Goal: Transaction & Acquisition: Purchase product/service

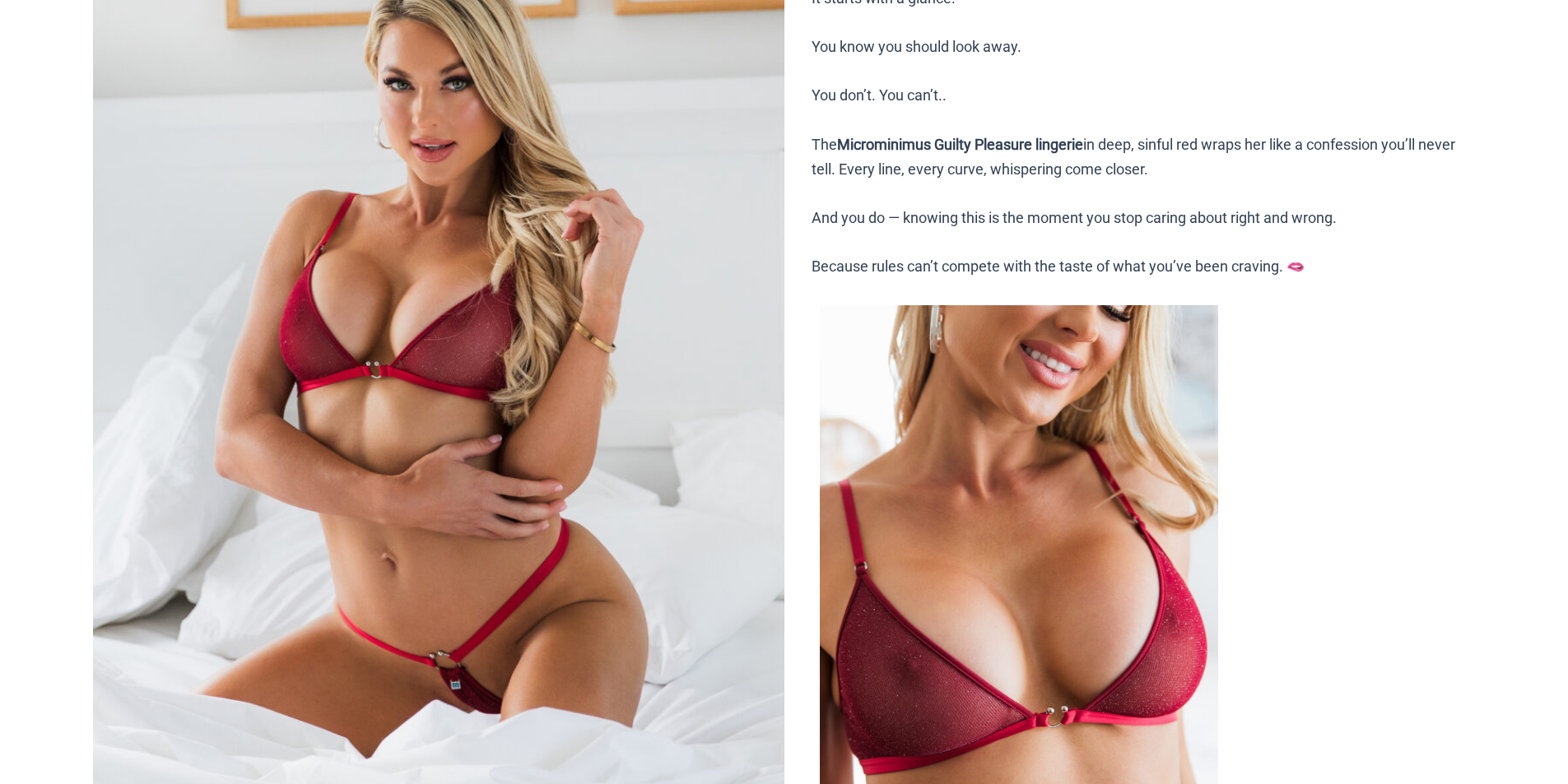
scroll to position [411, 0]
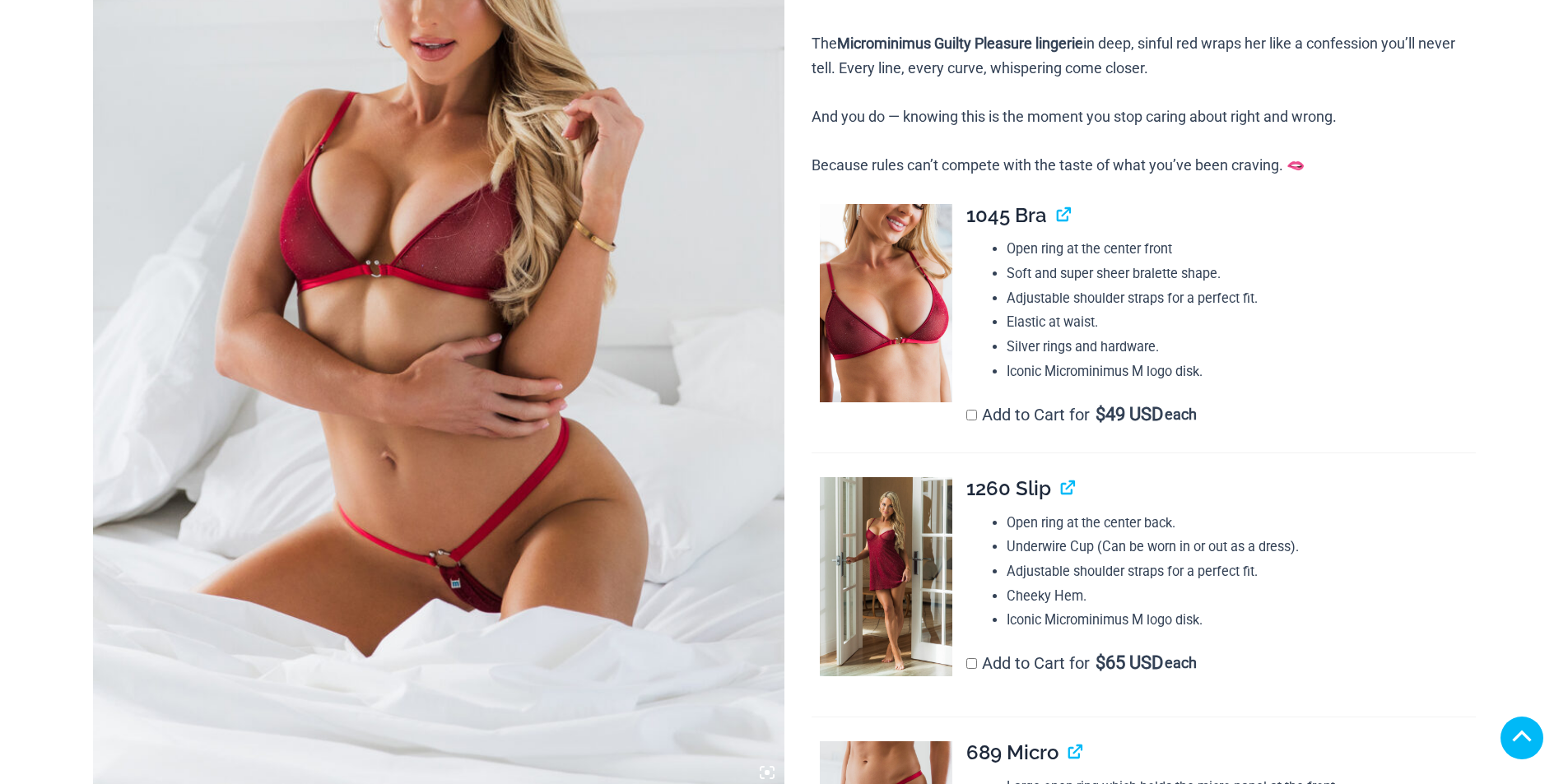
scroll to position [642, 0]
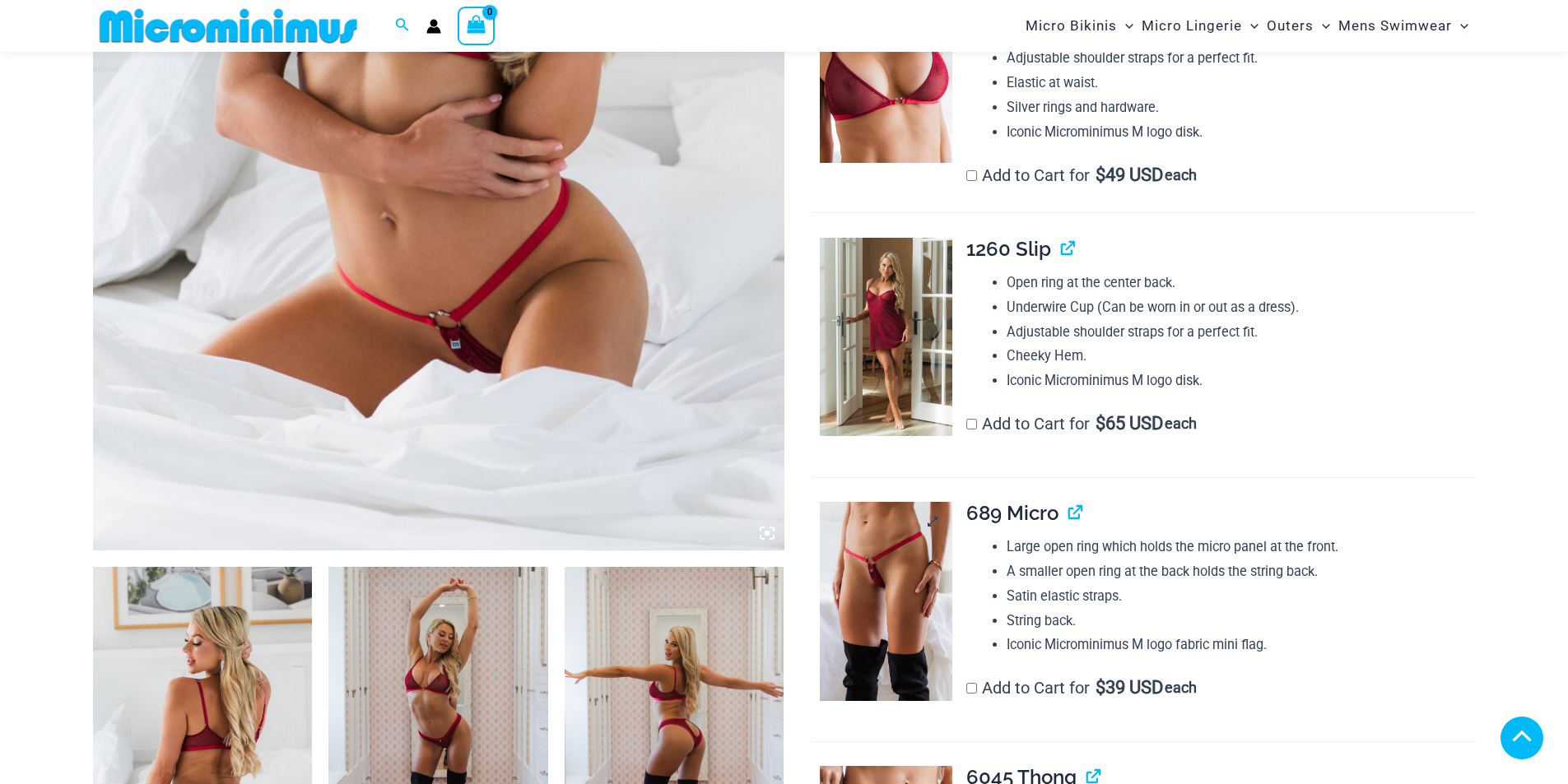
click at [893, 502] on img at bounding box center [886, 601] width 132 height 199
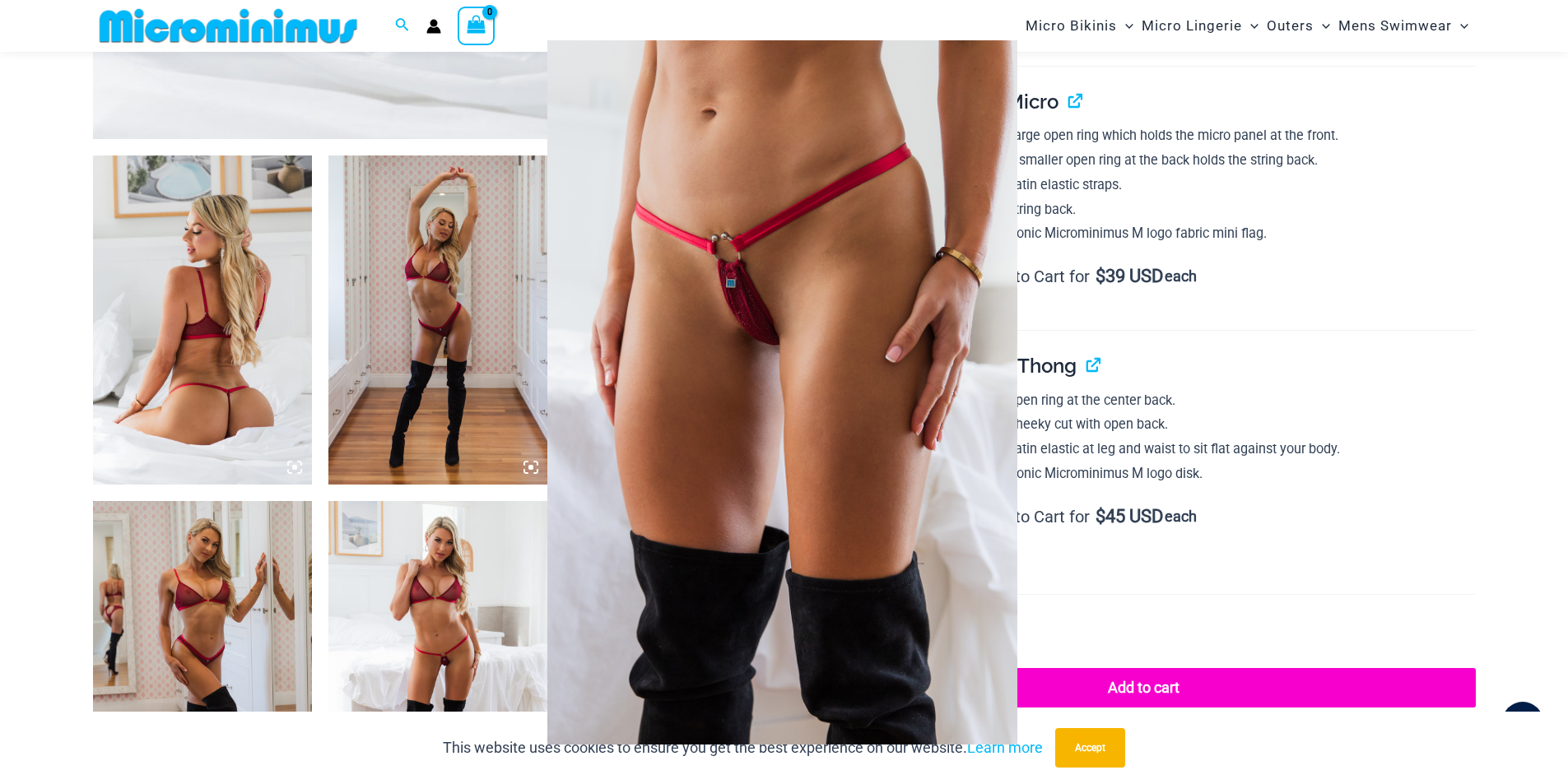
scroll to position [1218, 0]
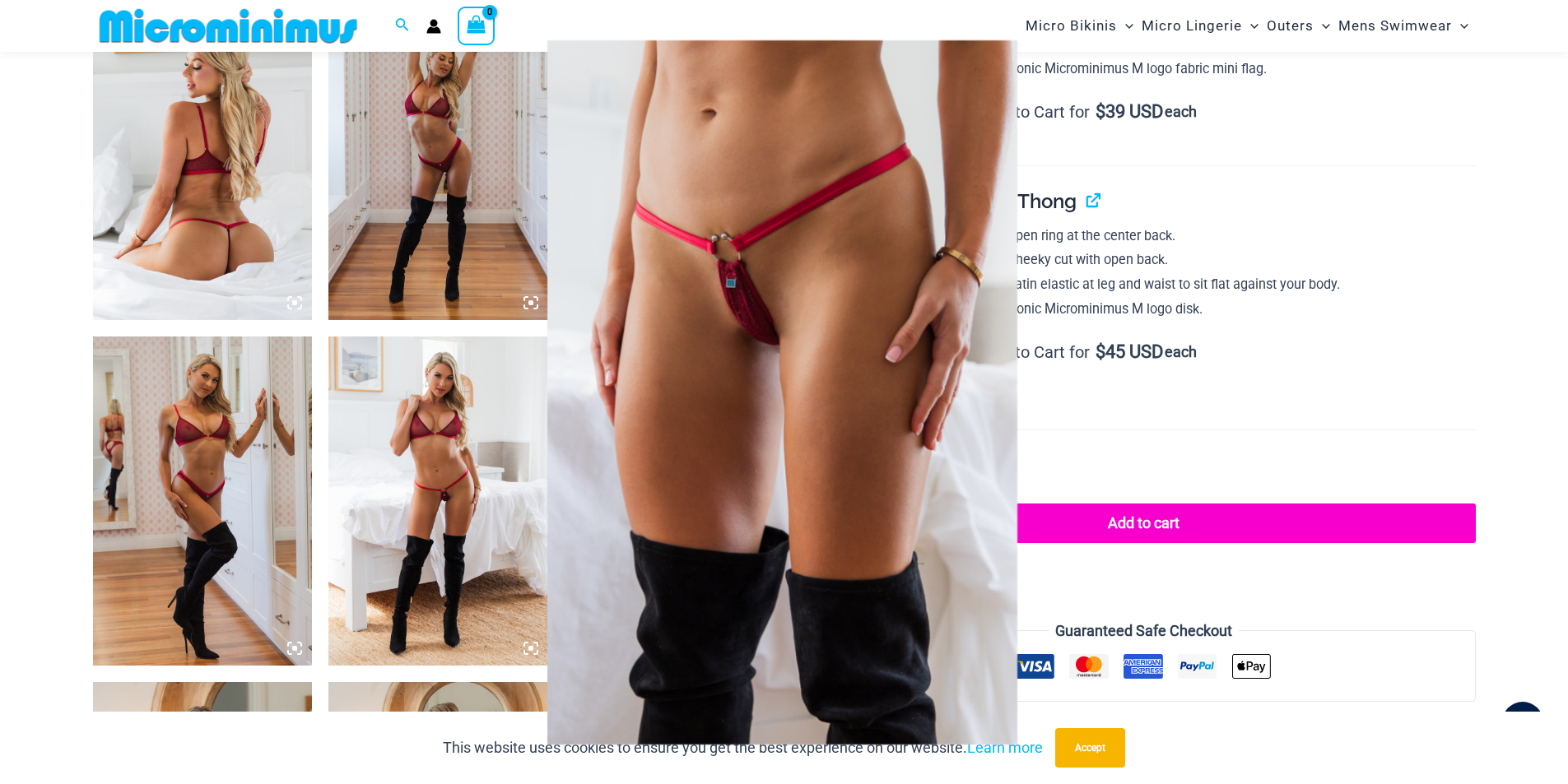
click at [814, 376] on img at bounding box center [782, 393] width 470 height 704
click at [1108, 211] on div at bounding box center [784, 392] width 1568 height 784
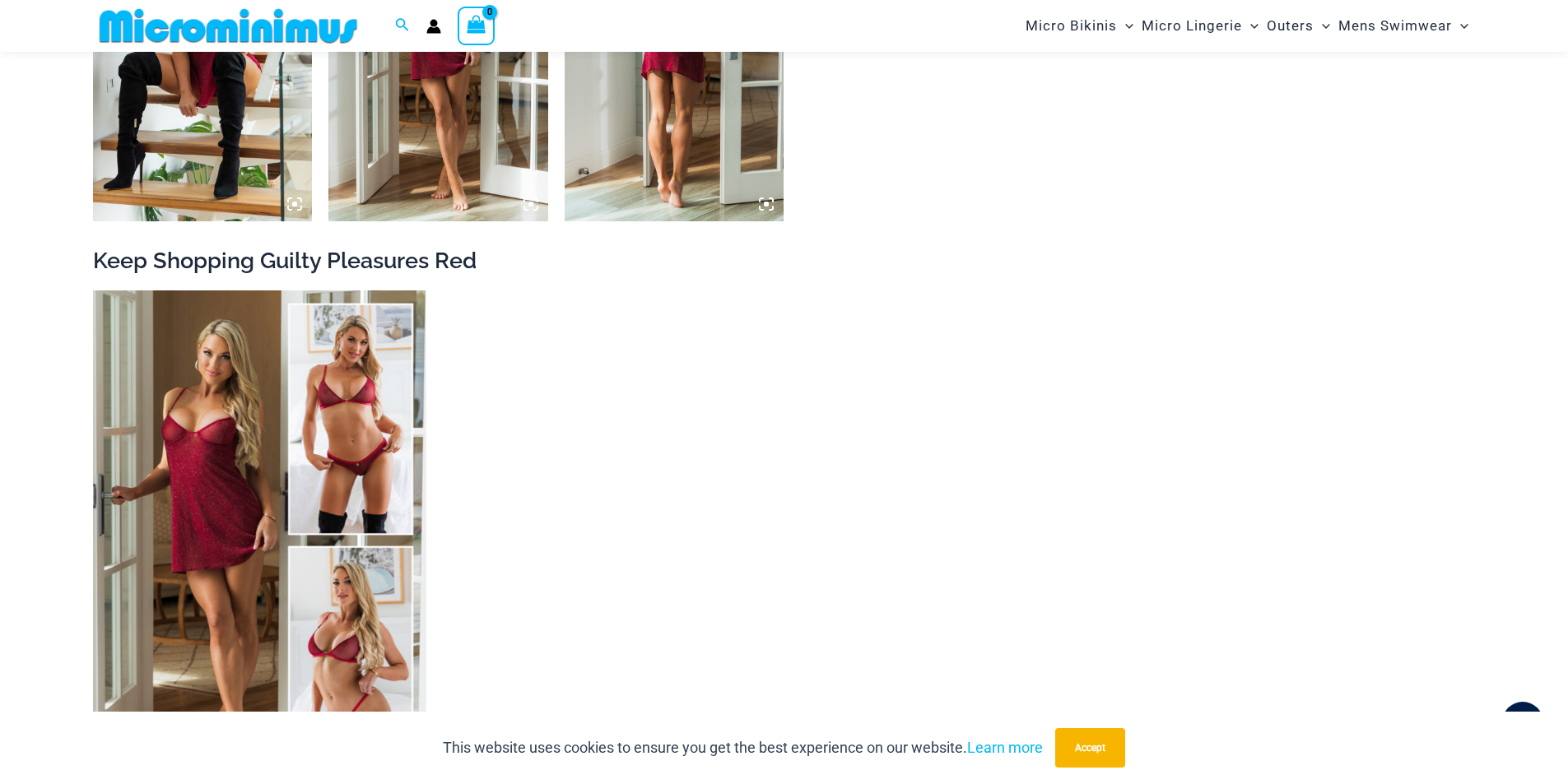
scroll to position [2946, 0]
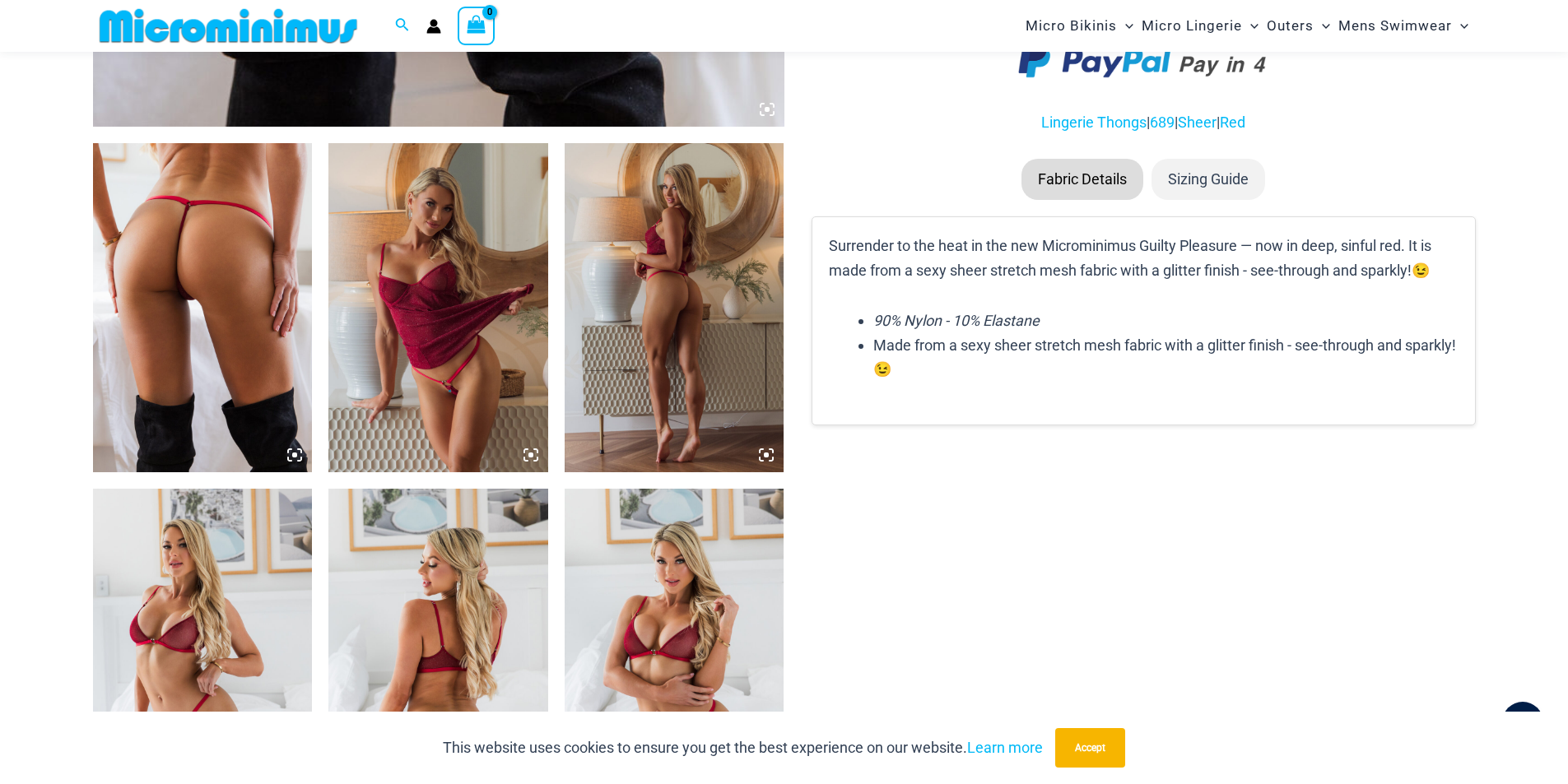
scroll to position [1070, 0]
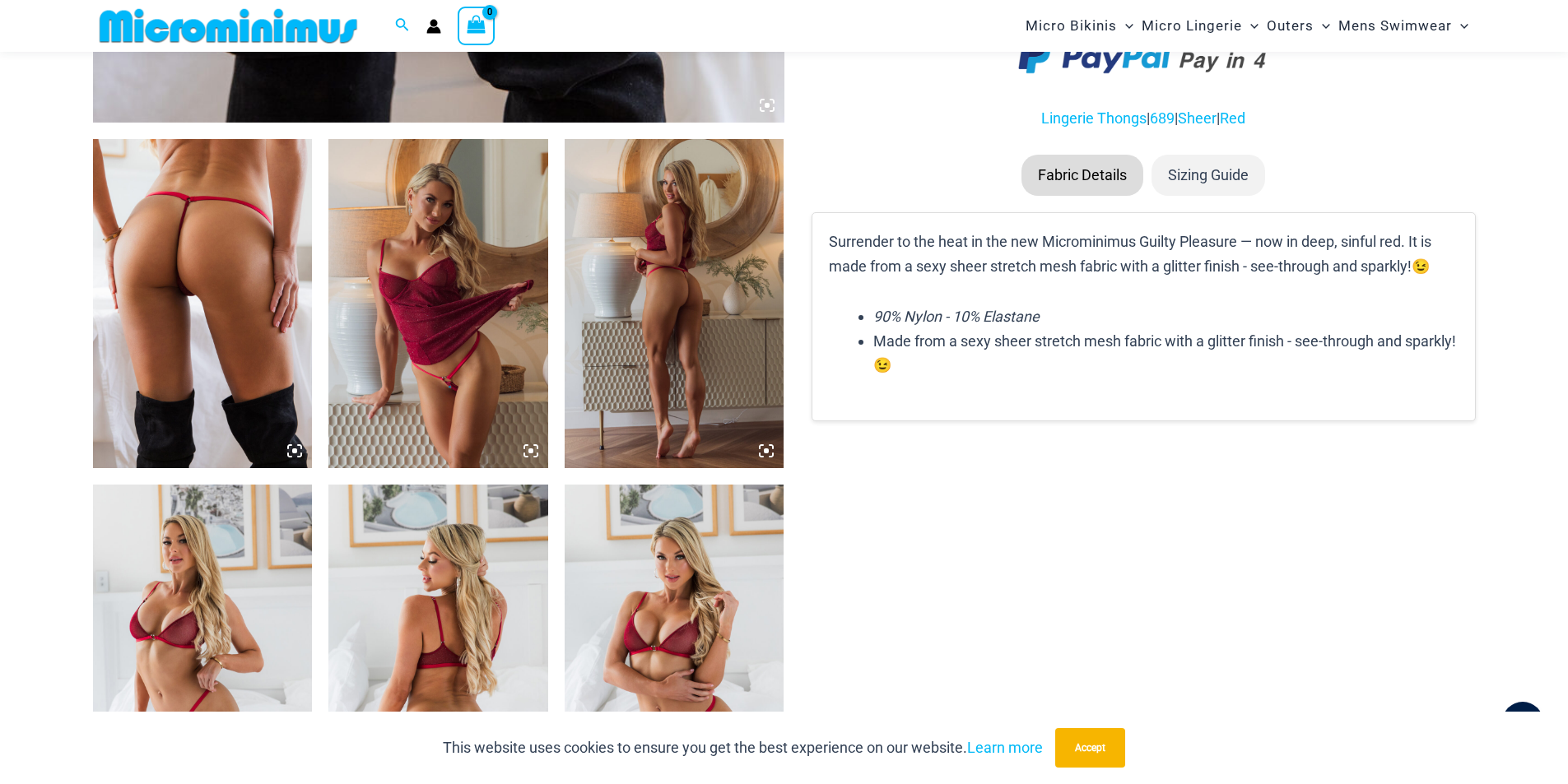
click at [253, 324] on img at bounding box center [203, 303] width 220 height 329
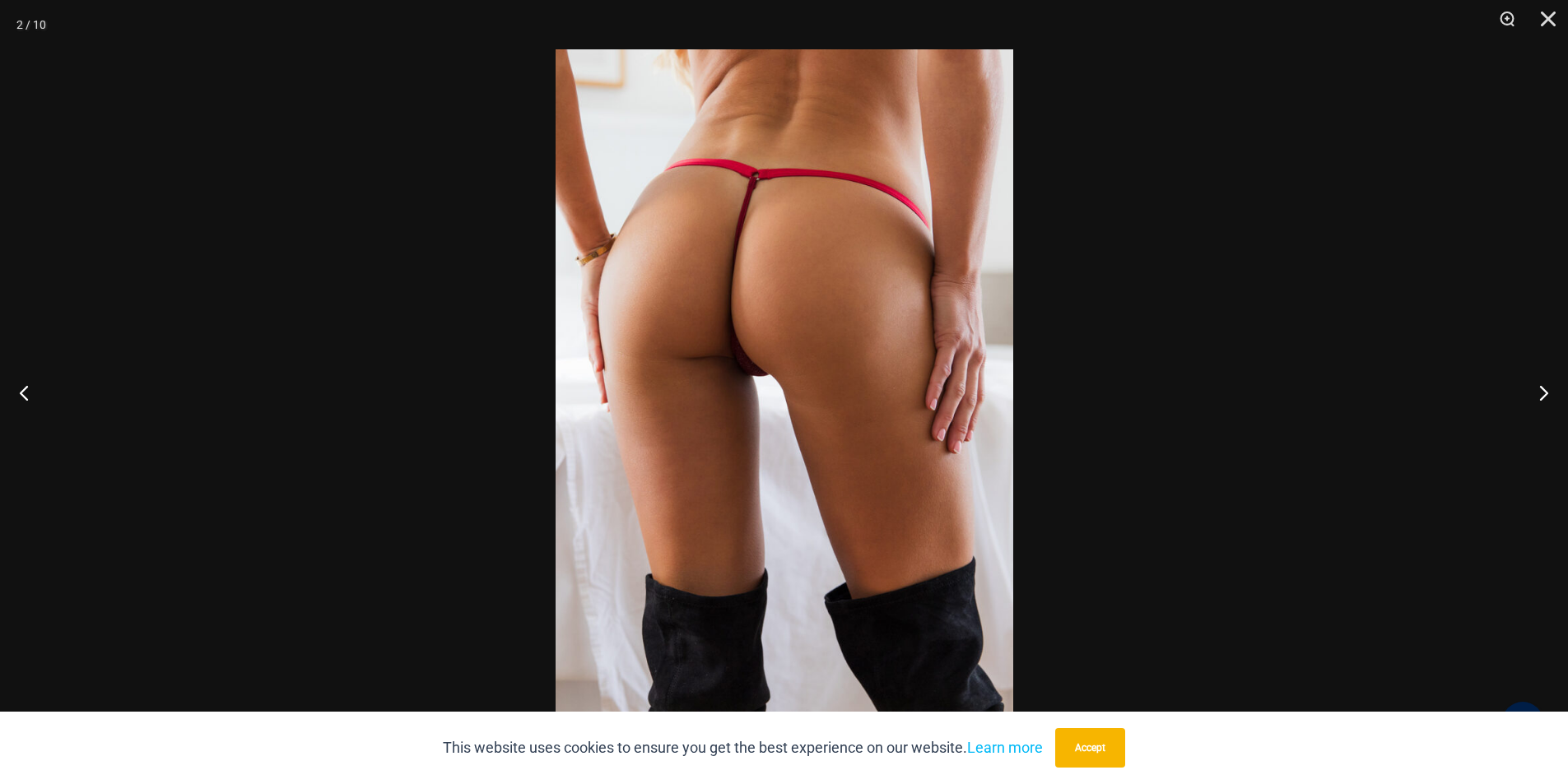
click at [765, 423] on img at bounding box center [784, 392] width 458 height 686
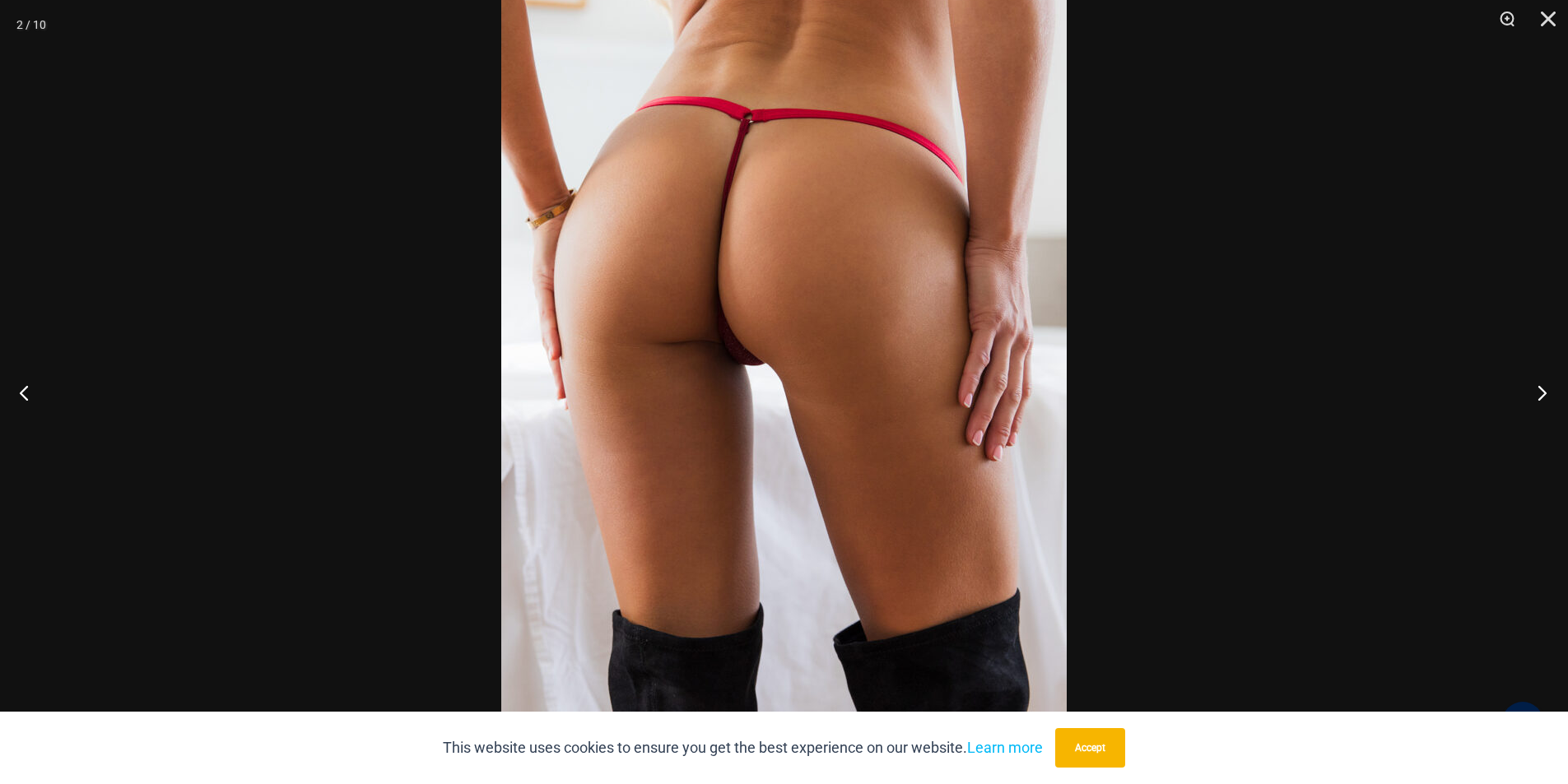
click at [1539, 389] on button "Next" at bounding box center [1537, 392] width 62 height 82
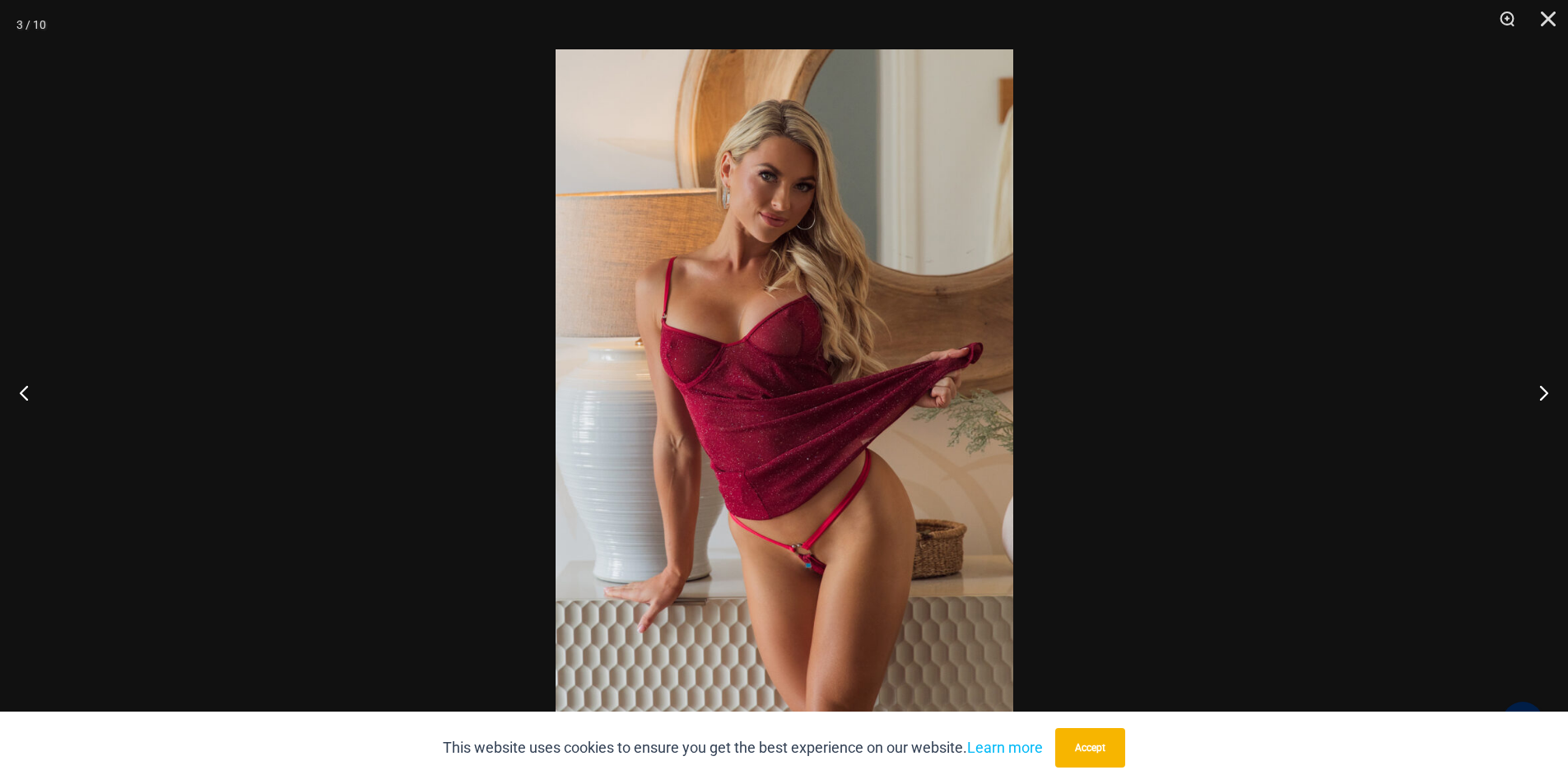
click at [811, 609] on img at bounding box center [784, 392] width 458 height 686
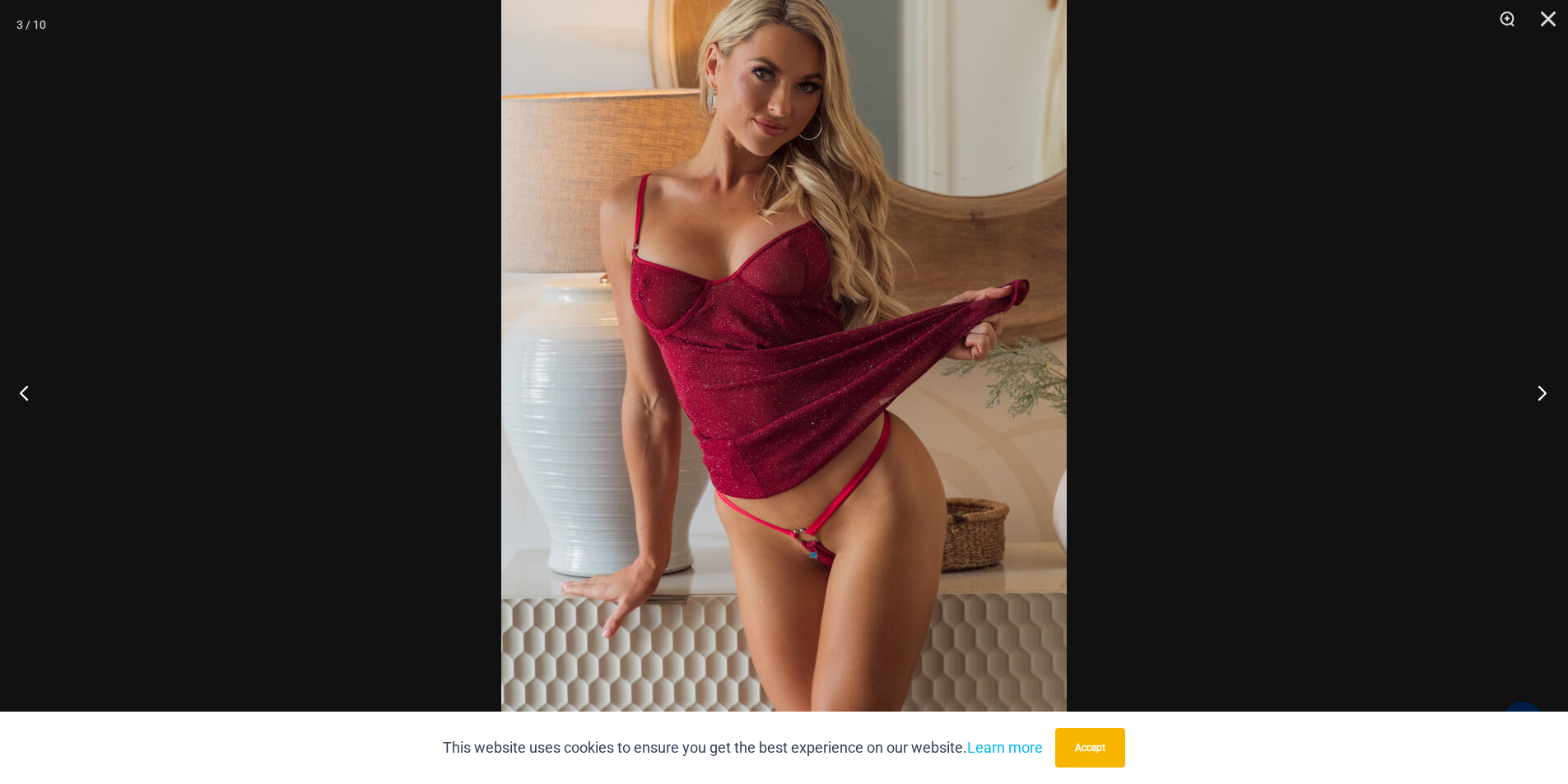
click at [1539, 396] on button "Next" at bounding box center [1537, 392] width 62 height 82
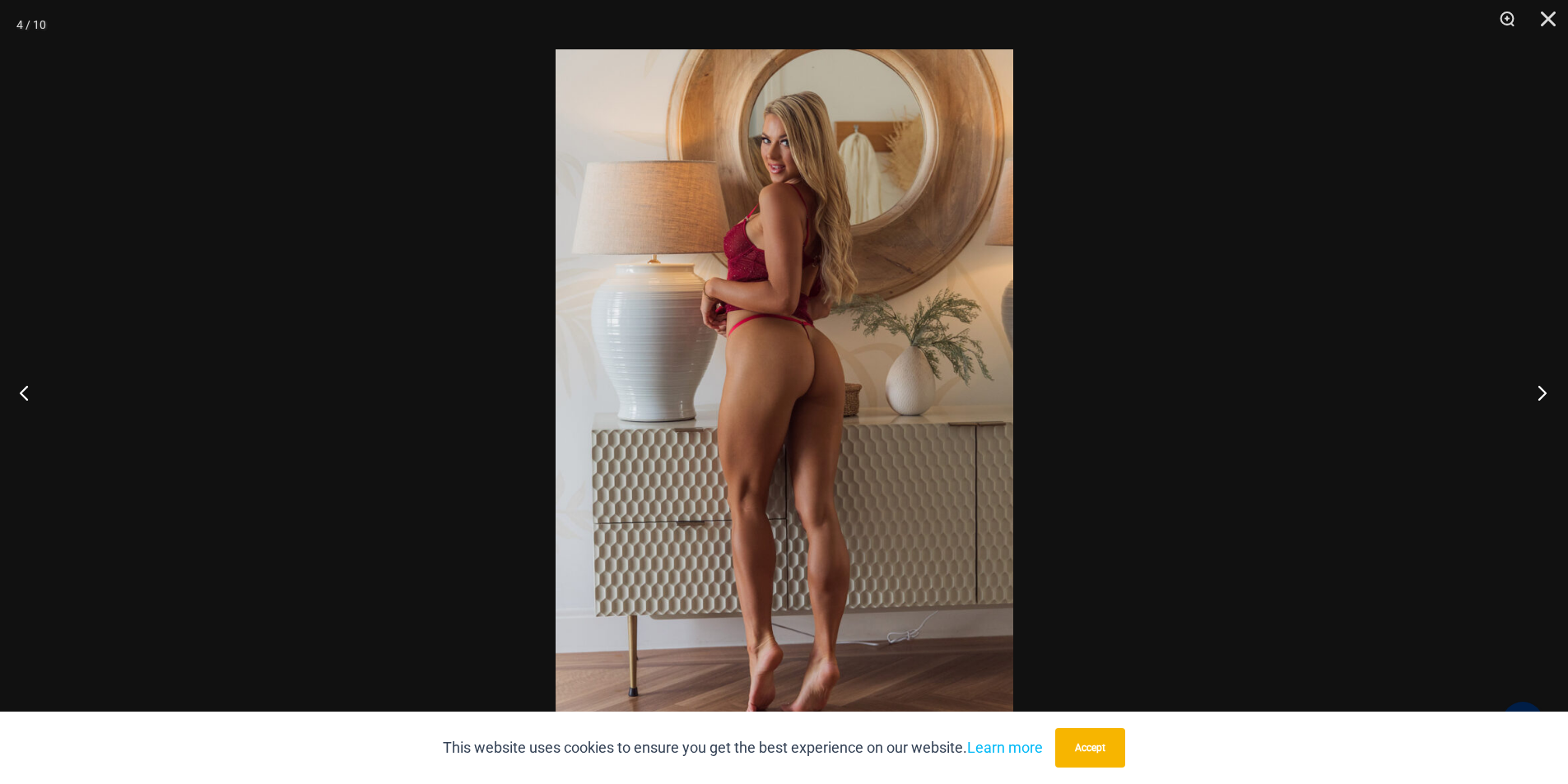
click at [1539, 396] on button "Next" at bounding box center [1537, 392] width 62 height 82
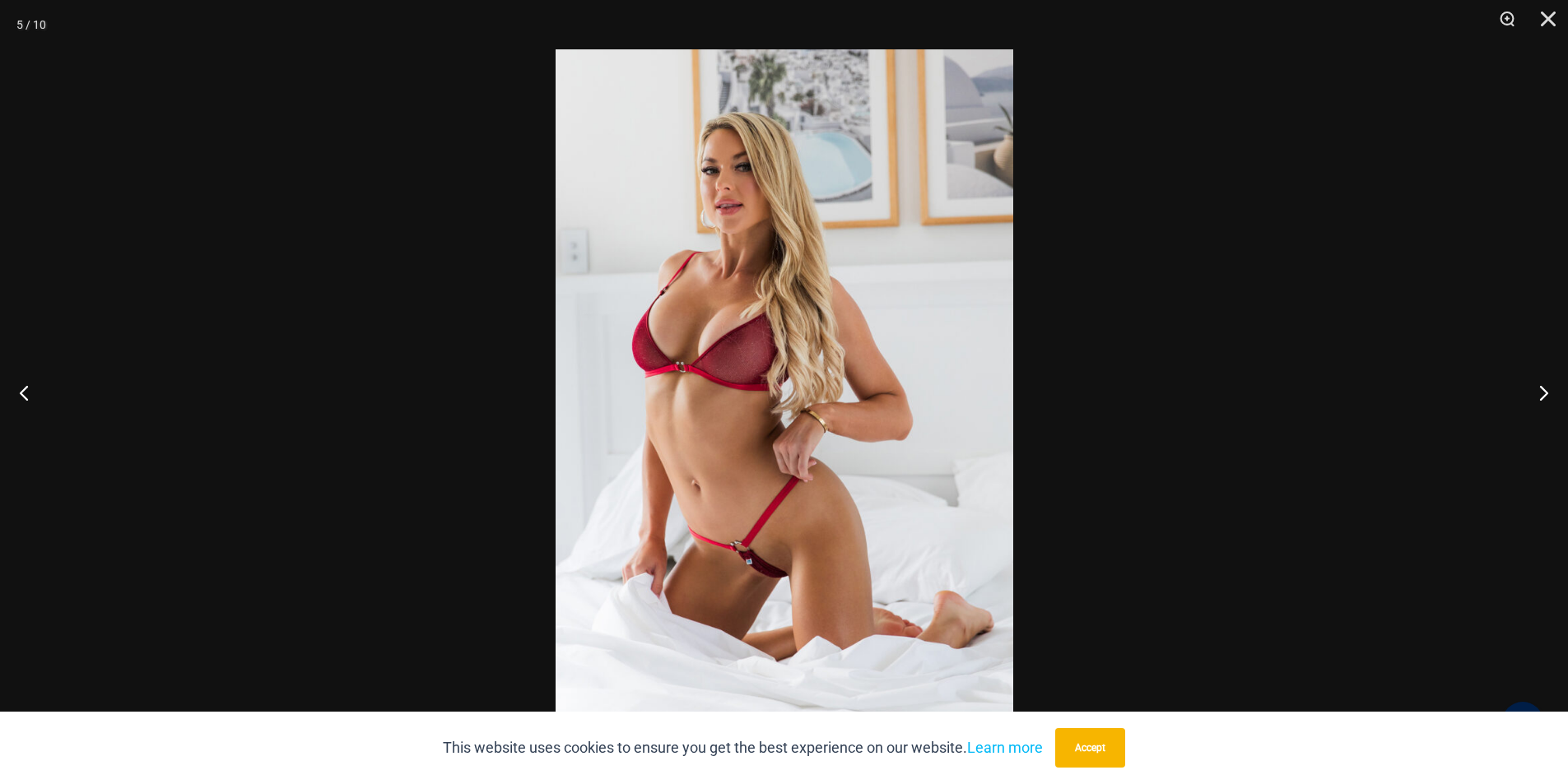
click at [754, 581] on img at bounding box center [784, 392] width 458 height 686
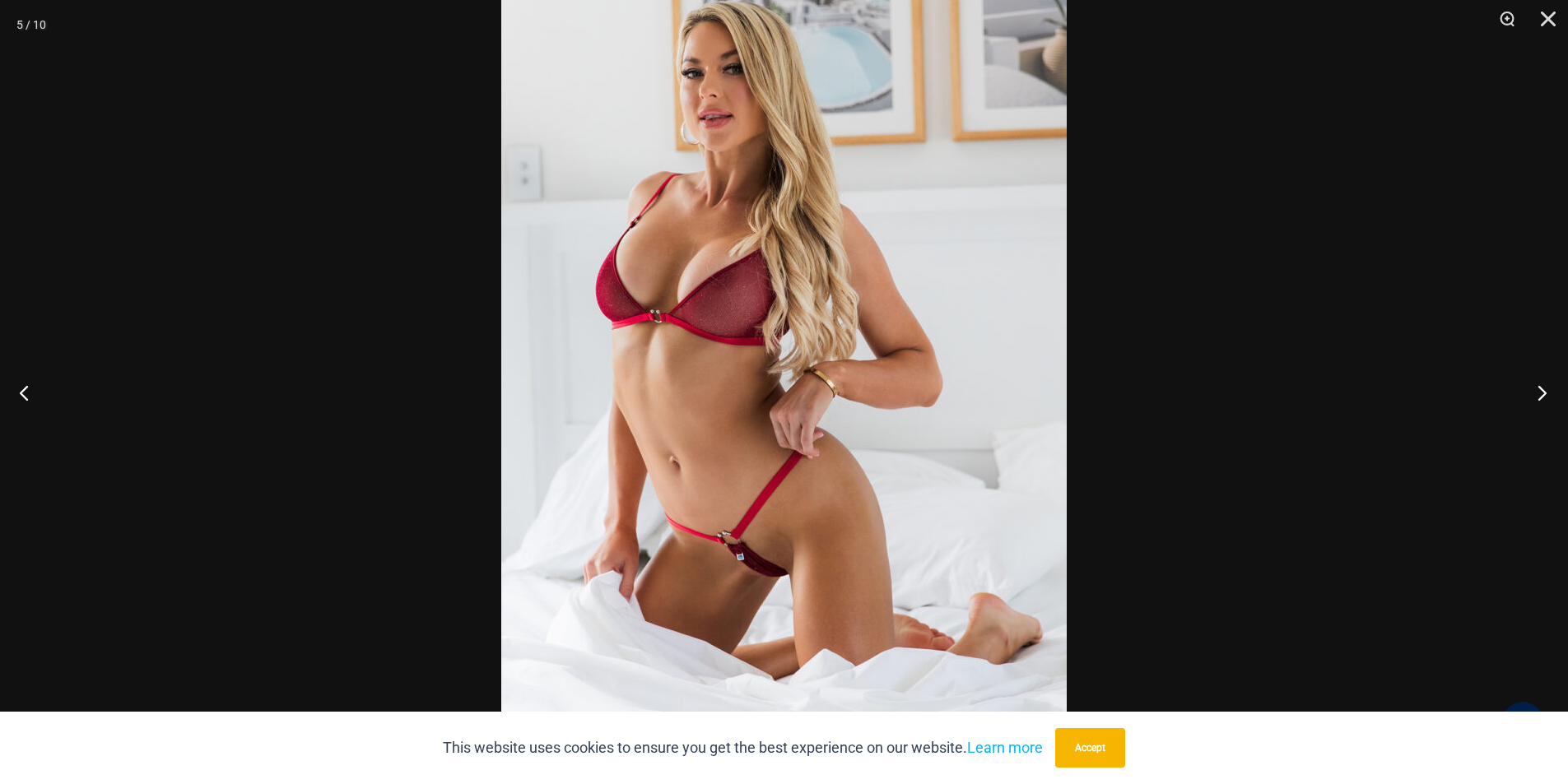
click at [1537, 387] on button "Next" at bounding box center [1537, 392] width 62 height 82
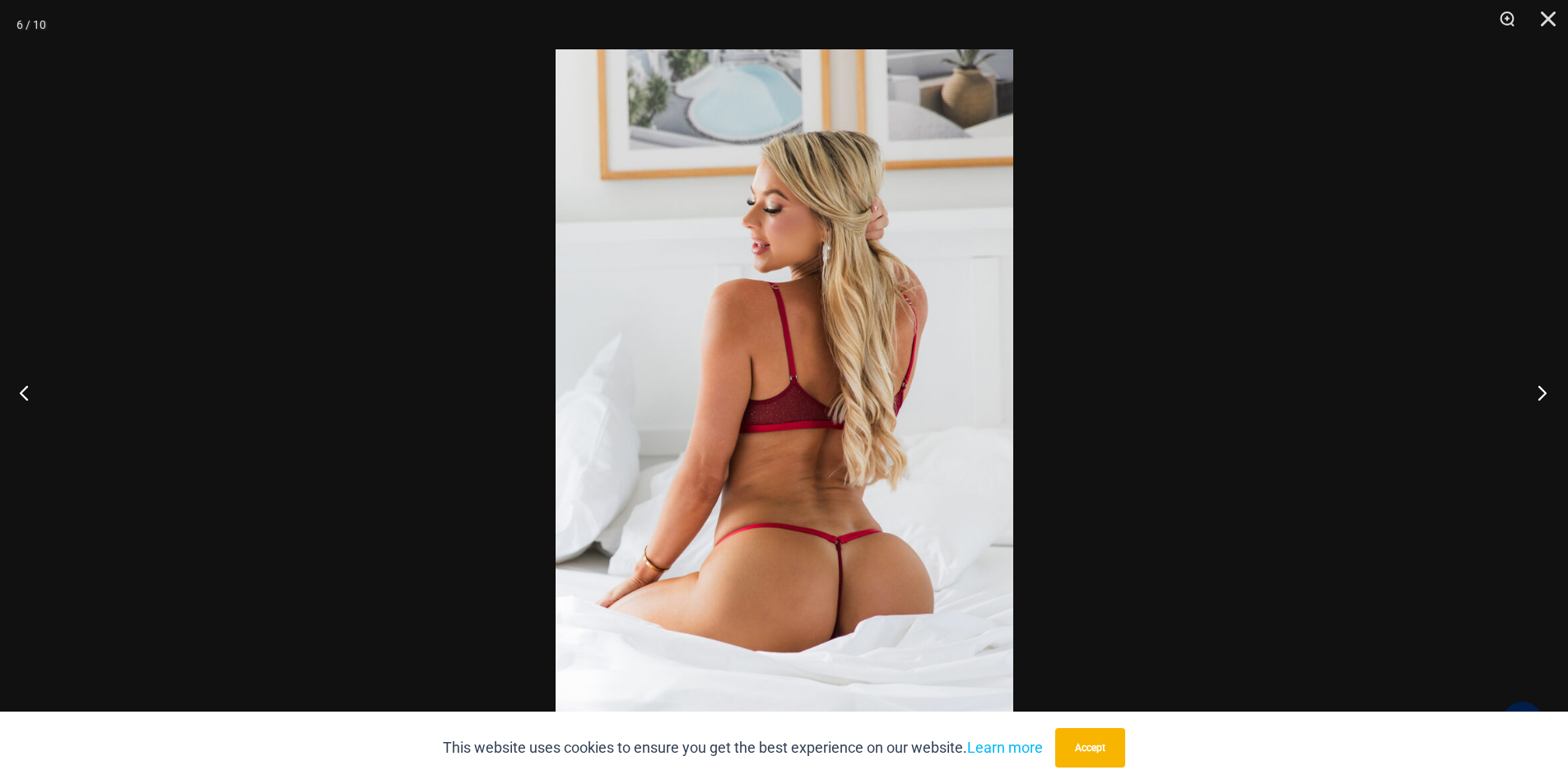
click at [1537, 387] on button "Next" at bounding box center [1537, 392] width 62 height 82
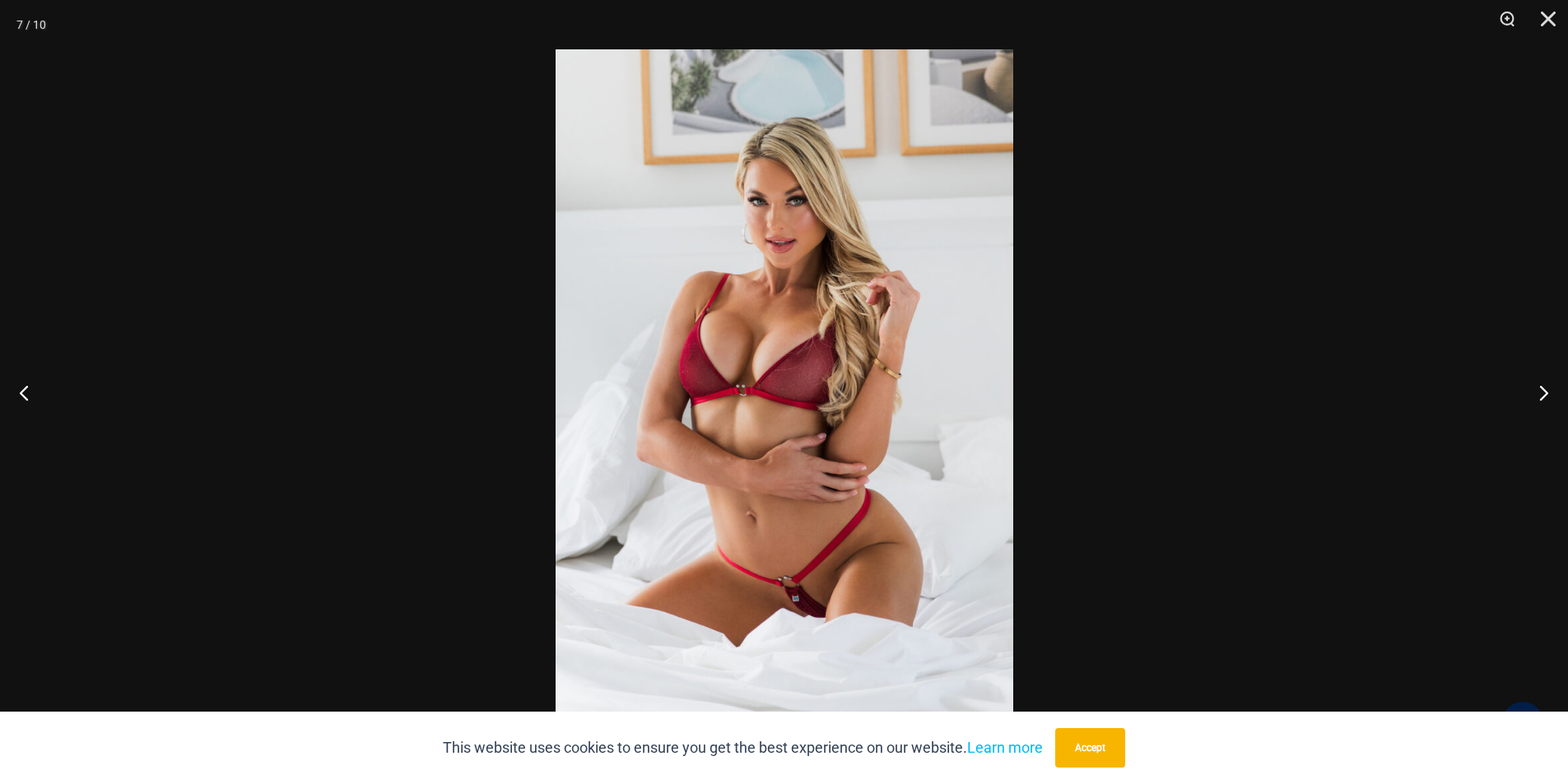
click at [821, 572] on img at bounding box center [784, 392] width 458 height 686
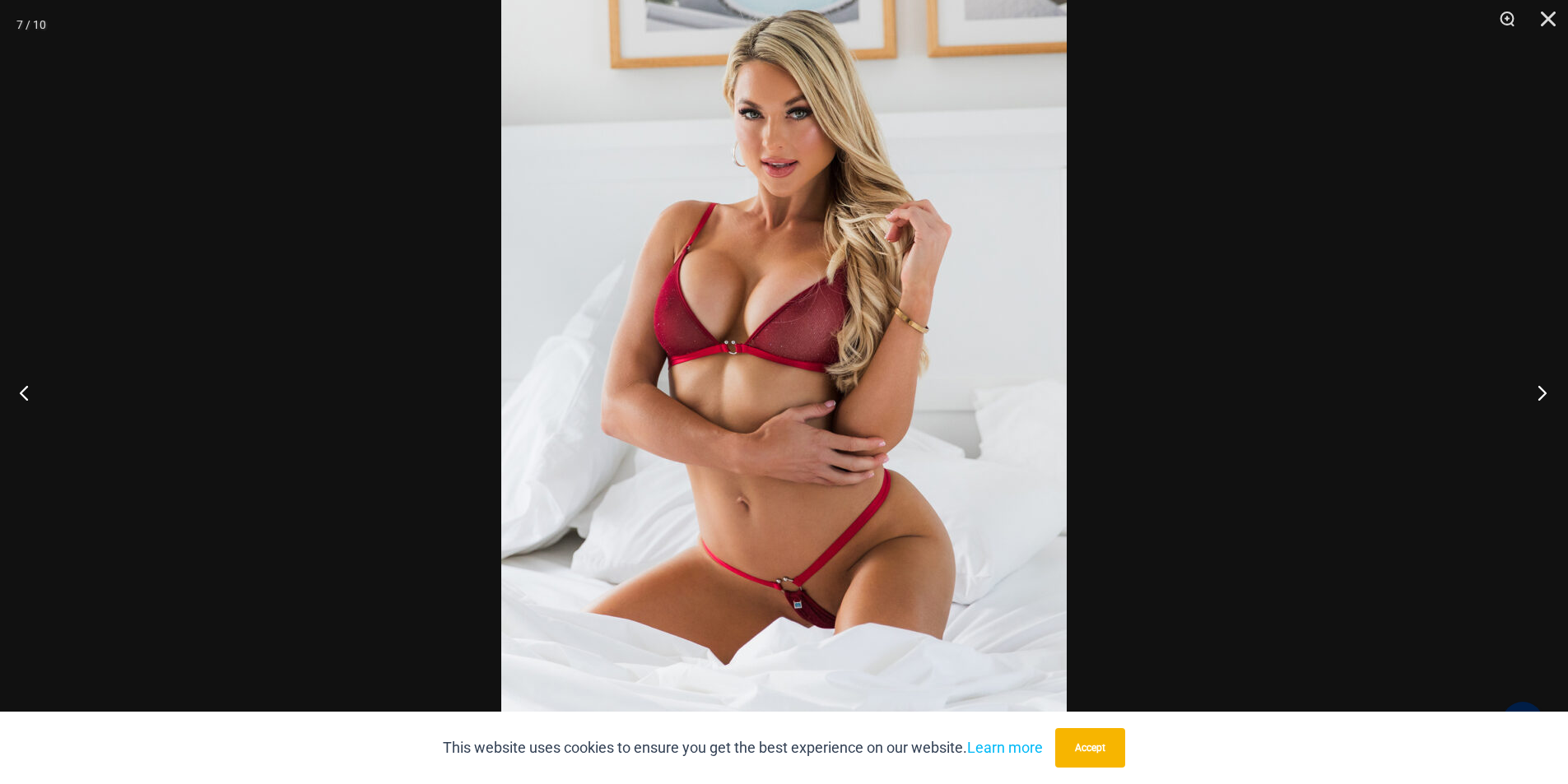
click at [1534, 389] on button "Next" at bounding box center [1537, 392] width 62 height 82
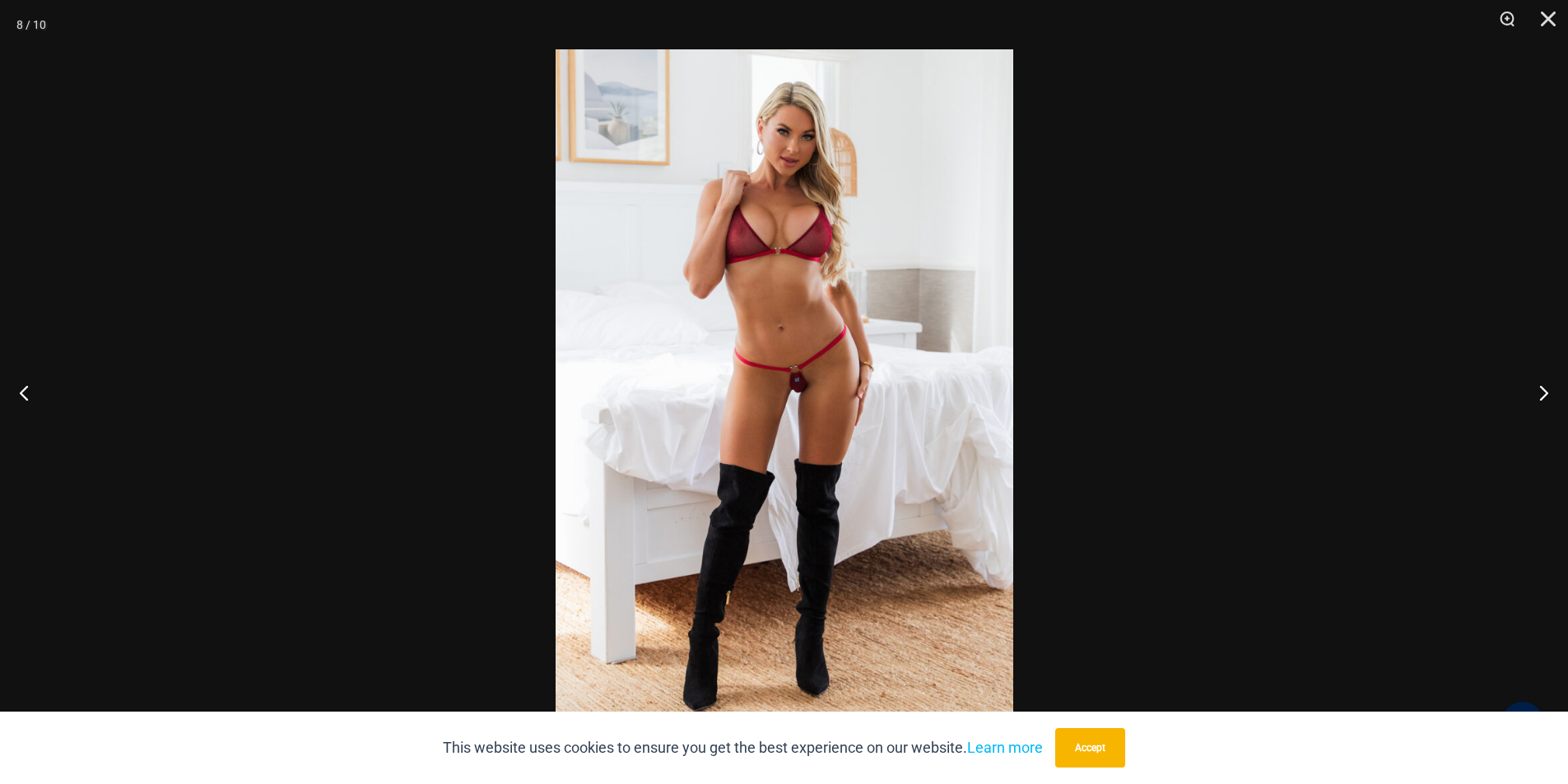
click at [793, 393] on img at bounding box center [784, 392] width 458 height 686
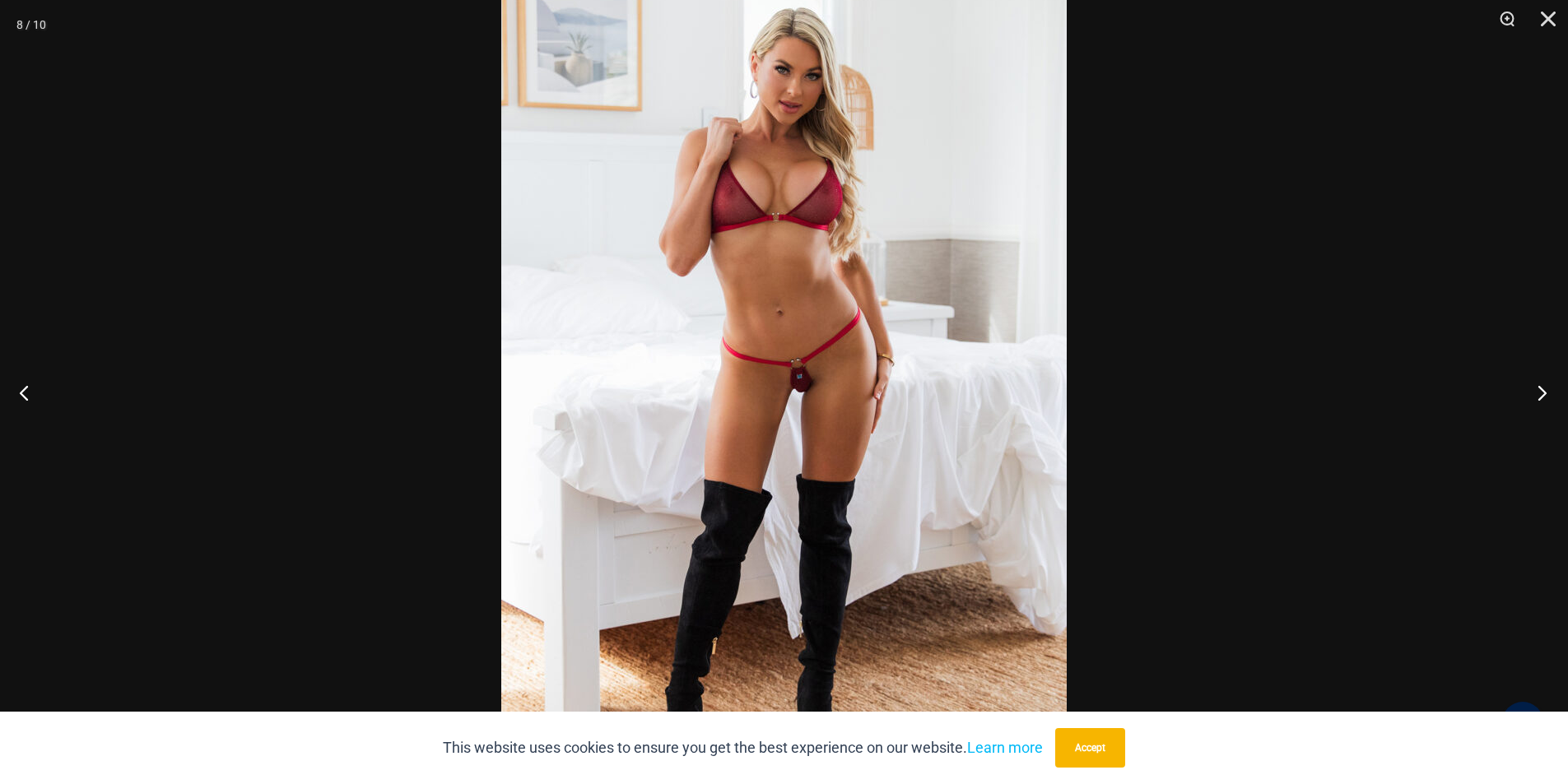
click at [1536, 389] on button "Next" at bounding box center [1537, 392] width 62 height 82
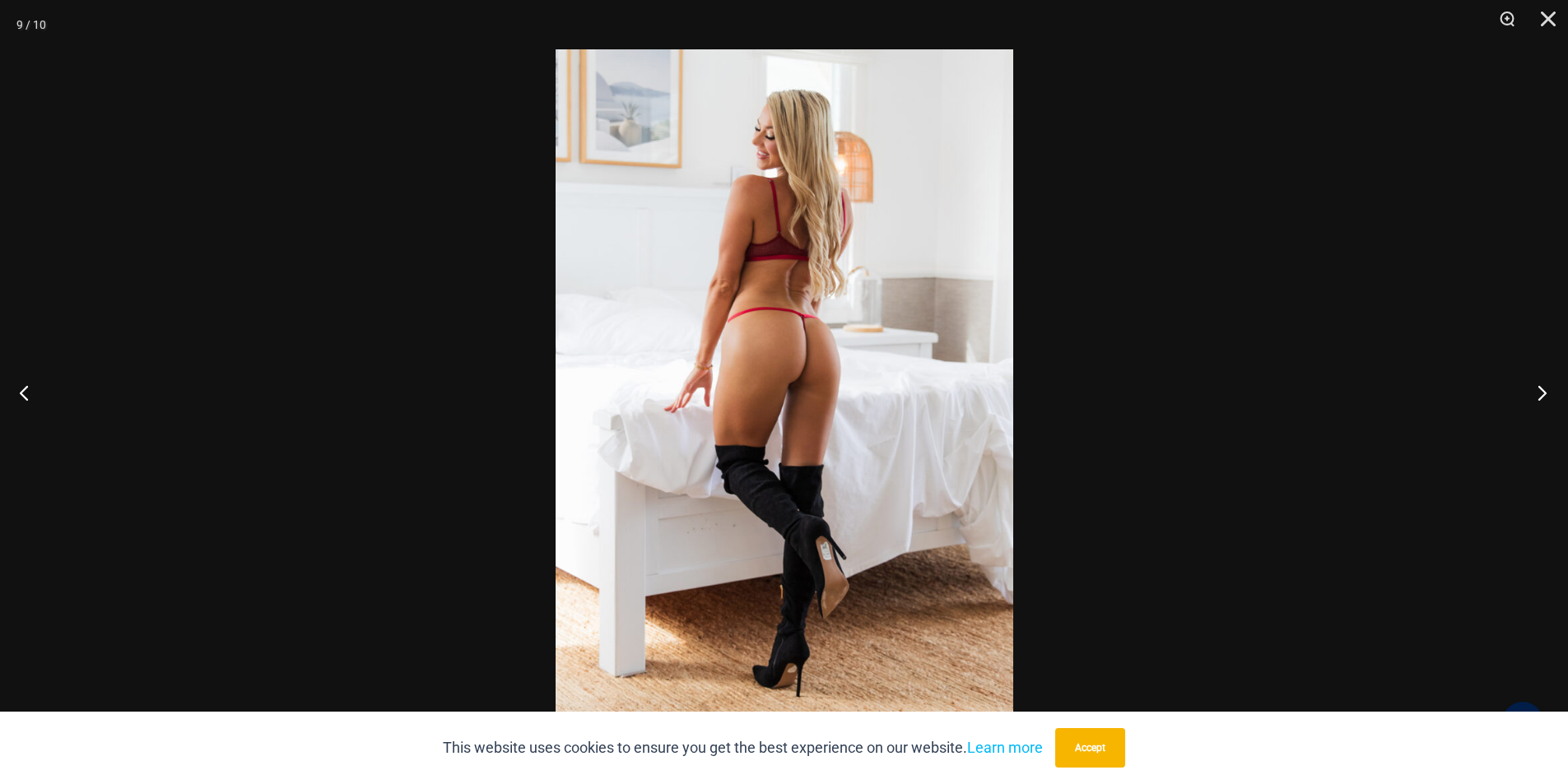
click at [1536, 389] on button "Next" at bounding box center [1537, 392] width 62 height 82
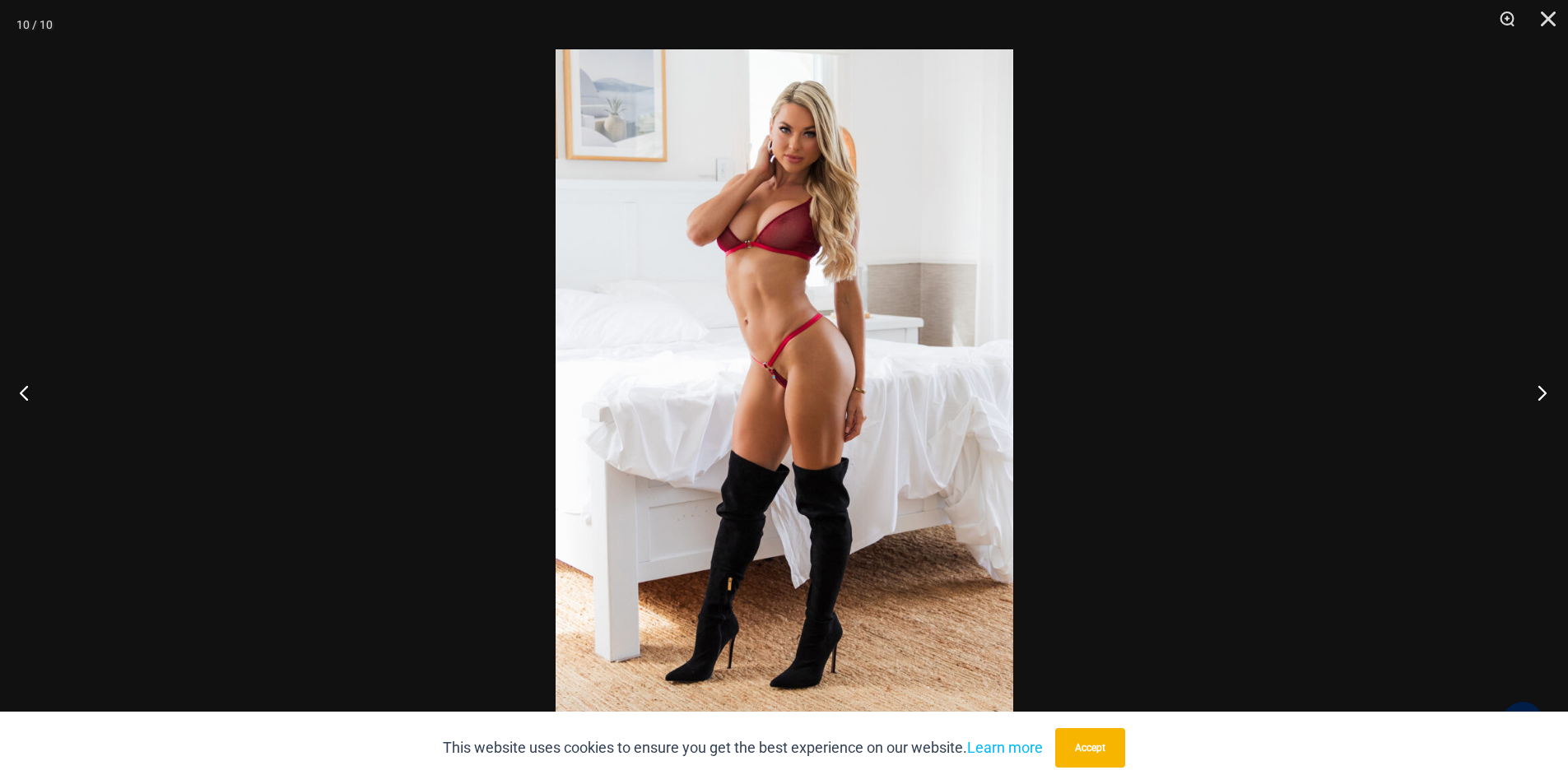
click at [1536, 389] on button "Next" at bounding box center [1537, 392] width 62 height 82
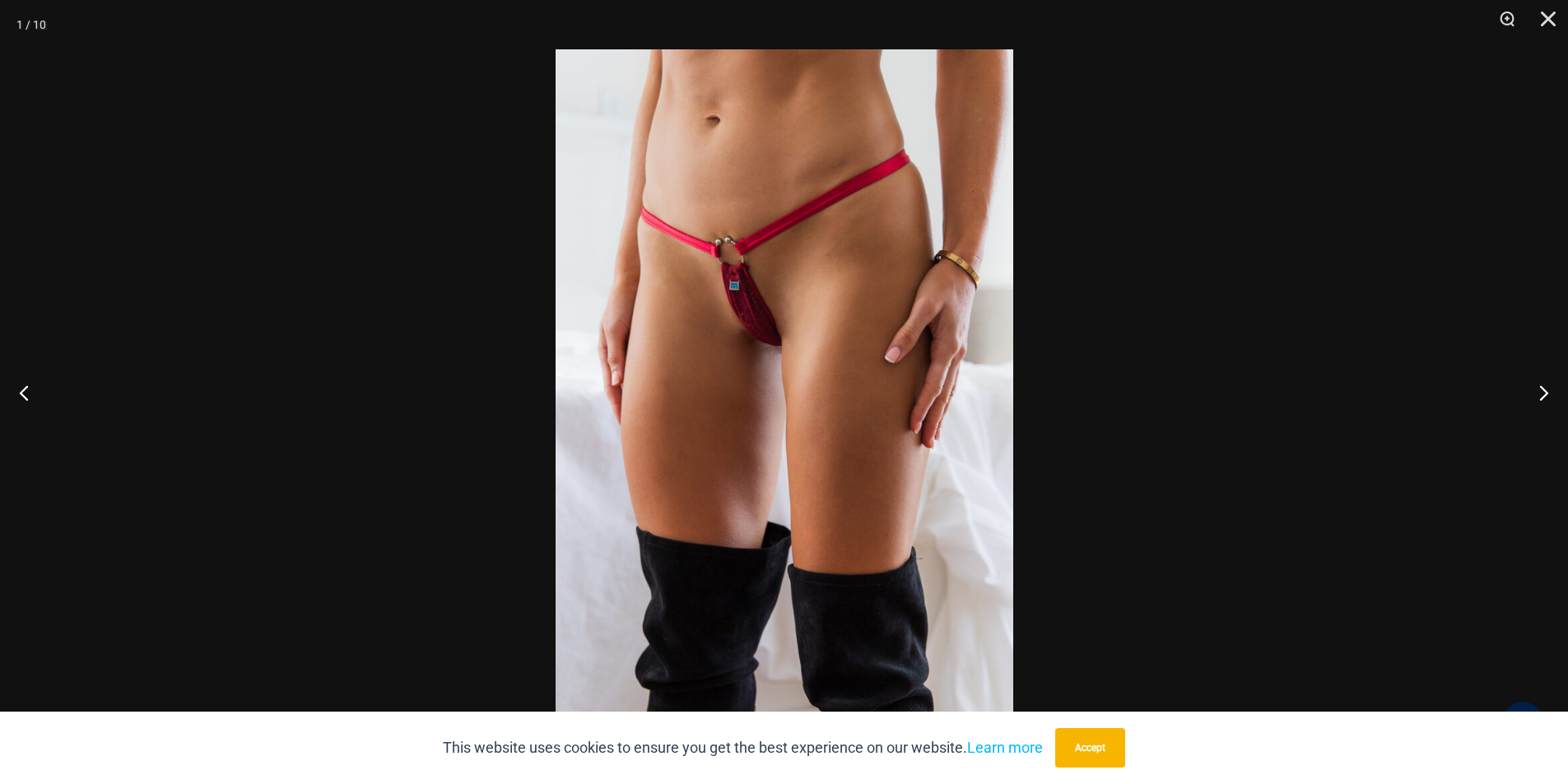
click at [753, 352] on img at bounding box center [784, 392] width 458 height 686
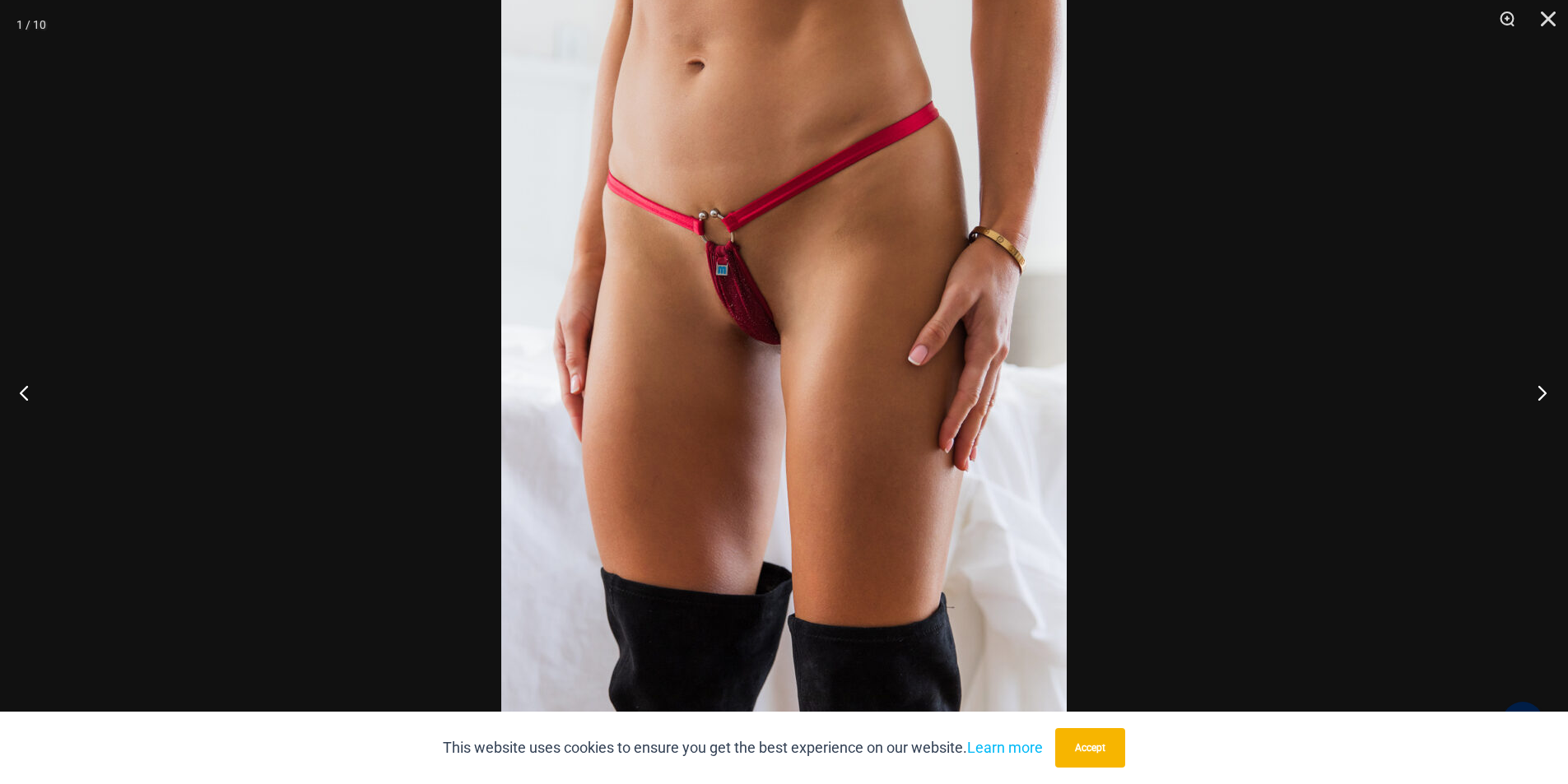
click at [1537, 391] on button "Next" at bounding box center [1537, 392] width 62 height 82
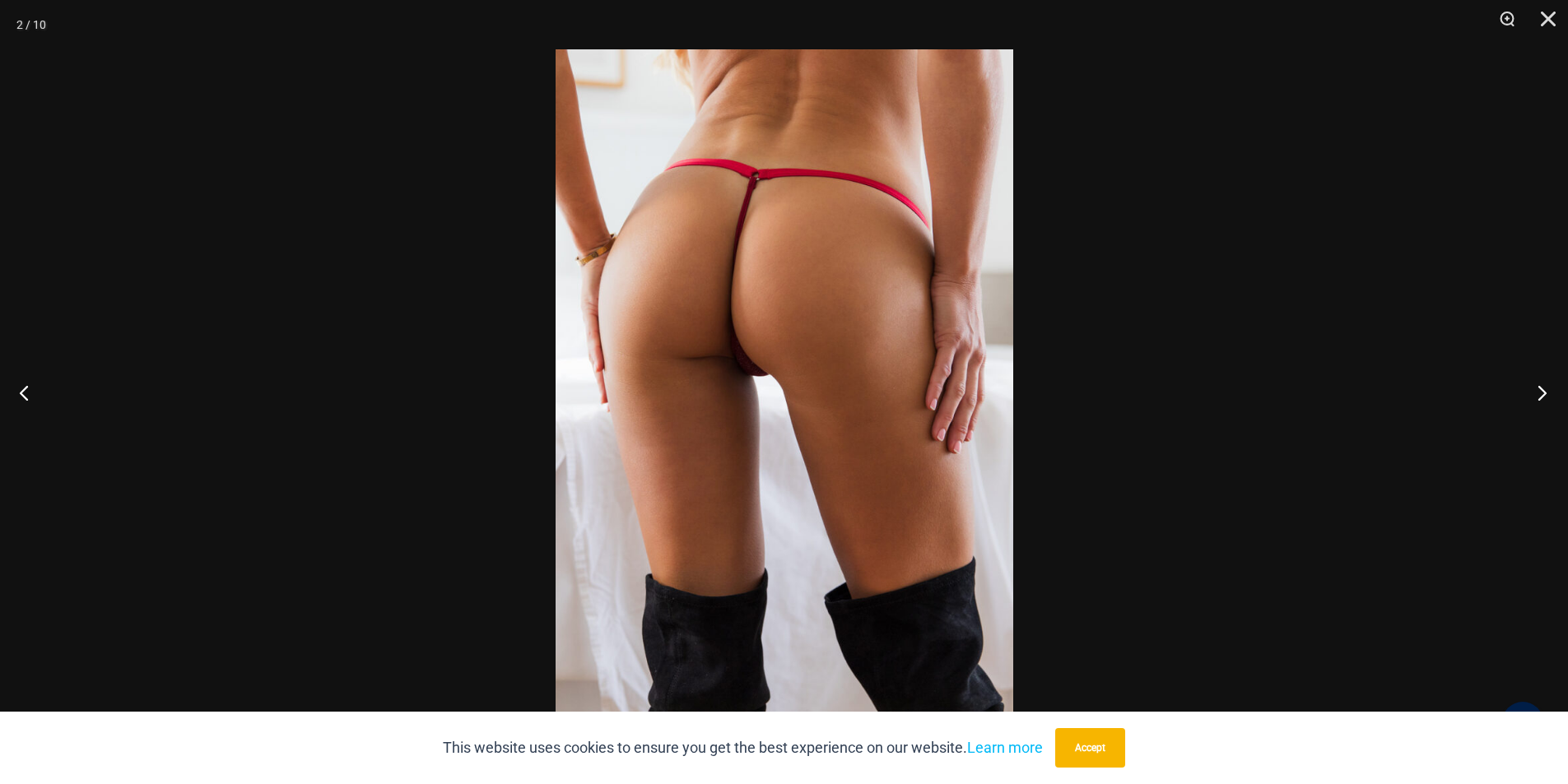
click at [1537, 392] on button "Next" at bounding box center [1537, 392] width 62 height 82
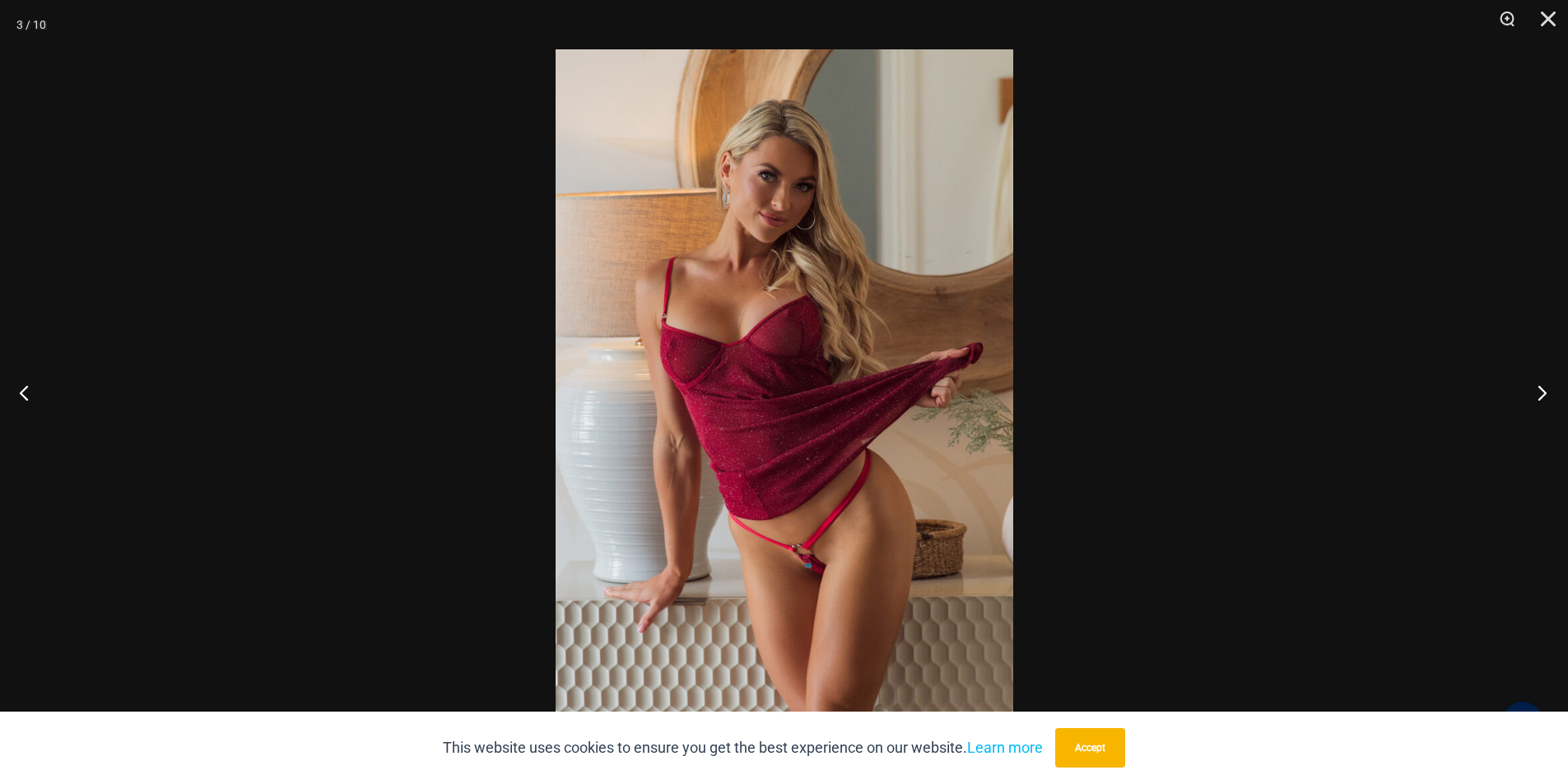
click at [1537, 393] on button "Next" at bounding box center [1537, 392] width 62 height 82
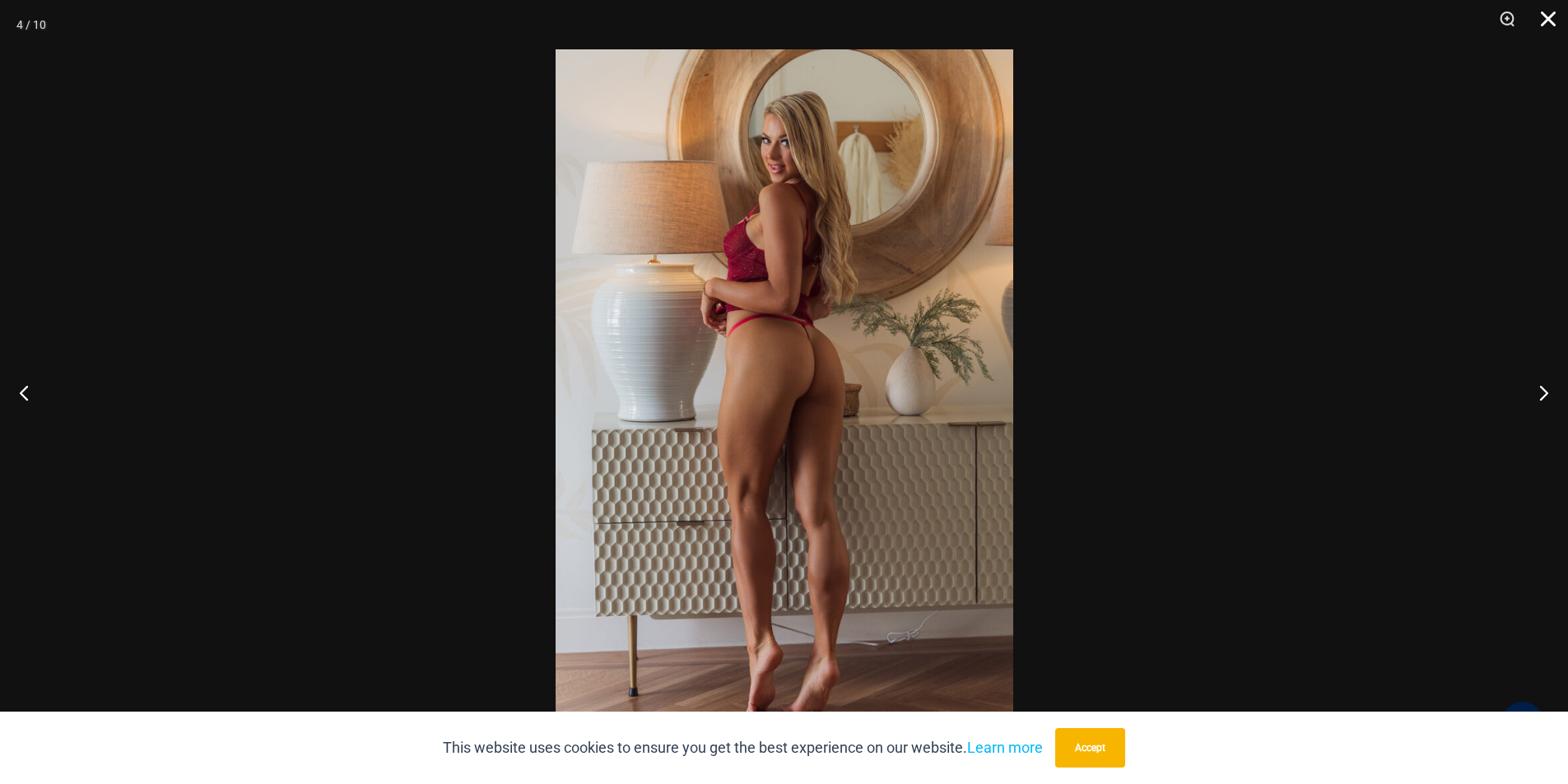
click at [1546, 13] on button "Close" at bounding box center [1542, 24] width 42 height 49
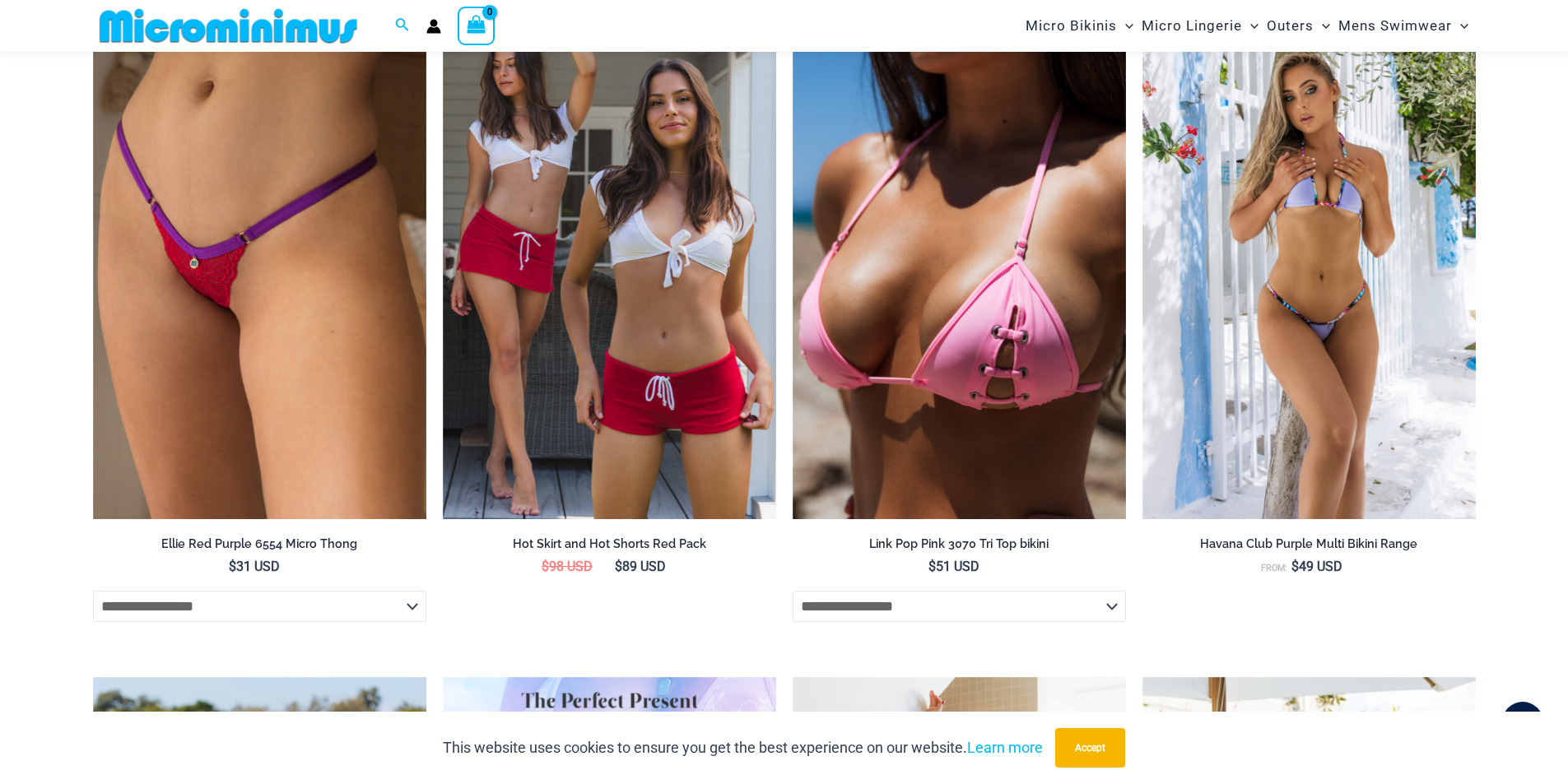
scroll to position [2963, 0]
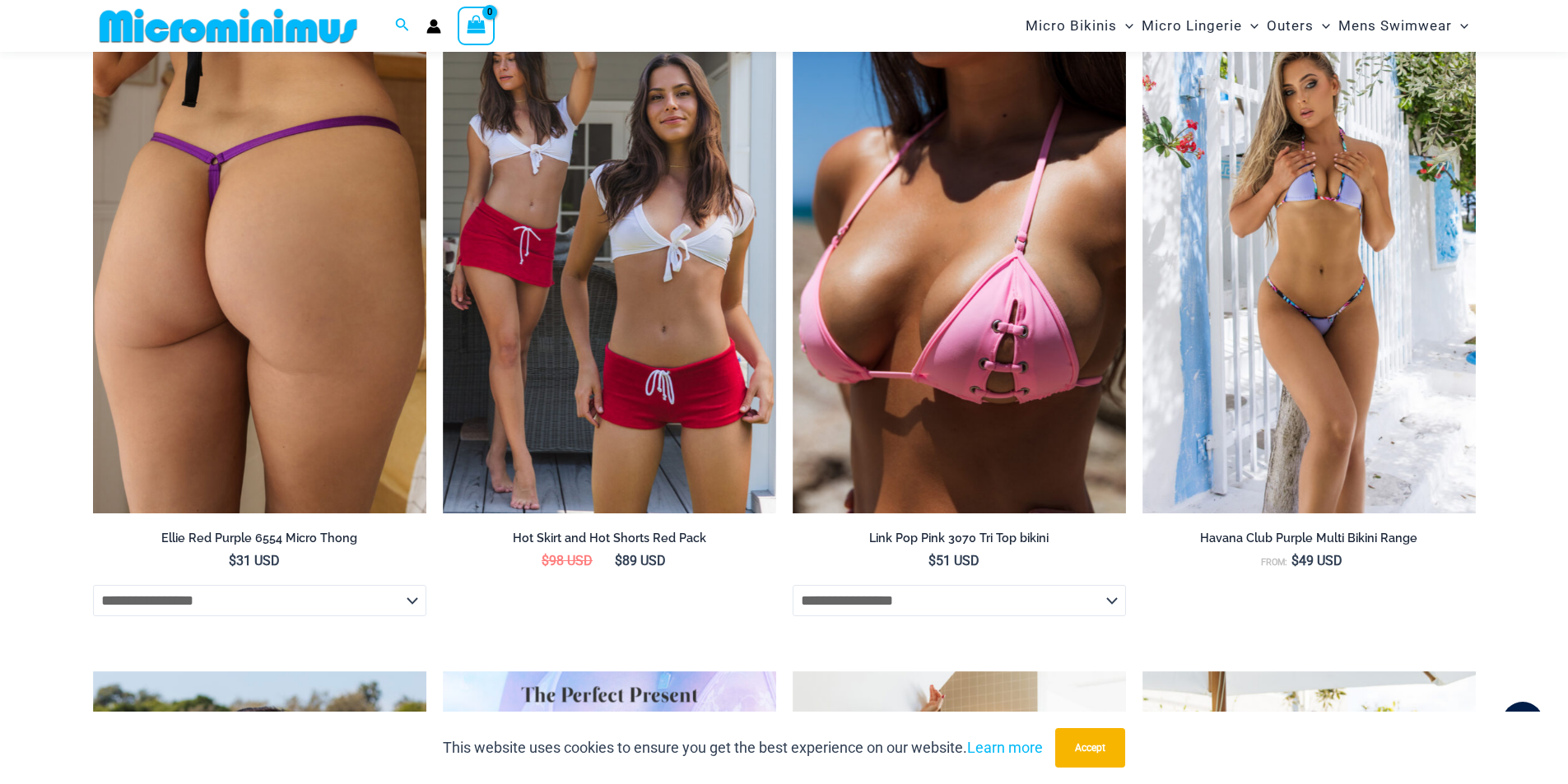
click at [220, 328] on img at bounding box center [260, 263] width 334 height 500
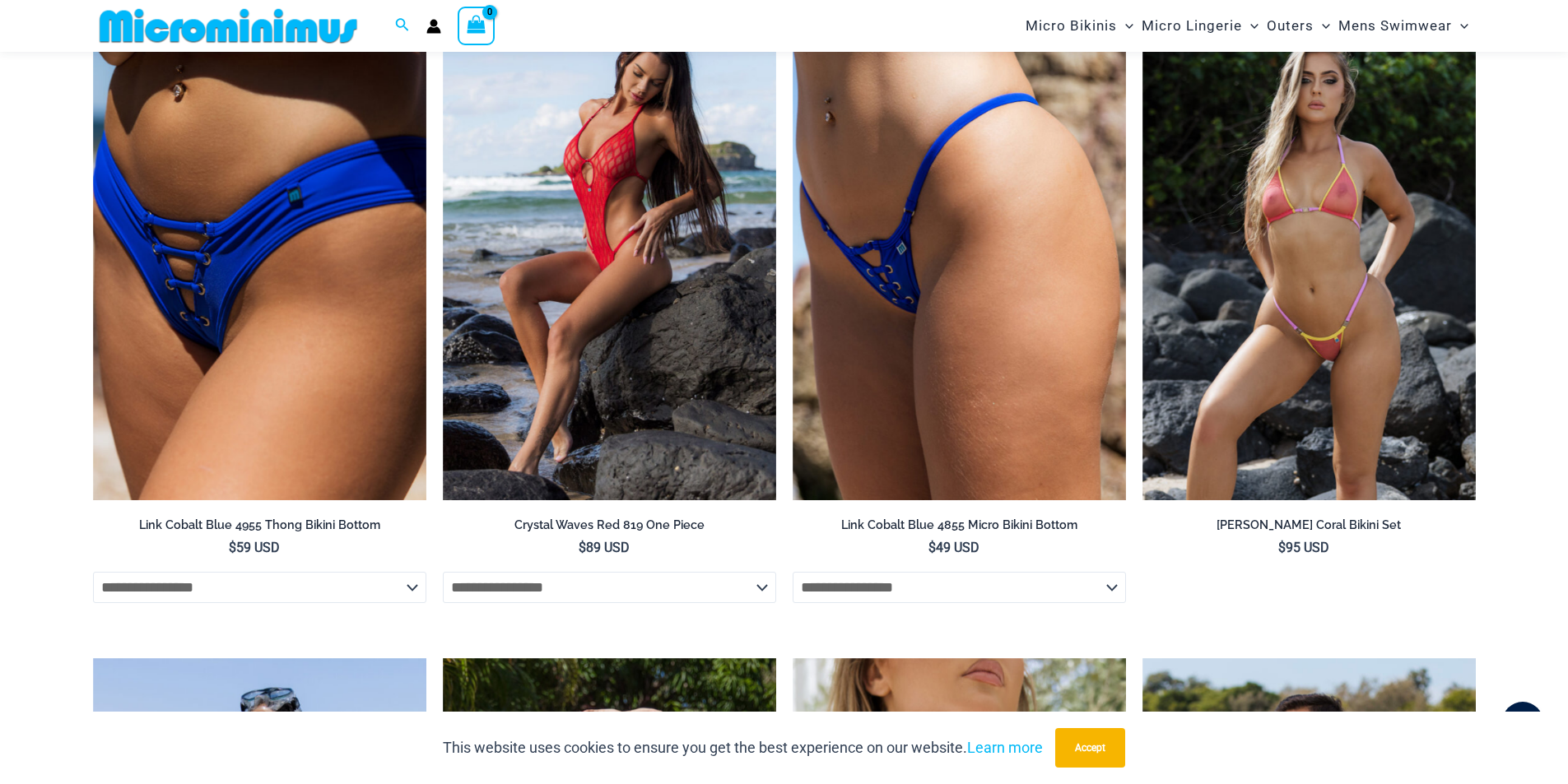
scroll to position [2617, 0]
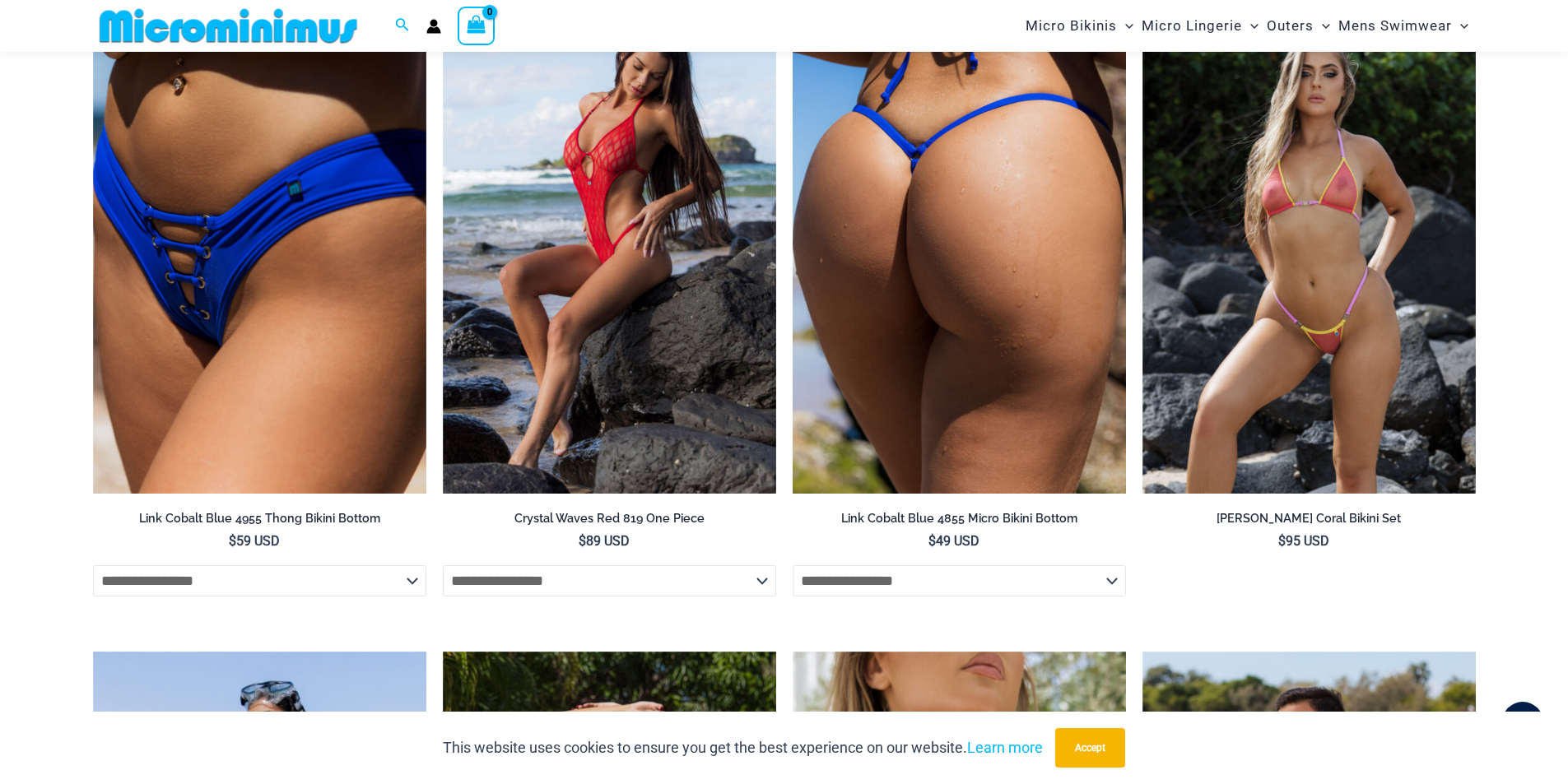
click at [898, 366] on img at bounding box center [959, 243] width 334 height 500
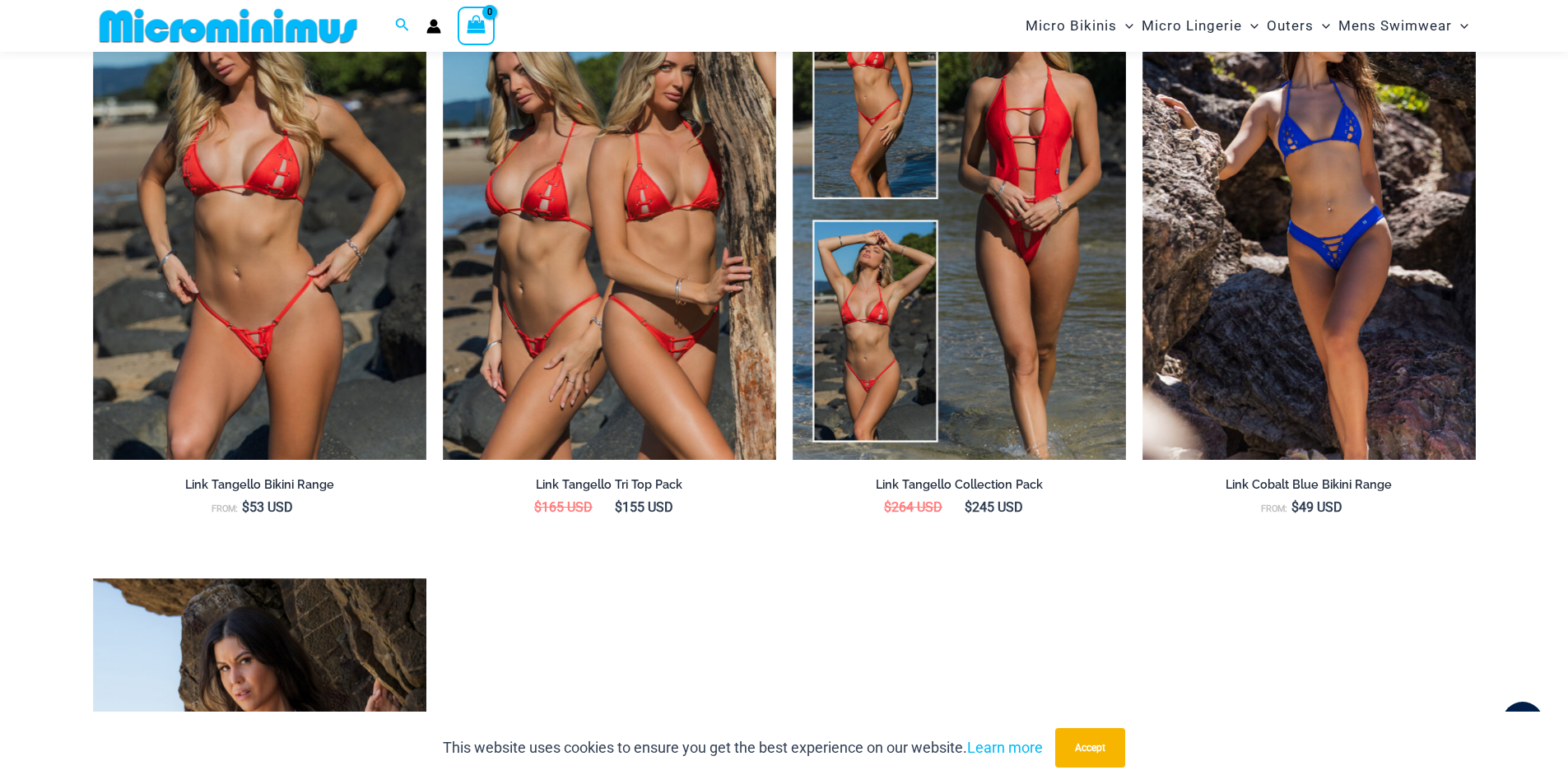
scroll to position [2617, 0]
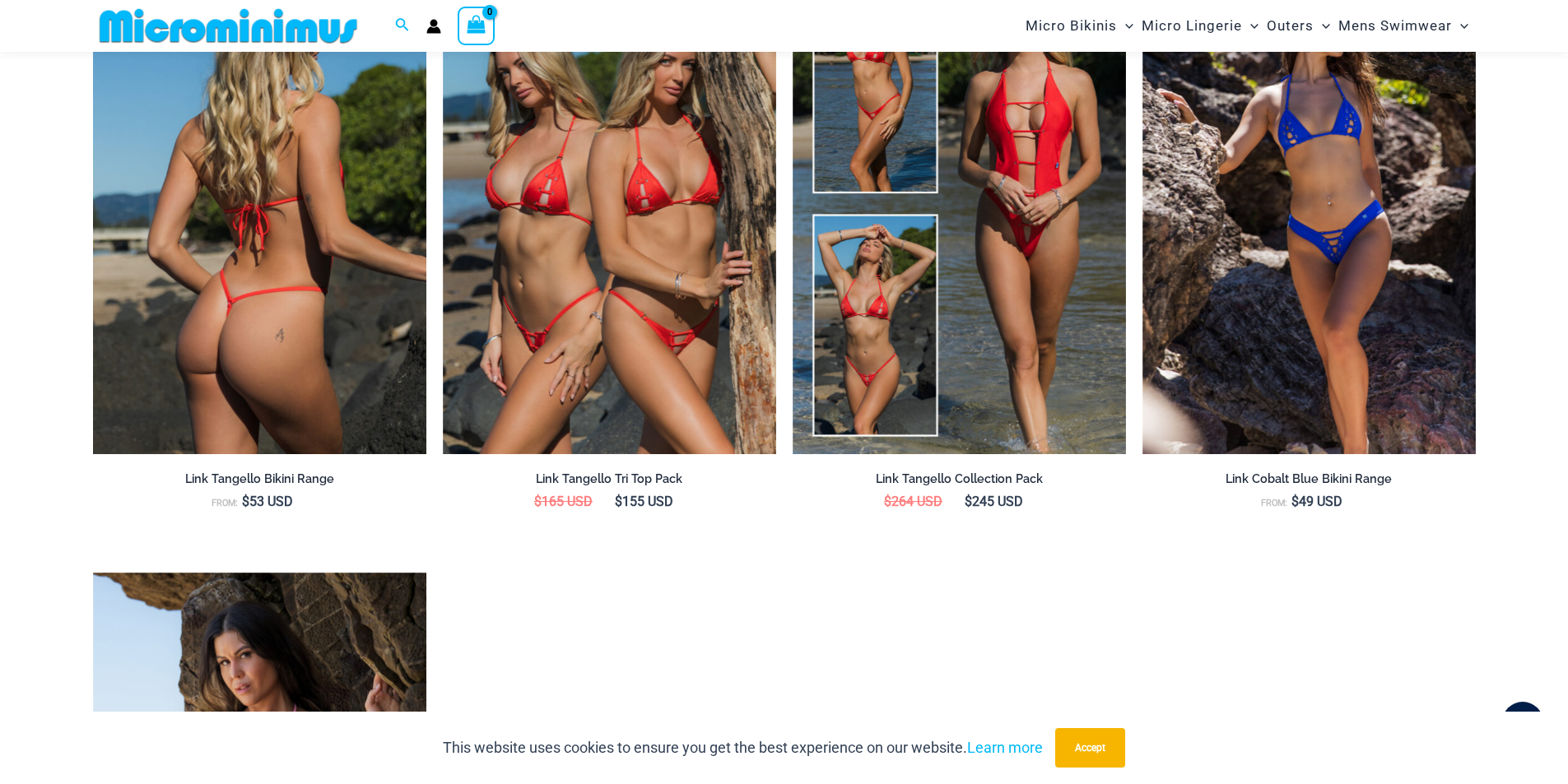
click at [294, 303] on img at bounding box center [260, 203] width 334 height 500
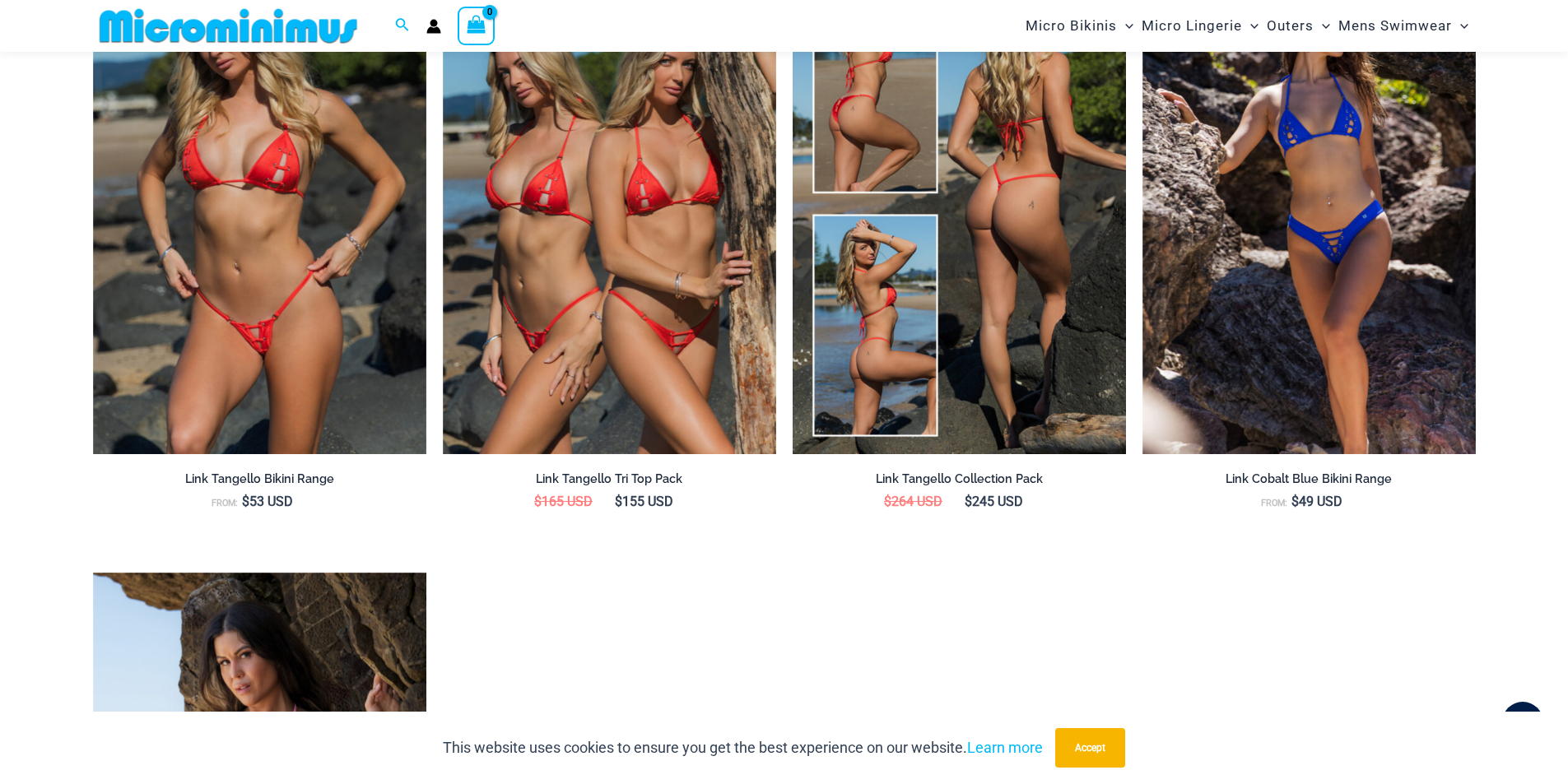
click at [980, 259] on img at bounding box center [959, 203] width 334 height 500
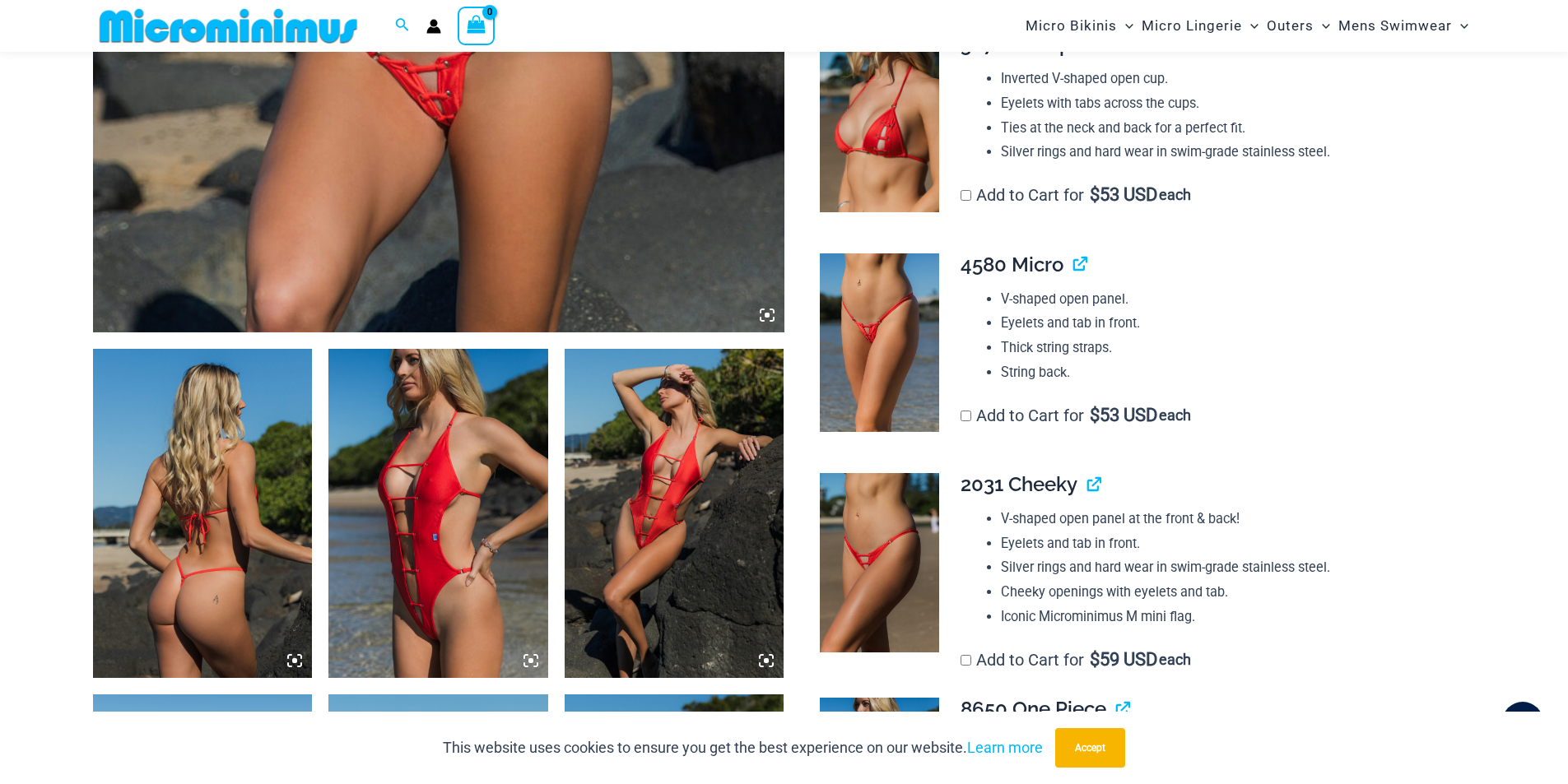
scroll to position [806, 0]
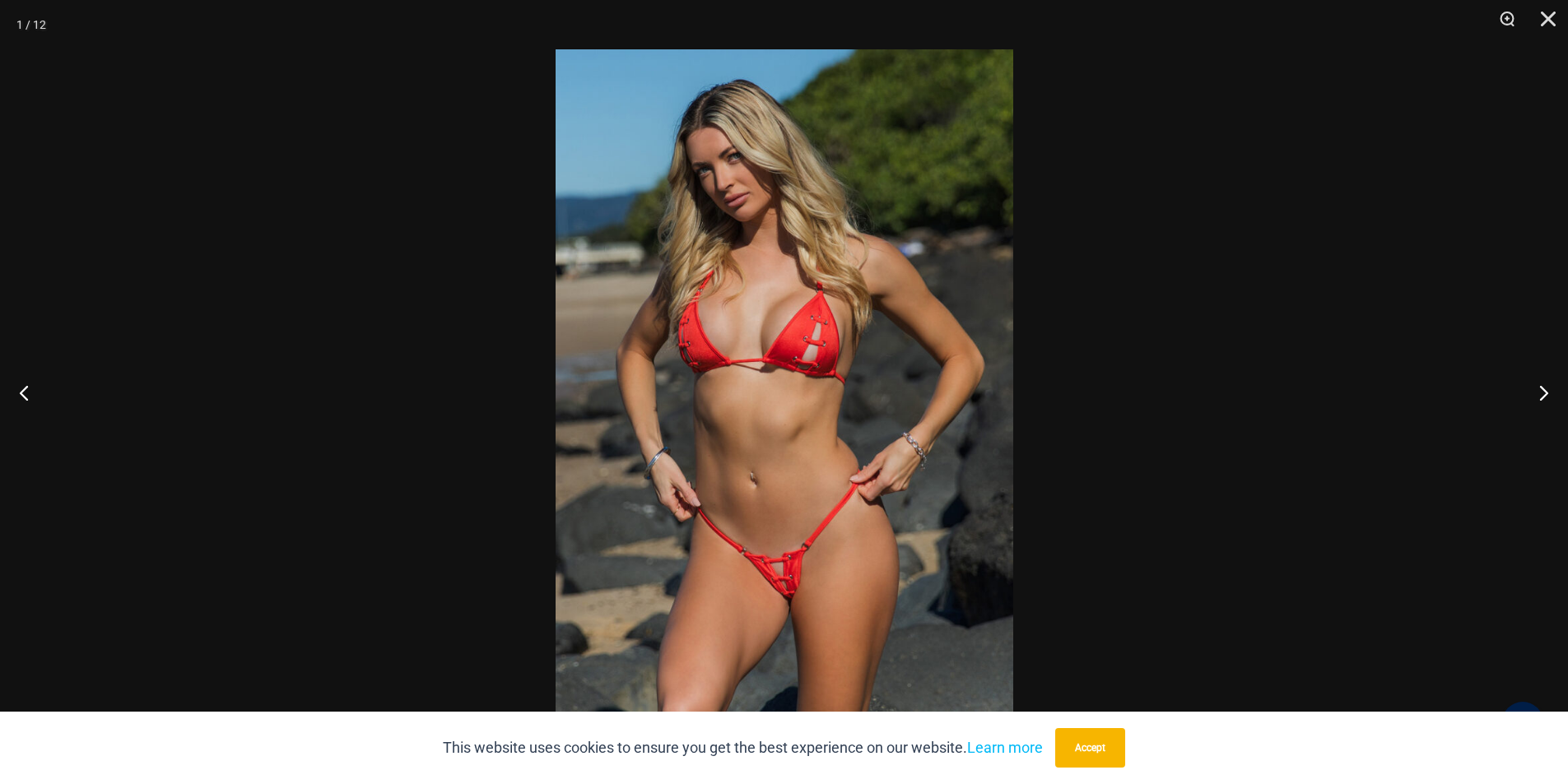
click at [754, 498] on img at bounding box center [784, 392] width 458 height 686
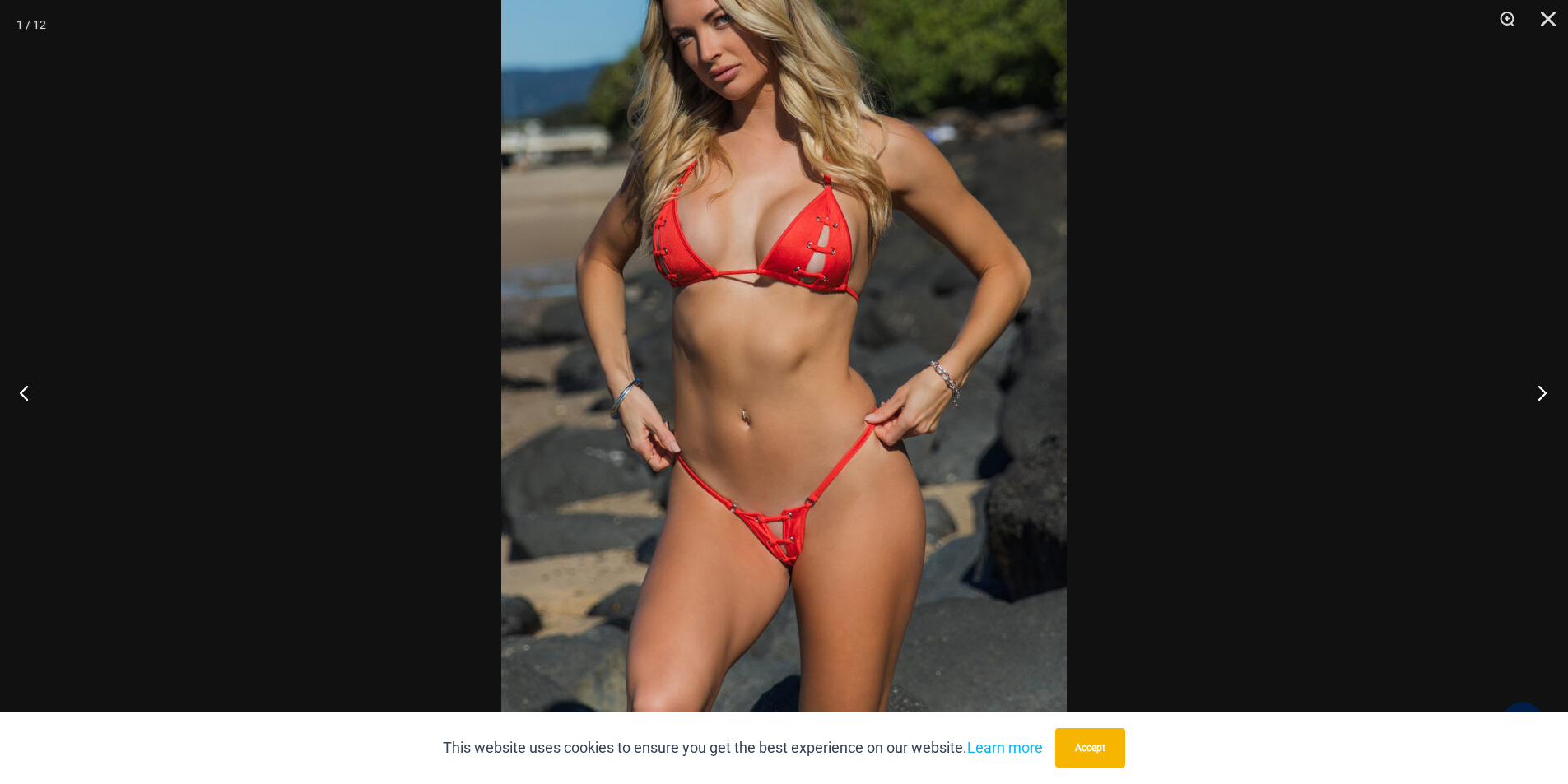
click at [1535, 388] on button "Next" at bounding box center [1537, 392] width 62 height 82
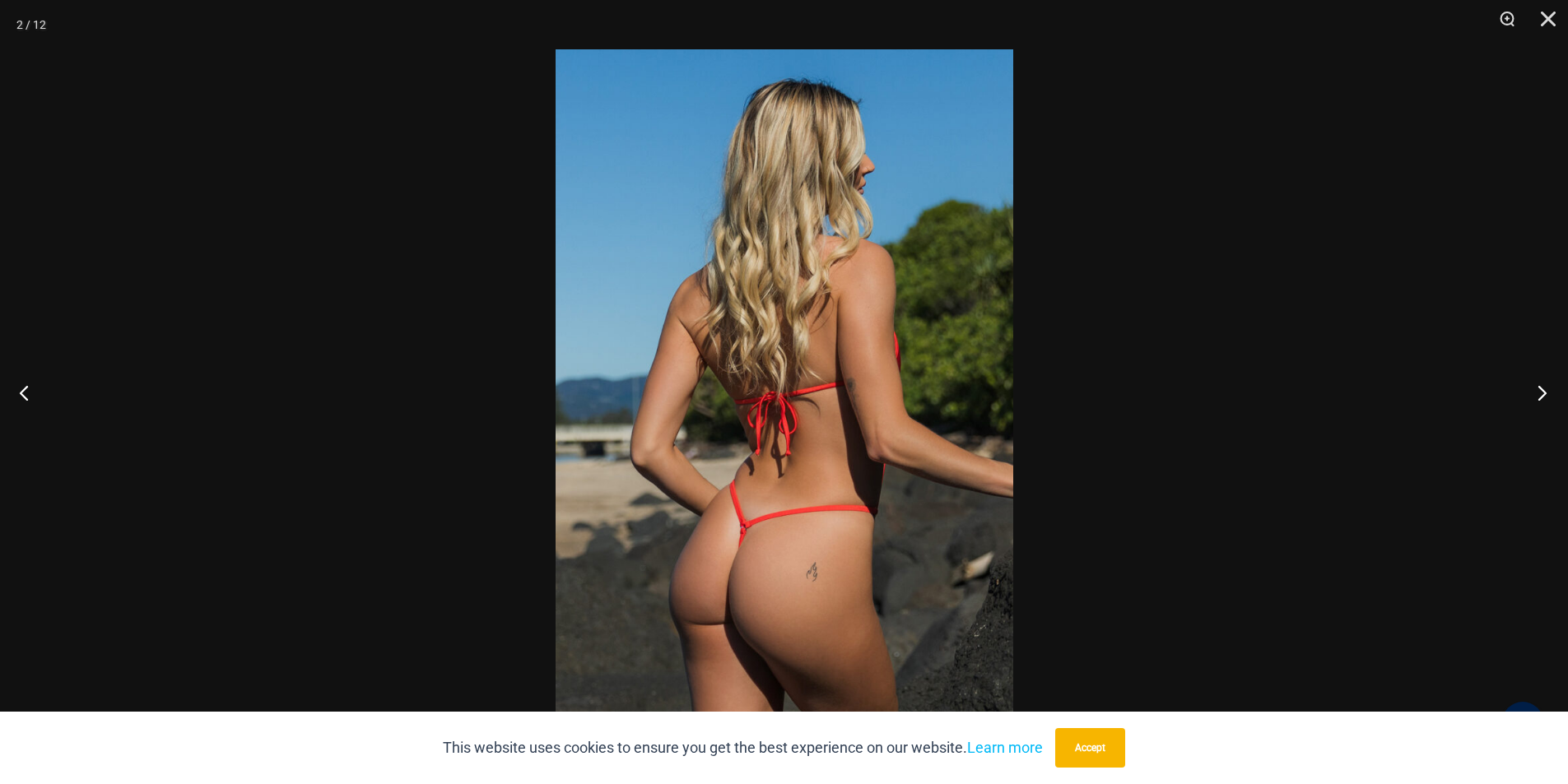
click at [1535, 388] on button "Next" at bounding box center [1537, 392] width 62 height 82
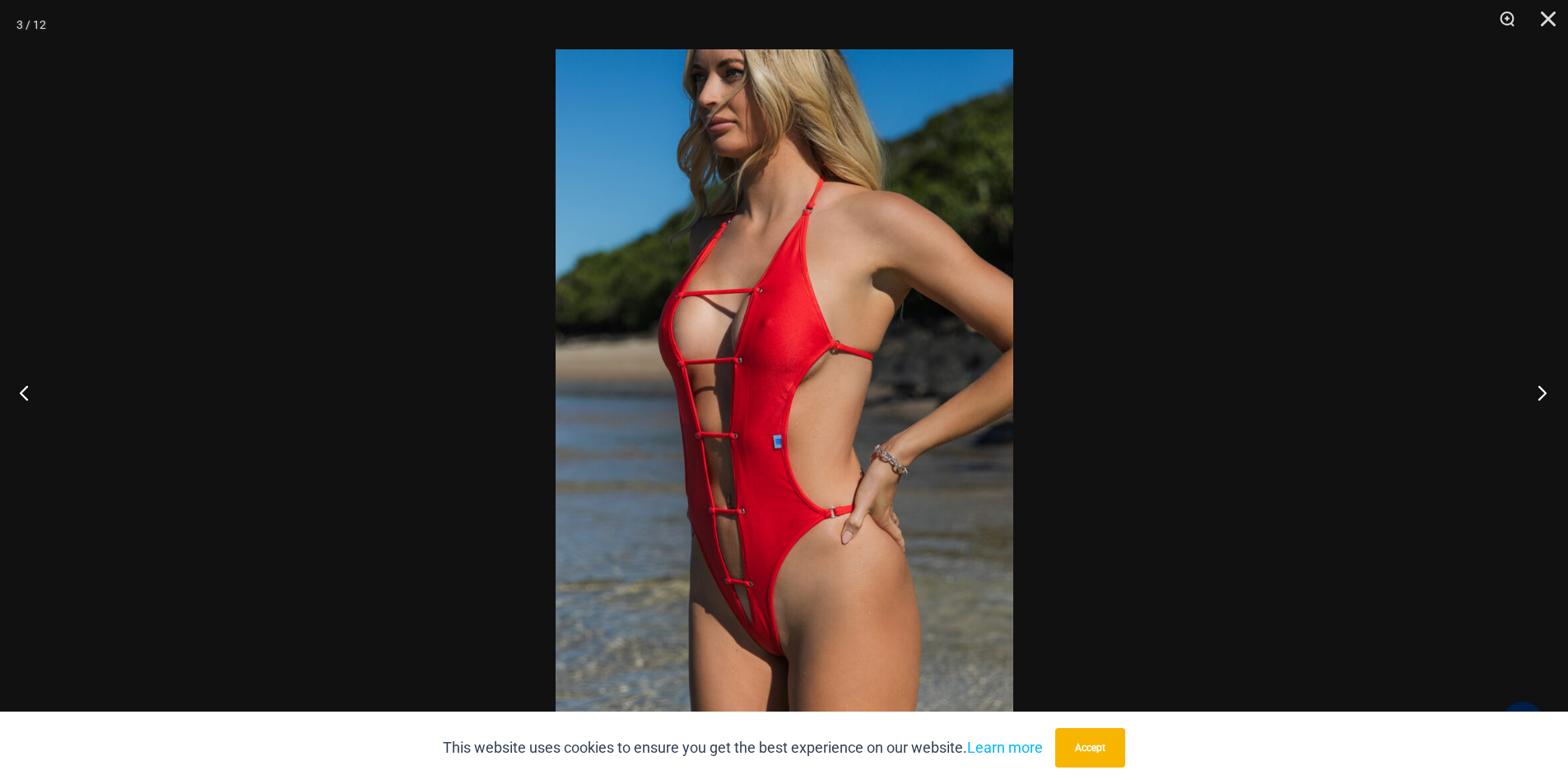
click at [1535, 388] on button "Next" at bounding box center [1537, 392] width 62 height 82
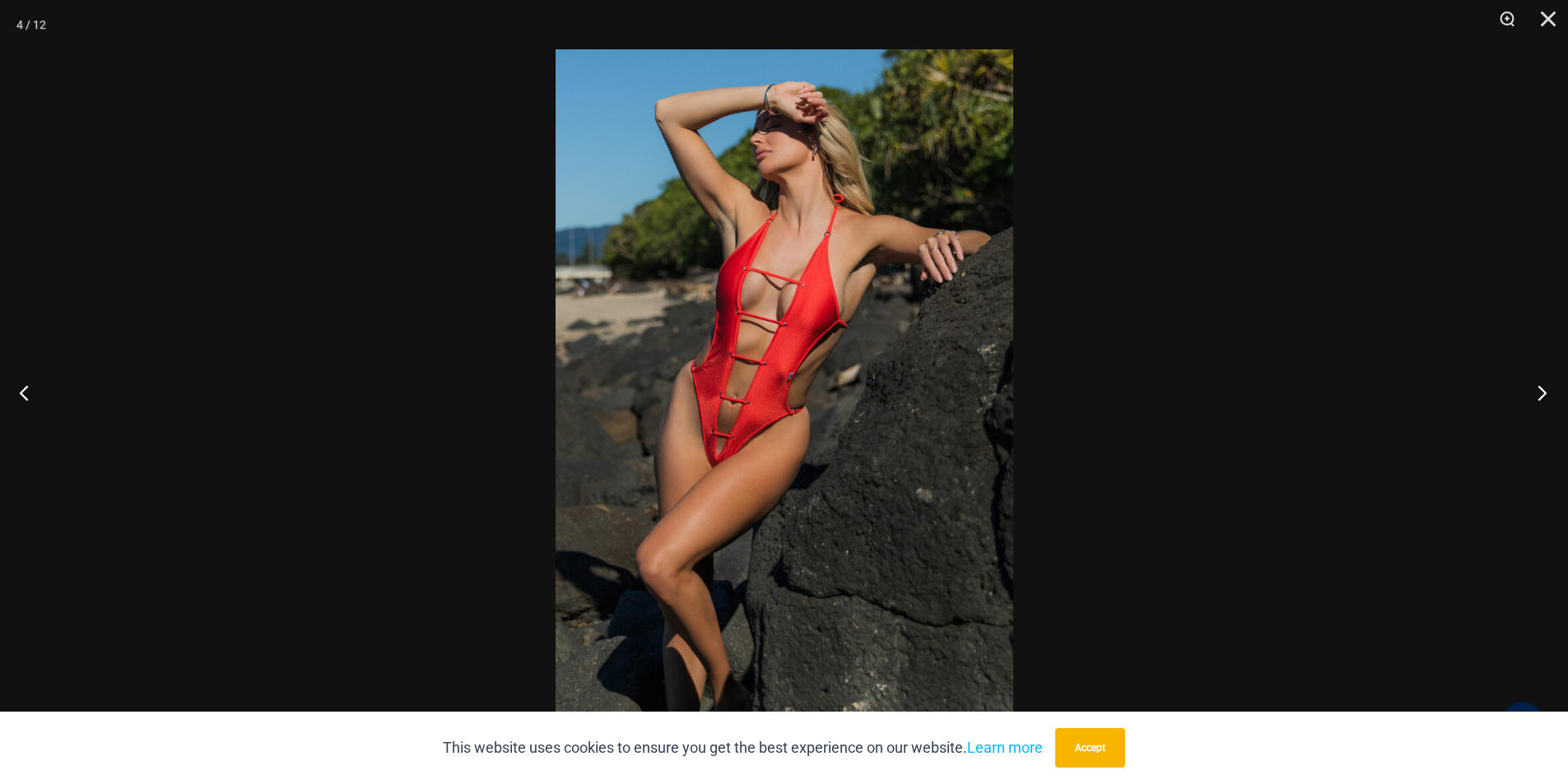
click at [1535, 388] on button "Next" at bounding box center [1537, 392] width 62 height 82
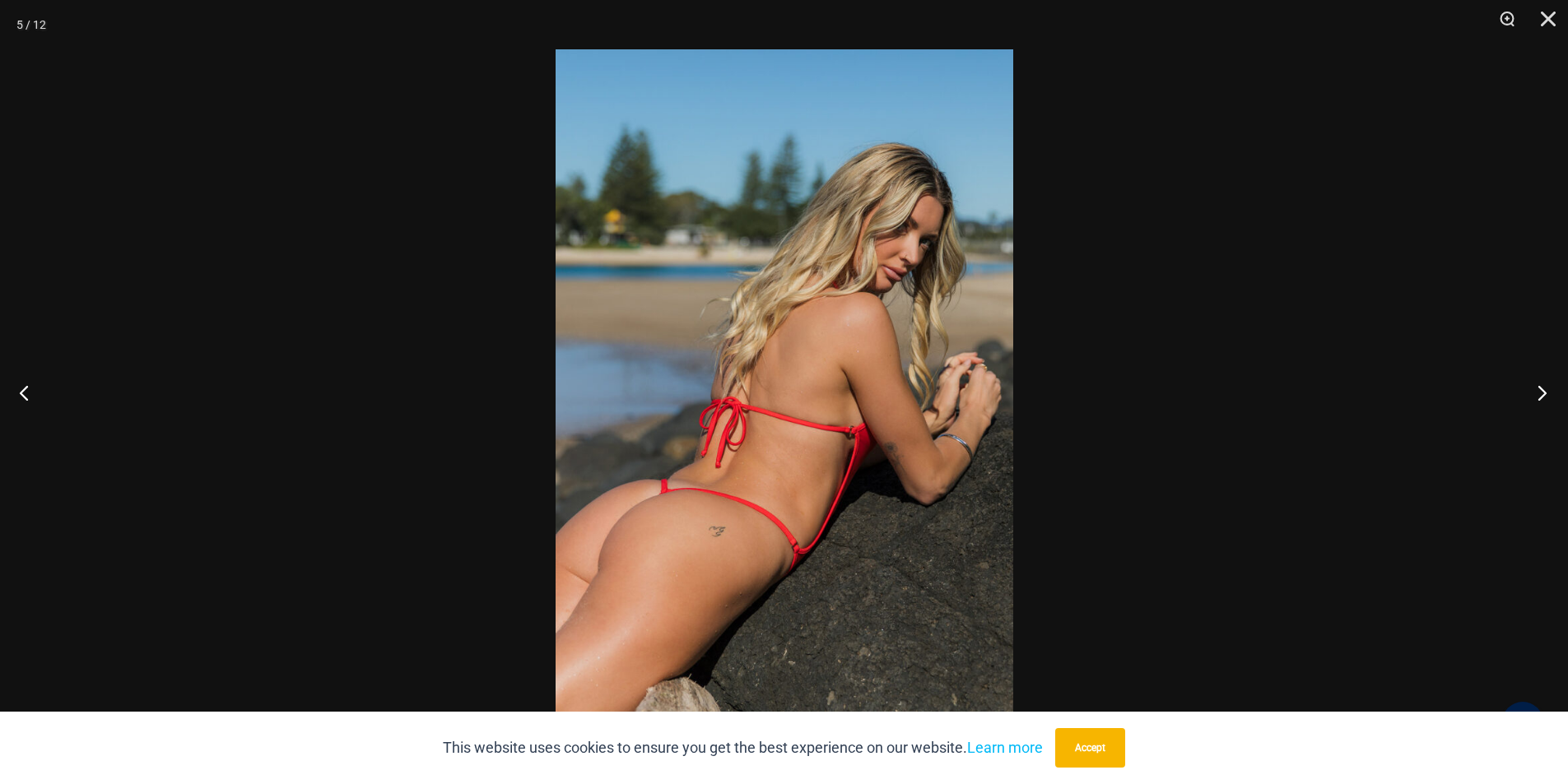
click at [1535, 388] on button "Next" at bounding box center [1537, 392] width 62 height 82
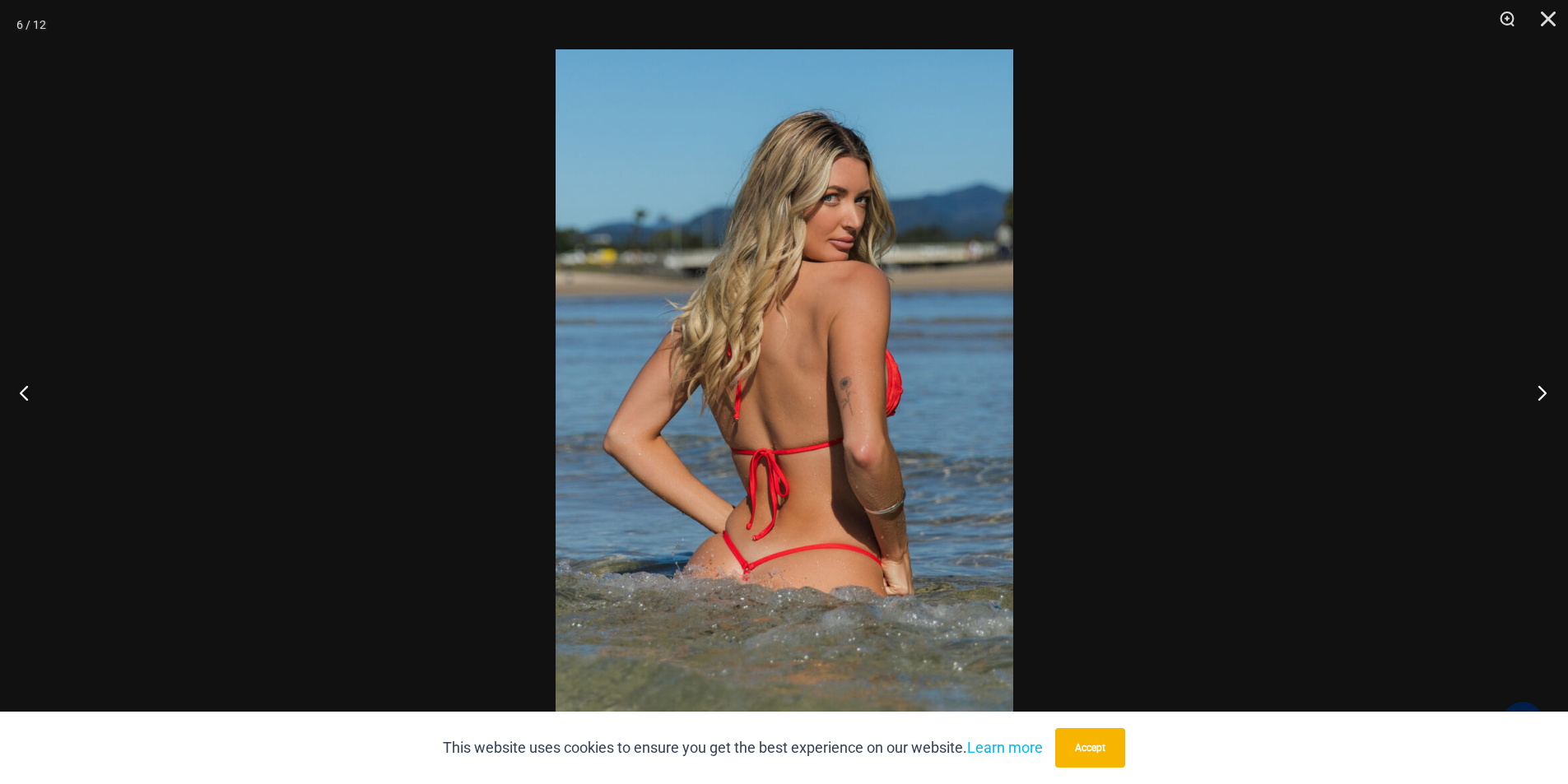
click at [1535, 388] on button "Next" at bounding box center [1537, 392] width 62 height 82
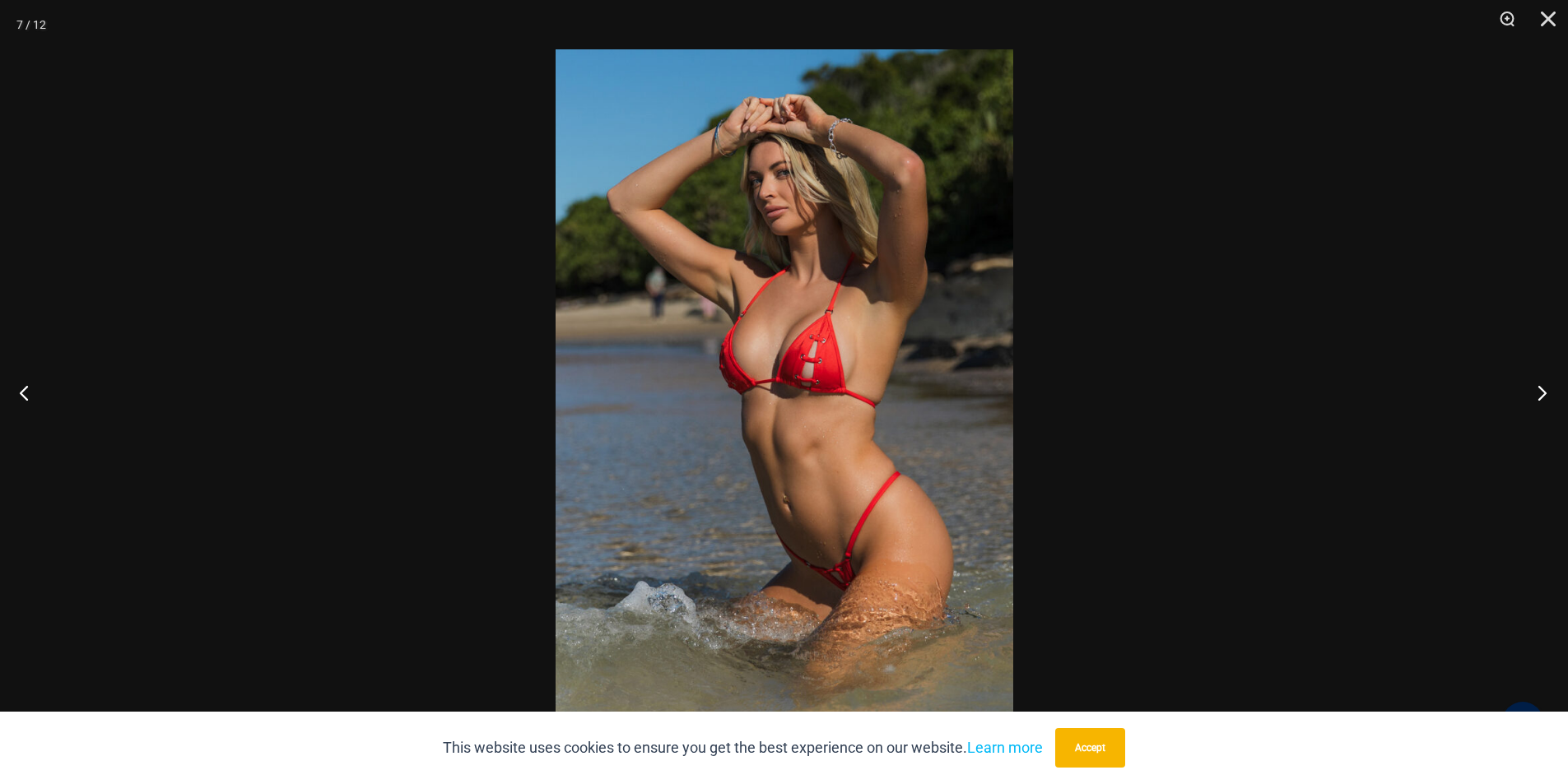
click at [1535, 388] on button "Next" at bounding box center [1537, 392] width 62 height 82
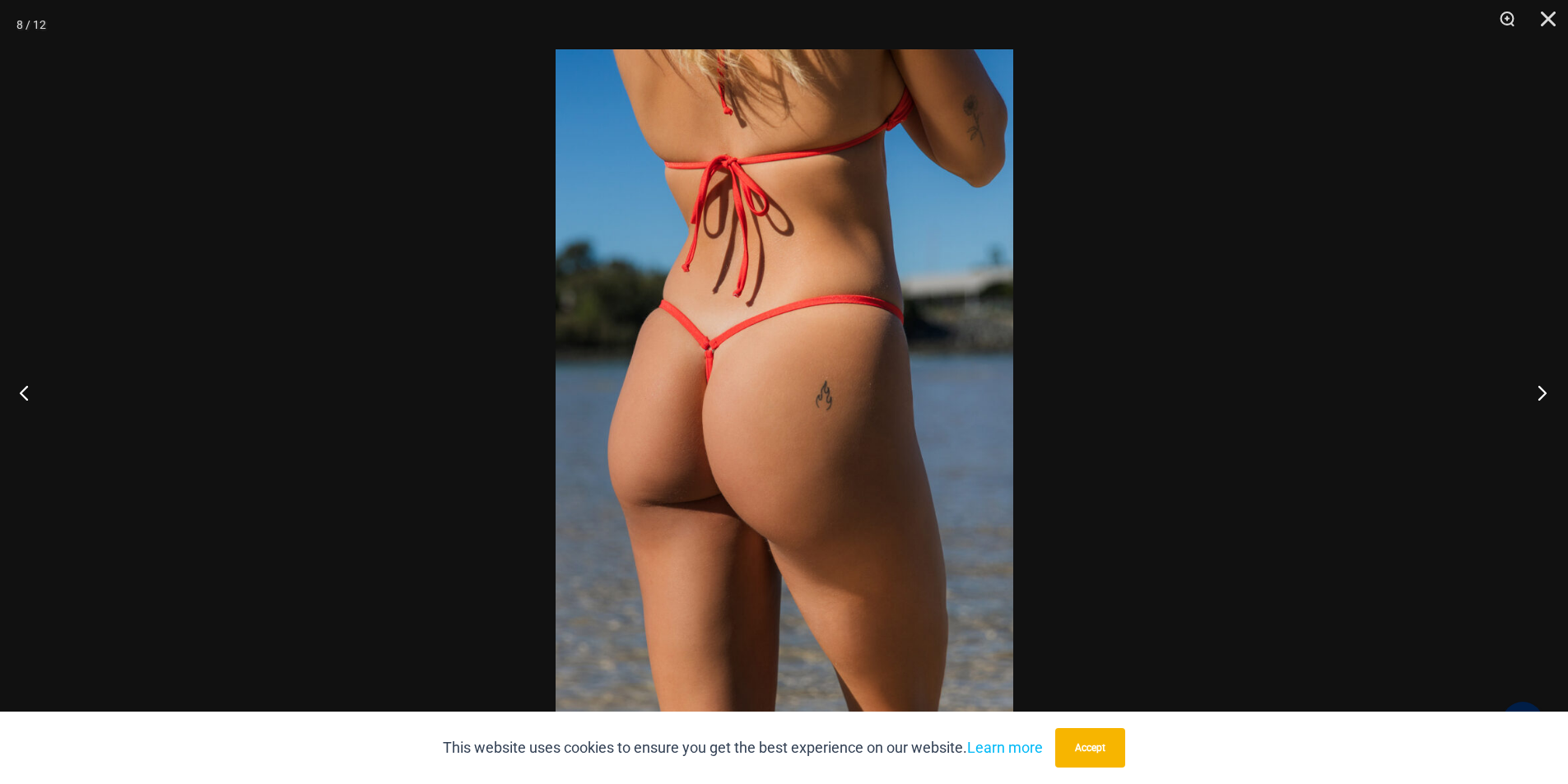
click at [1535, 388] on button "Next" at bounding box center [1537, 392] width 62 height 82
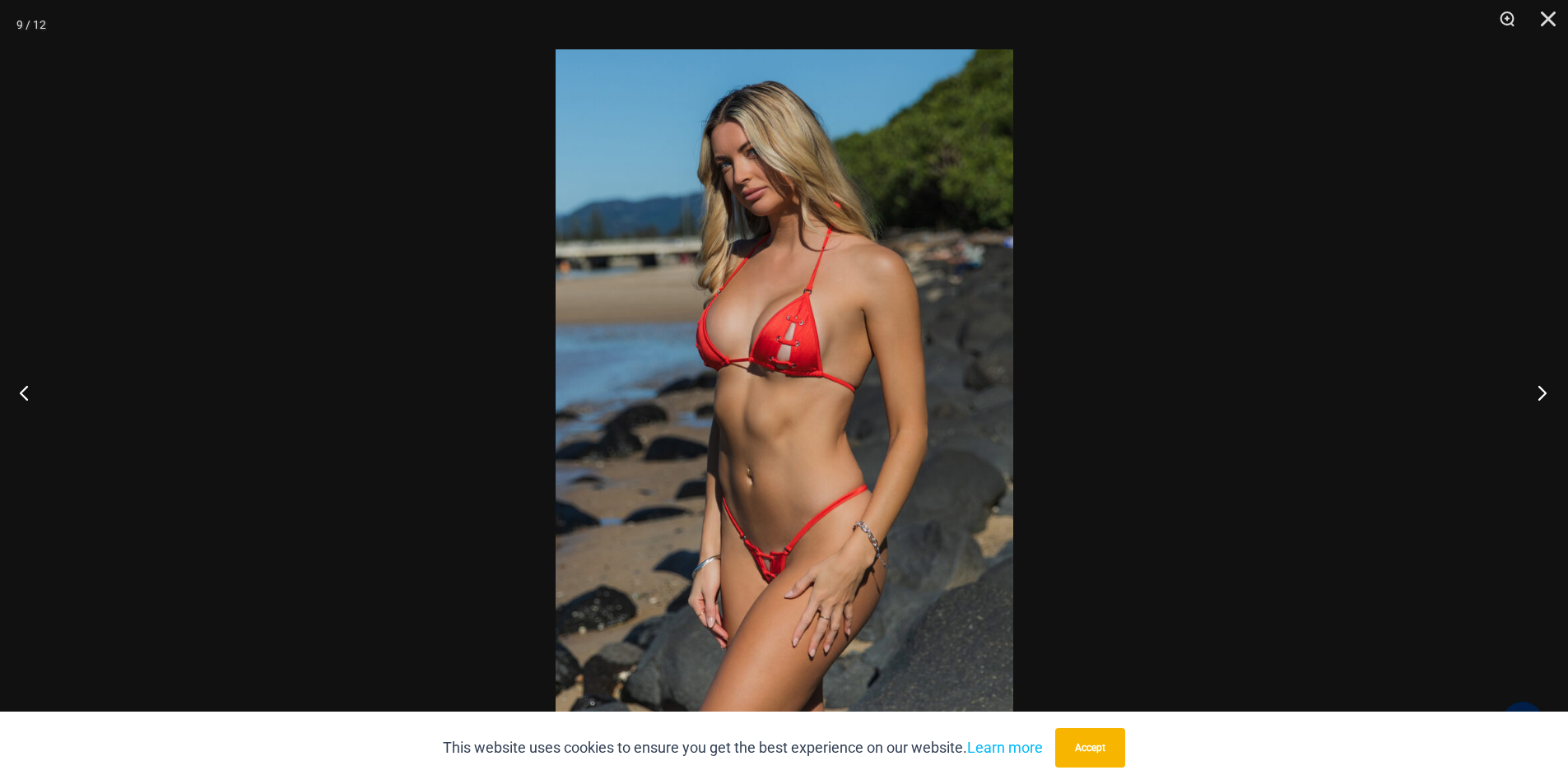
click at [1535, 388] on button "Next" at bounding box center [1537, 392] width 62 height 82
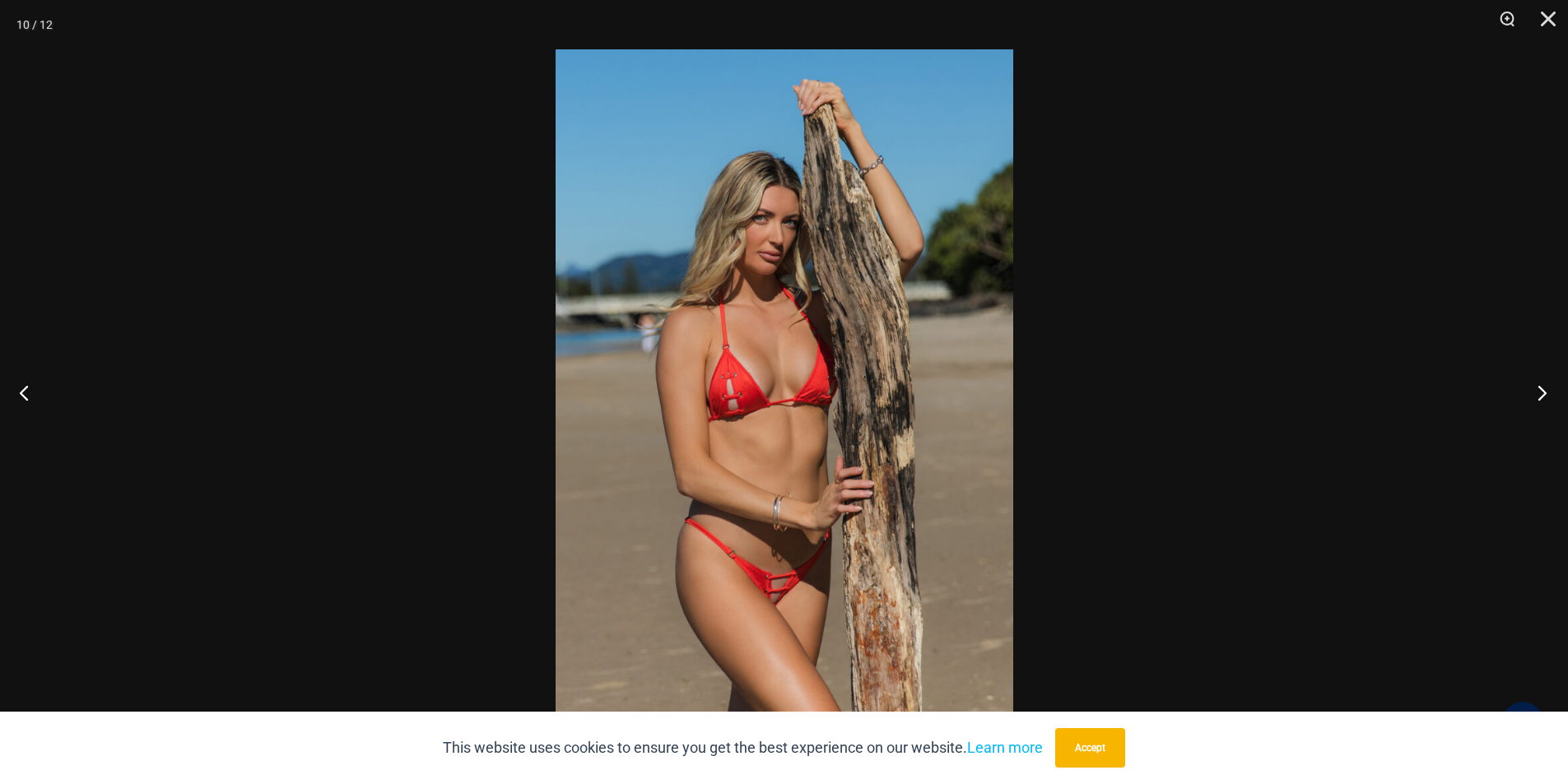
click at [1535, 388] on button "Next" at bounding box center [1537, 392] width 62 height 82
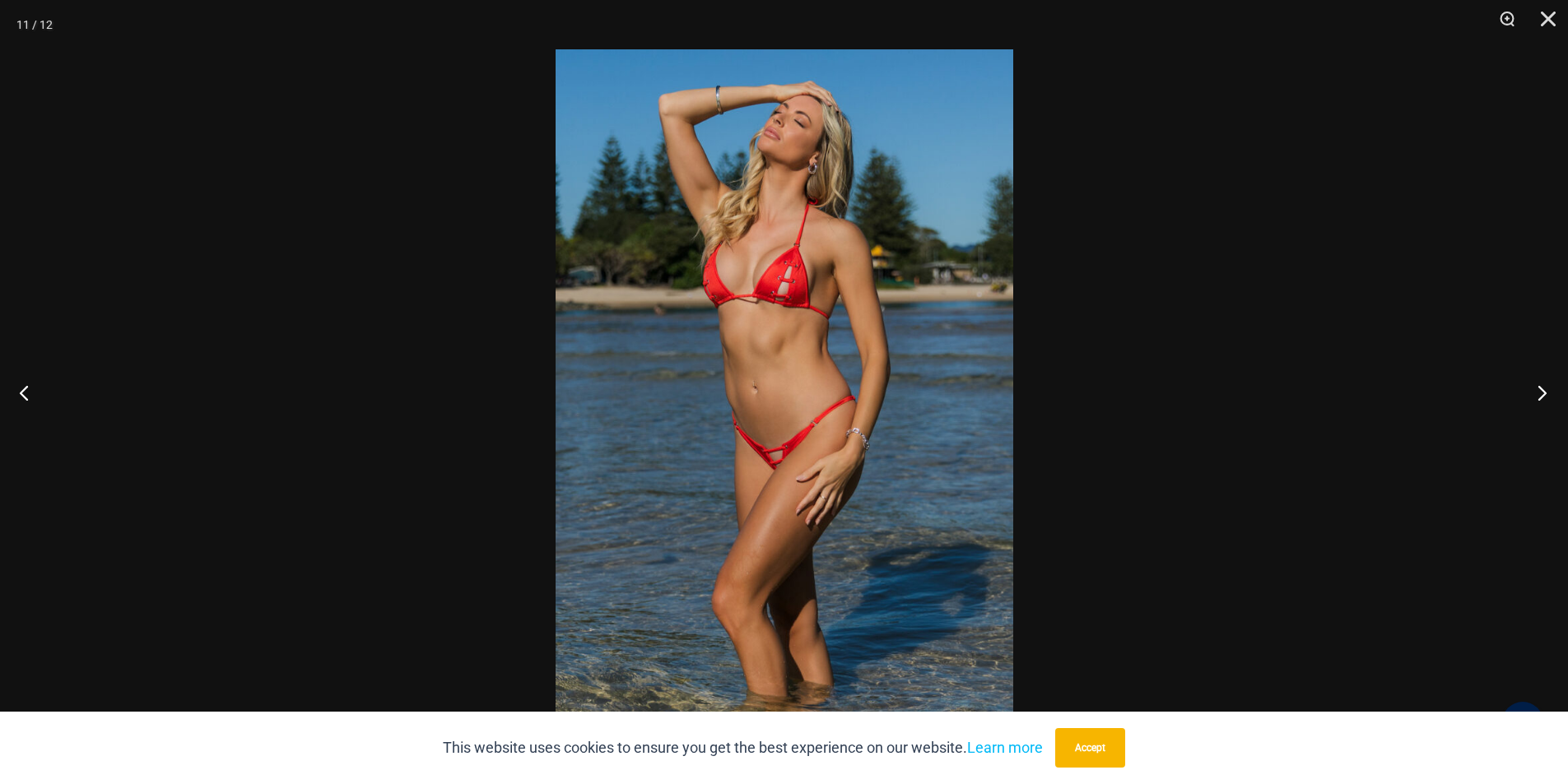
click at [1535, 388] on button "Next" at bounding box center [1537, 392] width 62 height 82
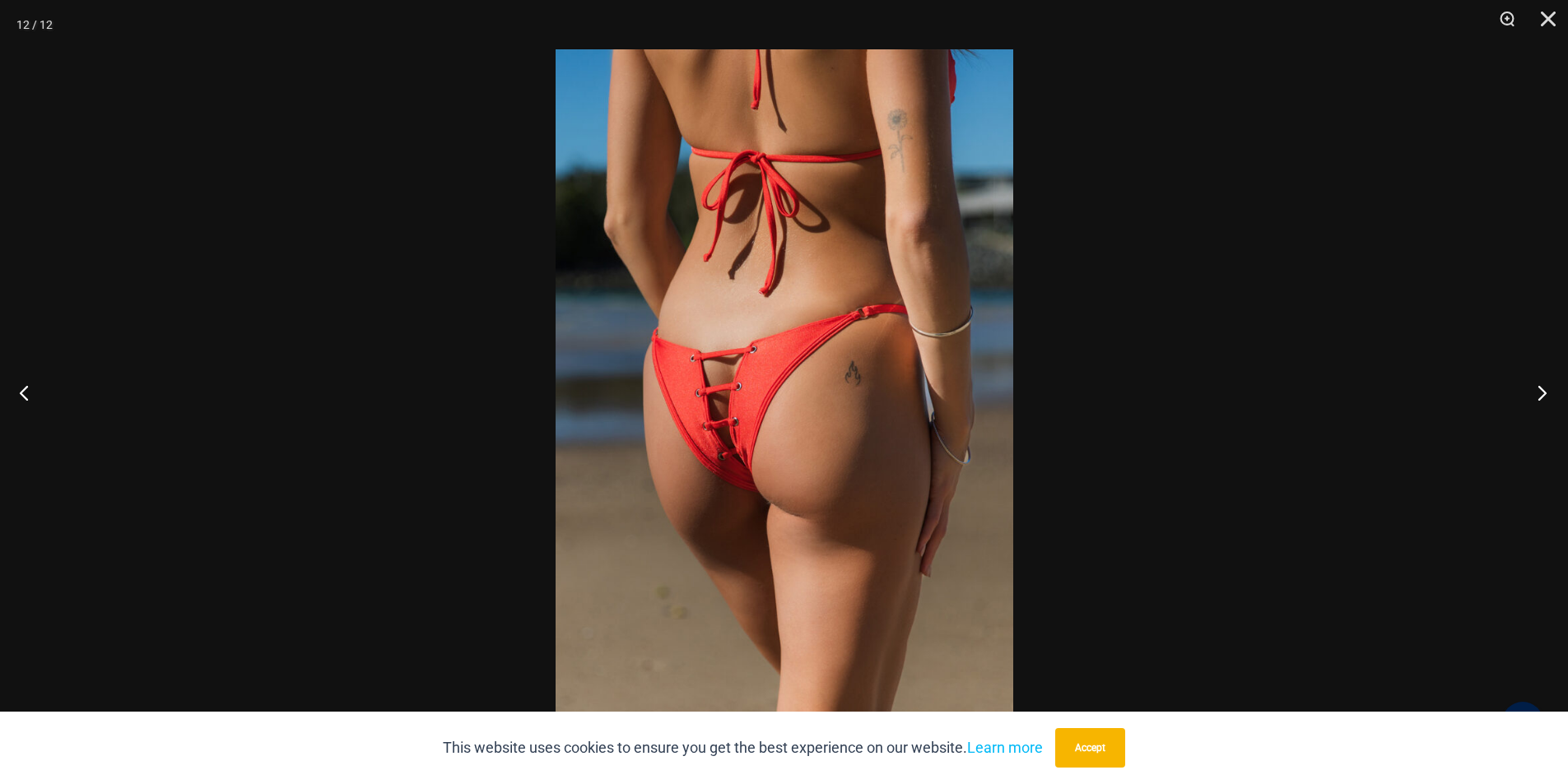
click at [1535, 388] on button "Next" at bounding box center [1537, 392] width 62 height 82
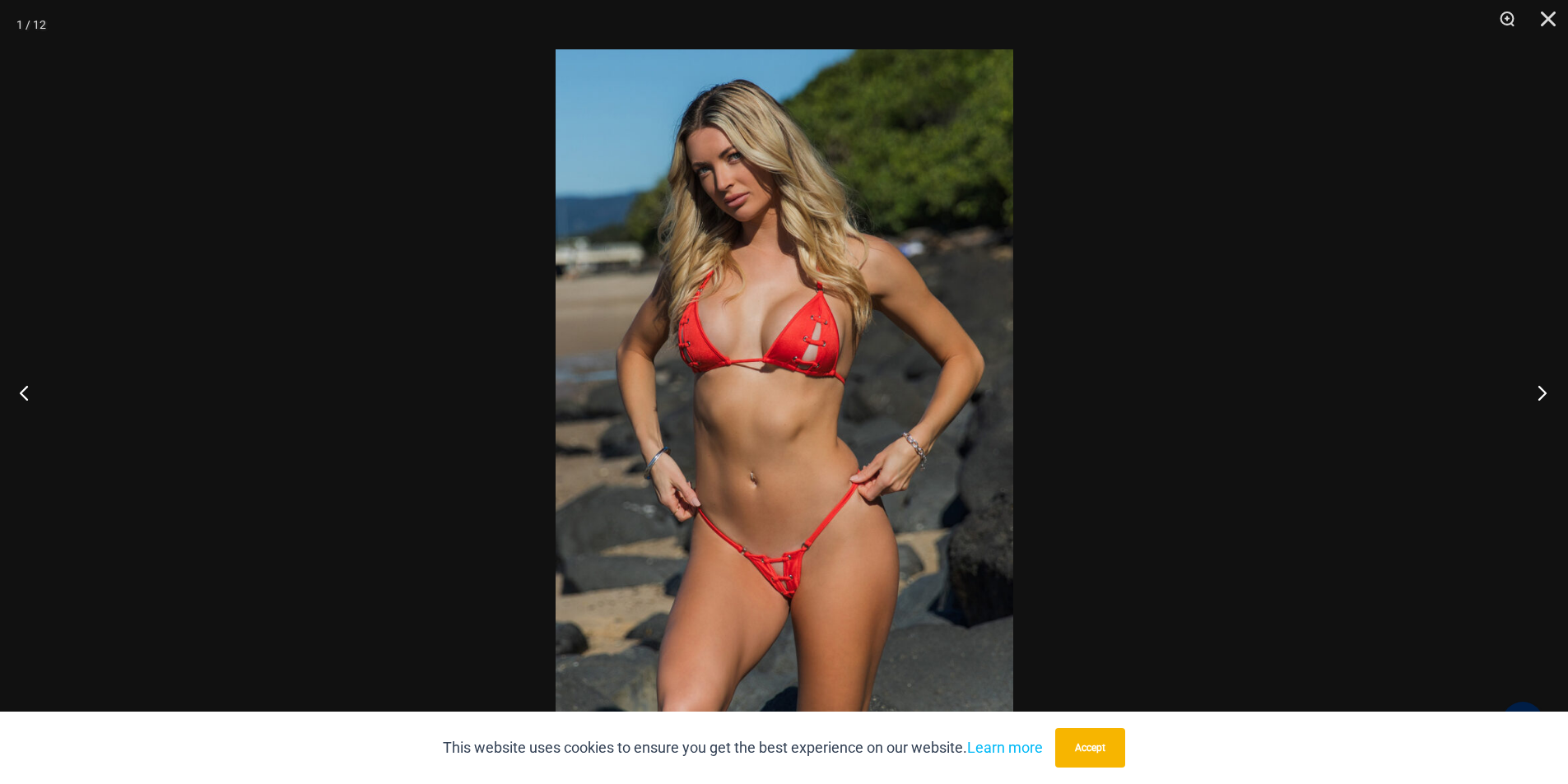
click at [1535, 388] on button "Next" at bounding box center [1537, 392] width 62 height 82
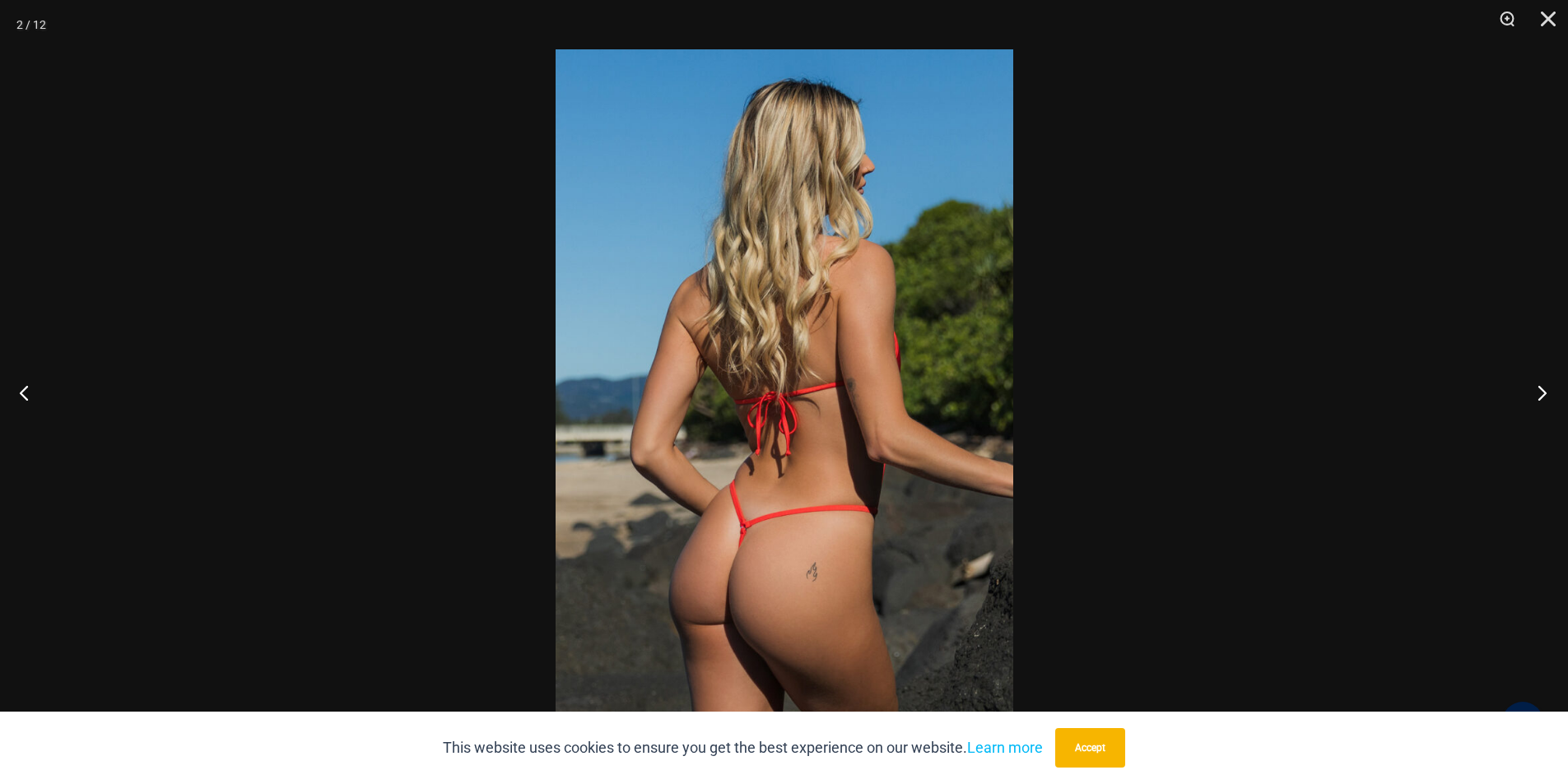
click at [1535, 388] on button "Next" at bounding box center [1537, 392] width 62 height 82
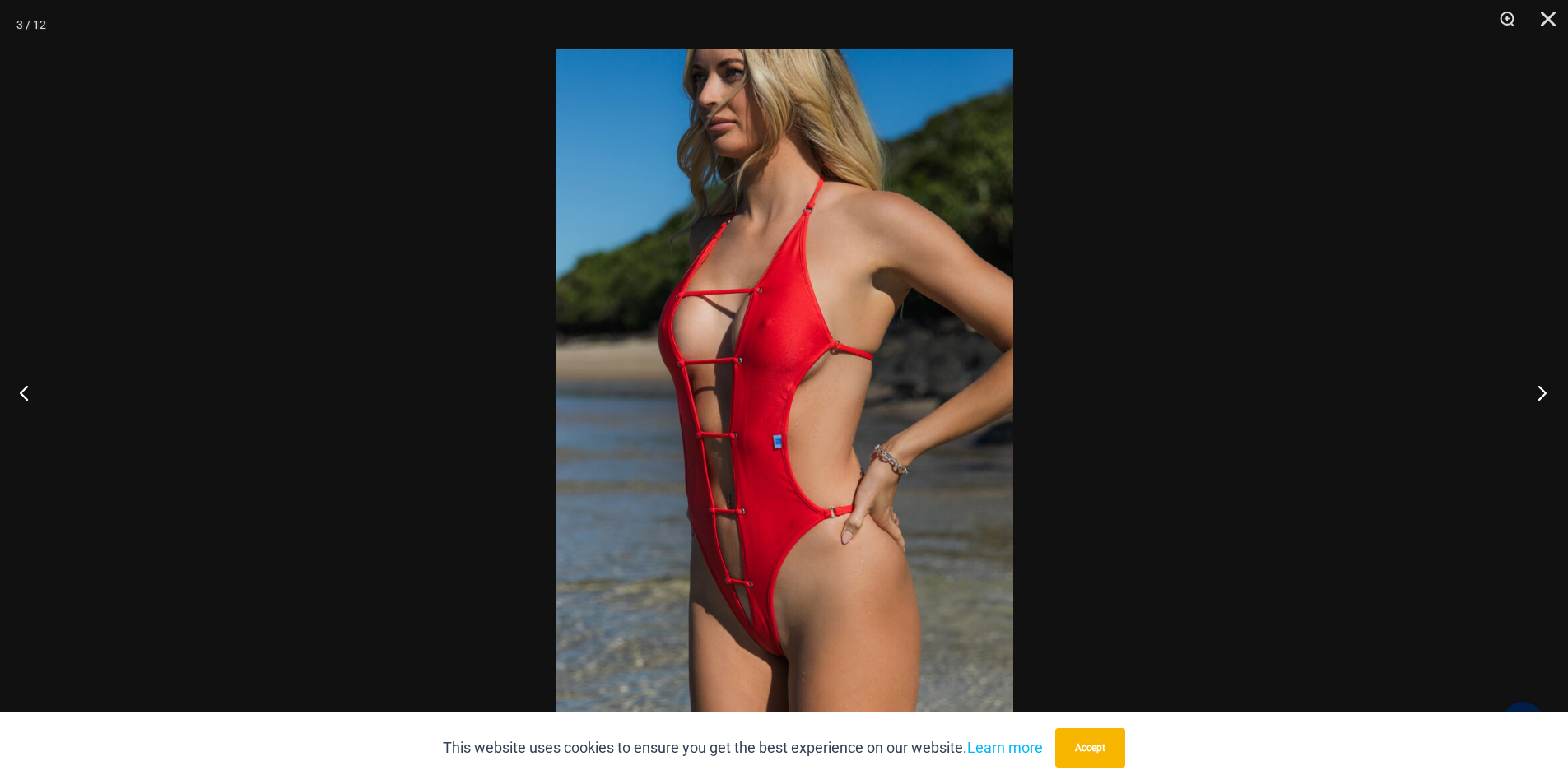
click at [1535, 388] on button "Next" at bounding box center [1537, 392] width 62 height 82
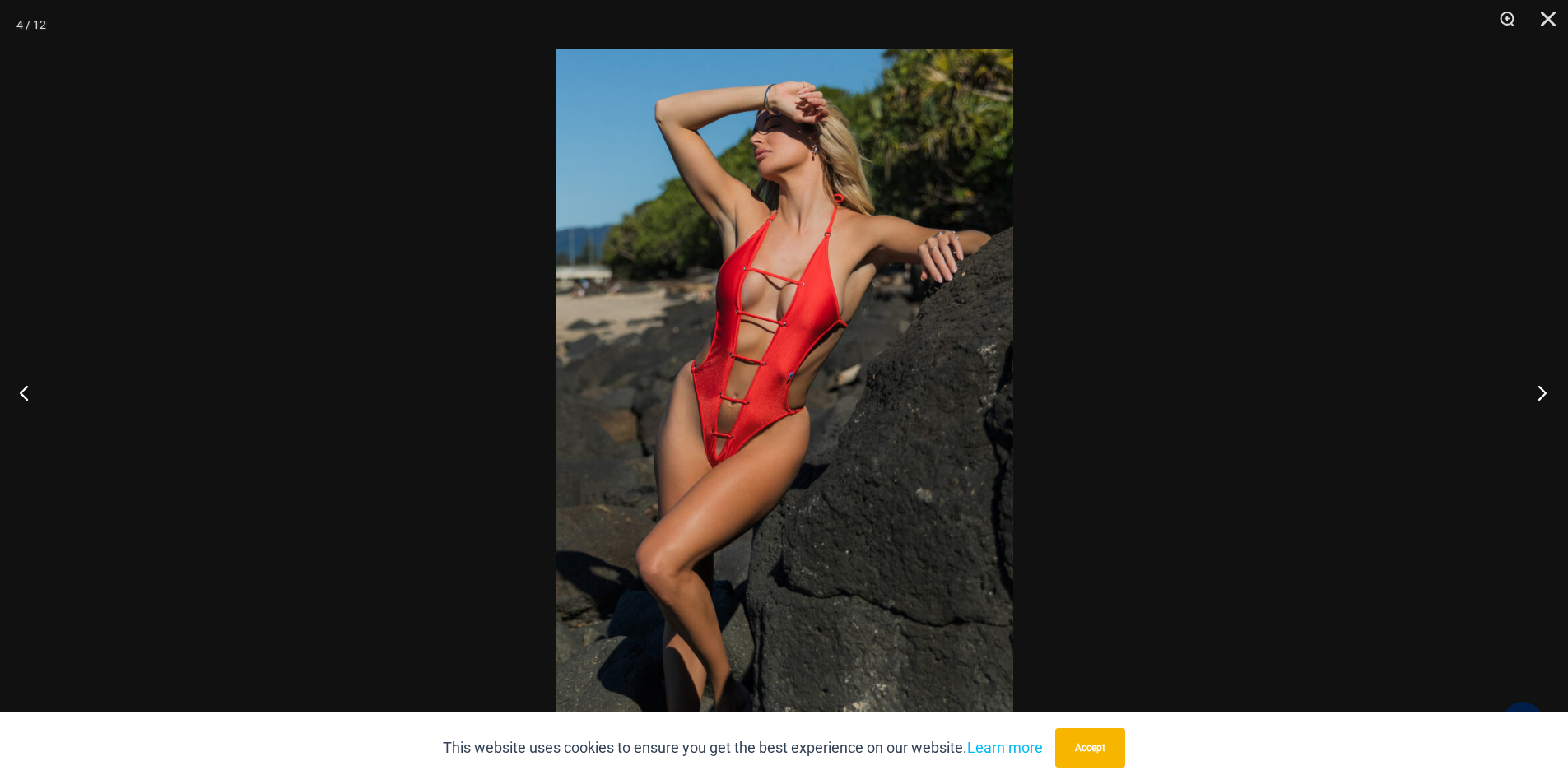
click at [1535, 388] on button "Next" at bounding box center [1537, 392] width 62 height 82
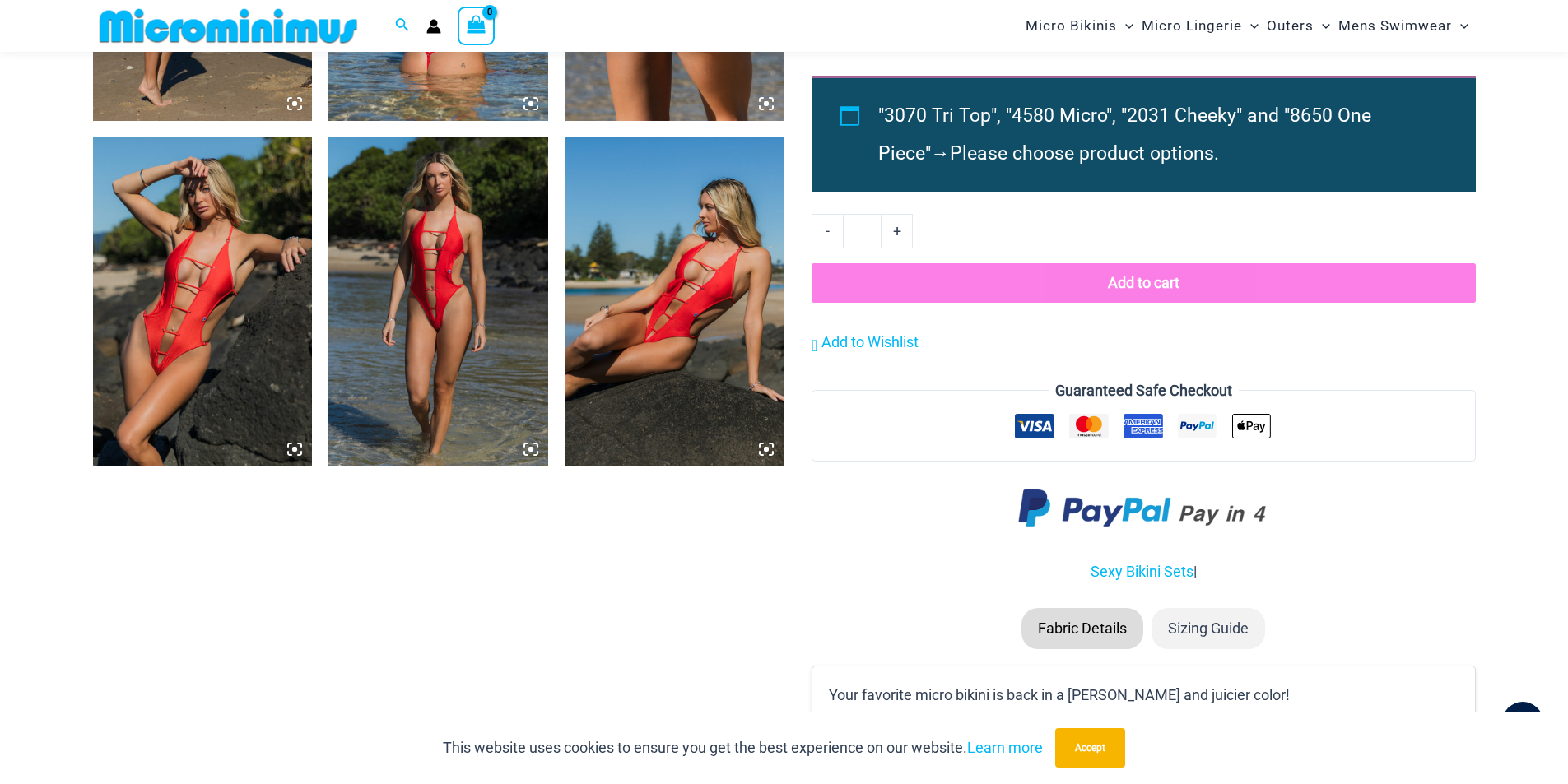
scroll to position [2124, 0]
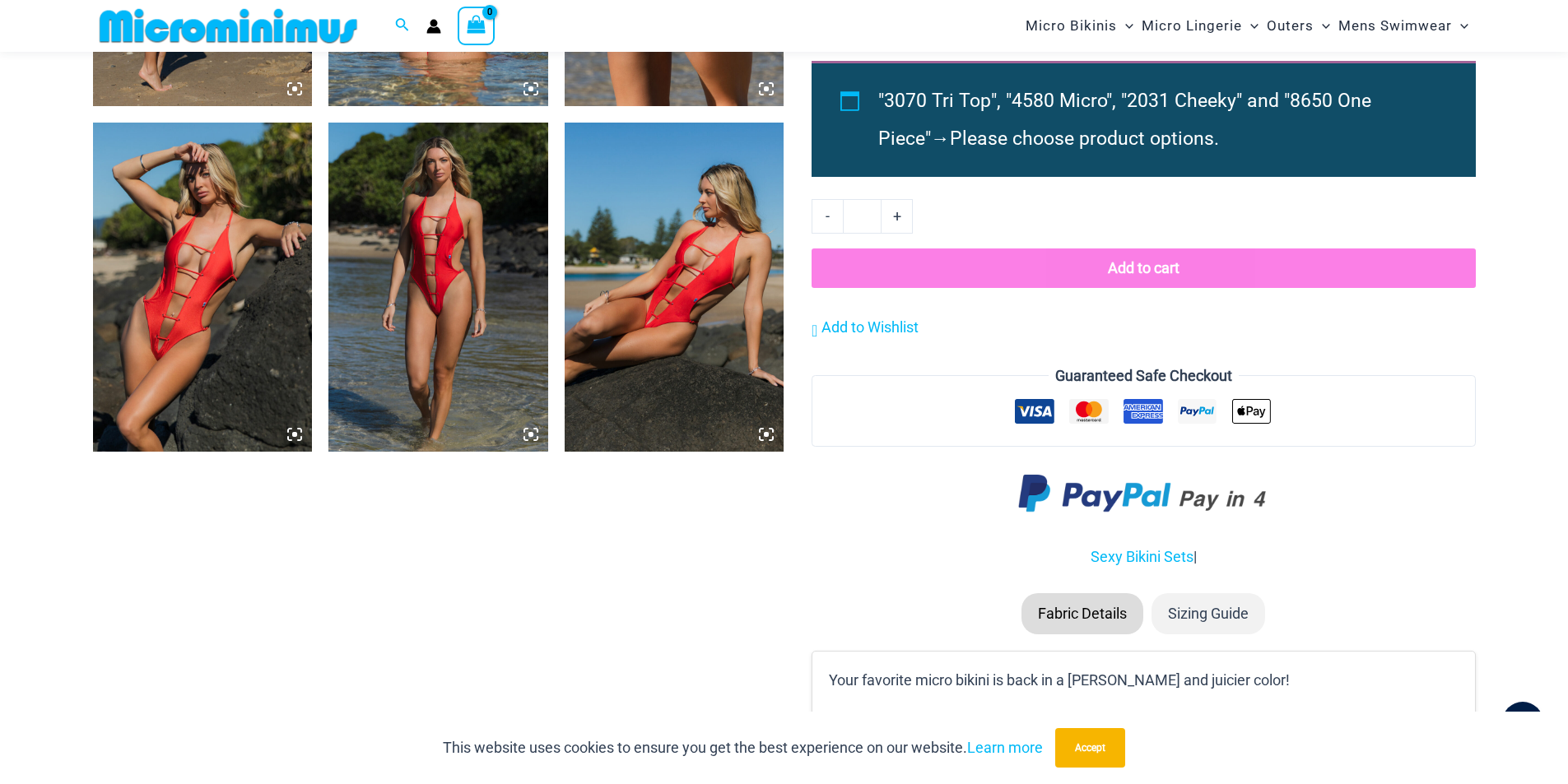
click at [182, 343] on img at bounding box center [203, 288] width 220 height 329
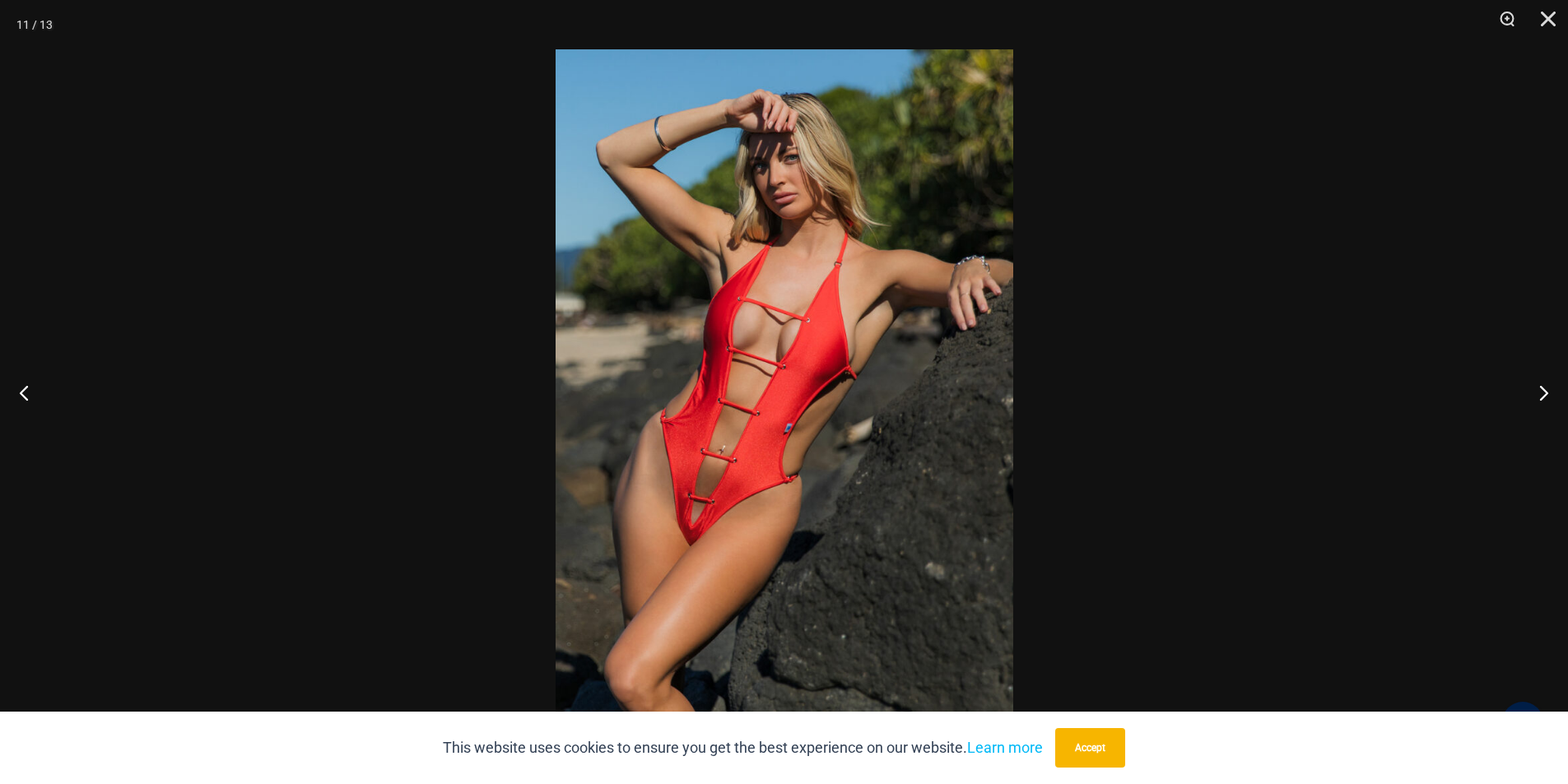
click at [663, 506] on img at bounding box center [784, 392] width 458 height 686
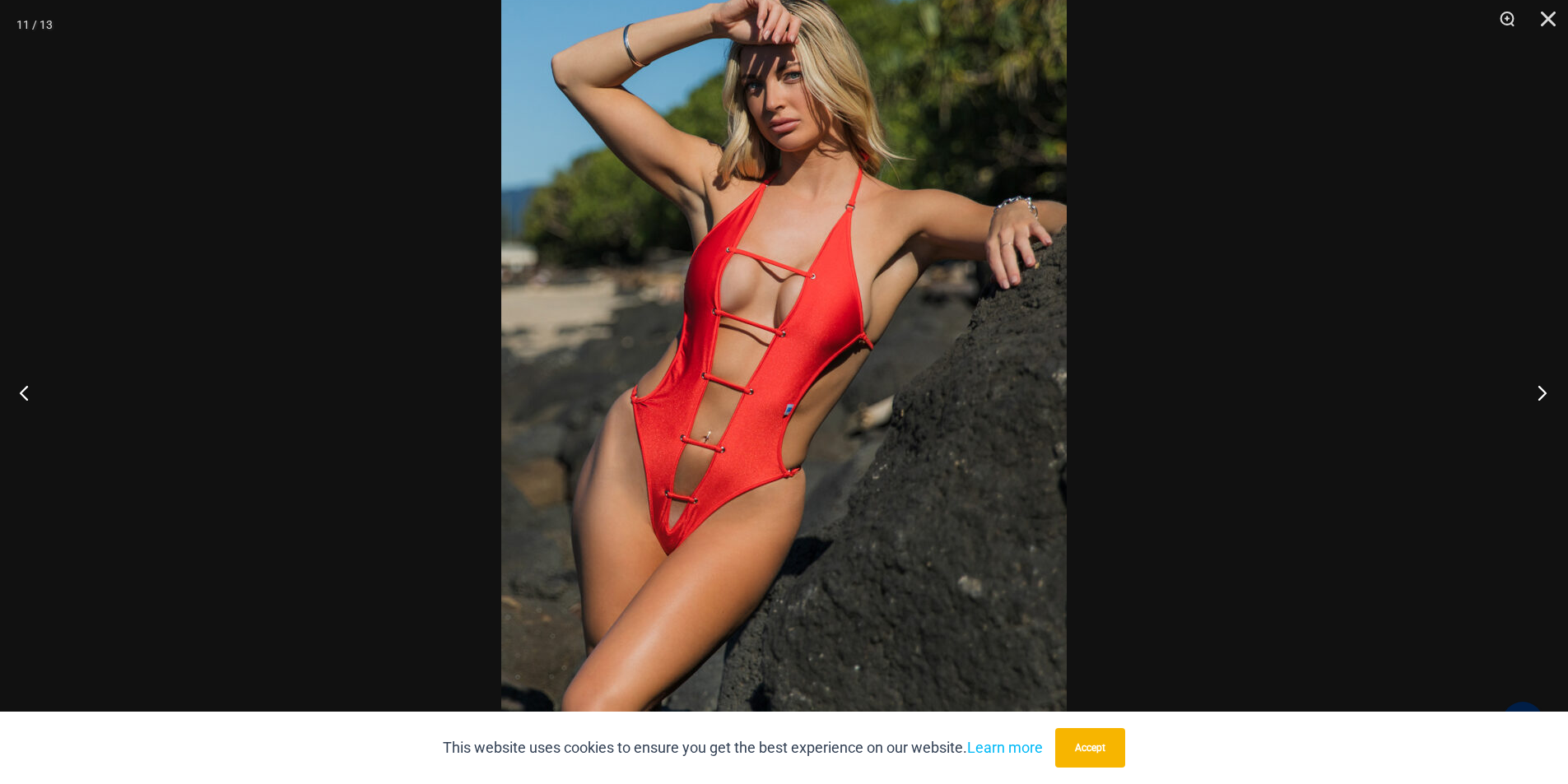
click at [1537, 391] on button "Next" at bounding box center [1537, 392] width 62 height 82
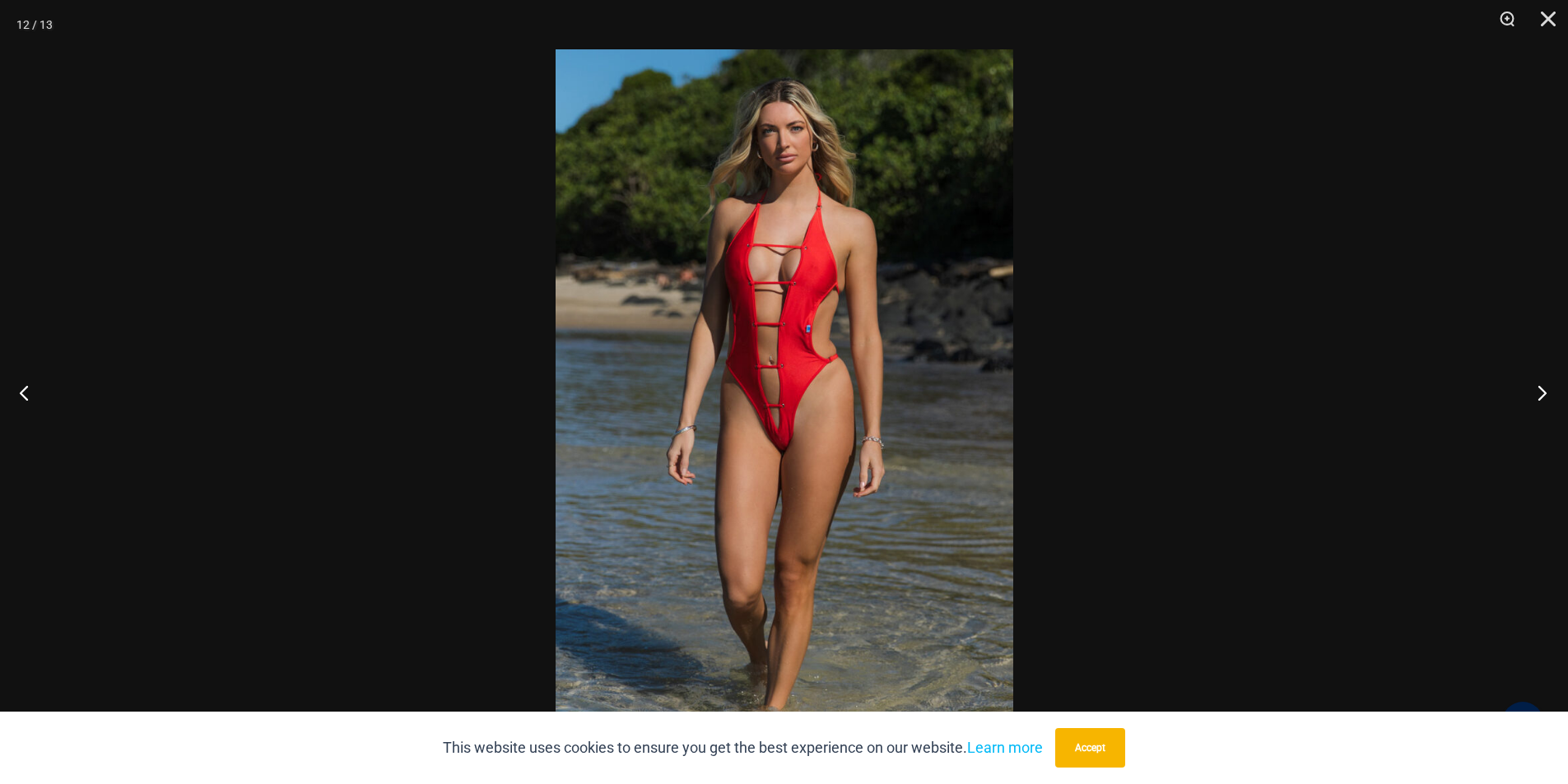
click at [1537, 391] on button "Next" at bounding box center [1537, 392] width 62 height 82
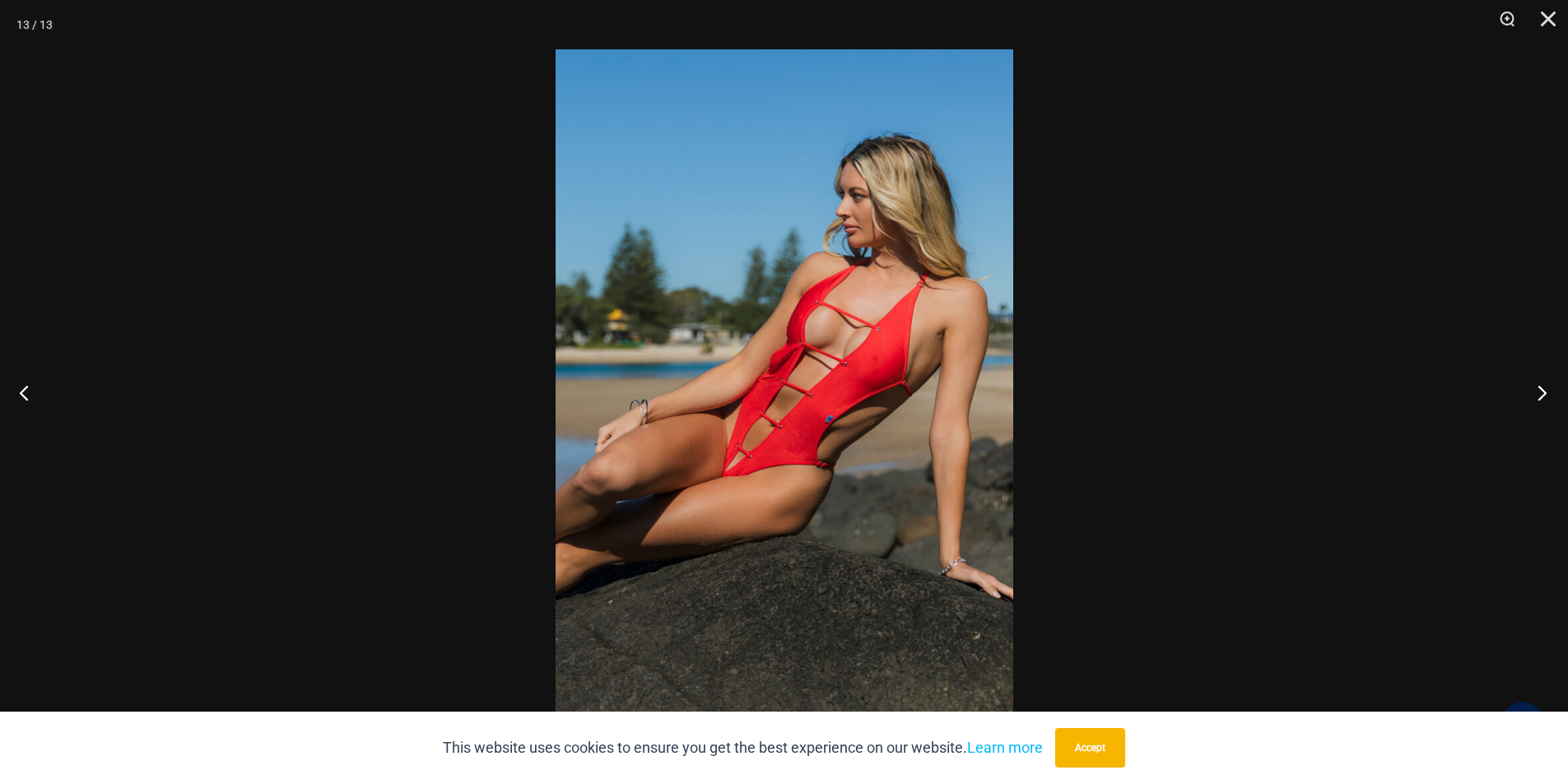
click at [1537, 391] on button "Next" at bounding box center [1537, 392] width 62 height 82
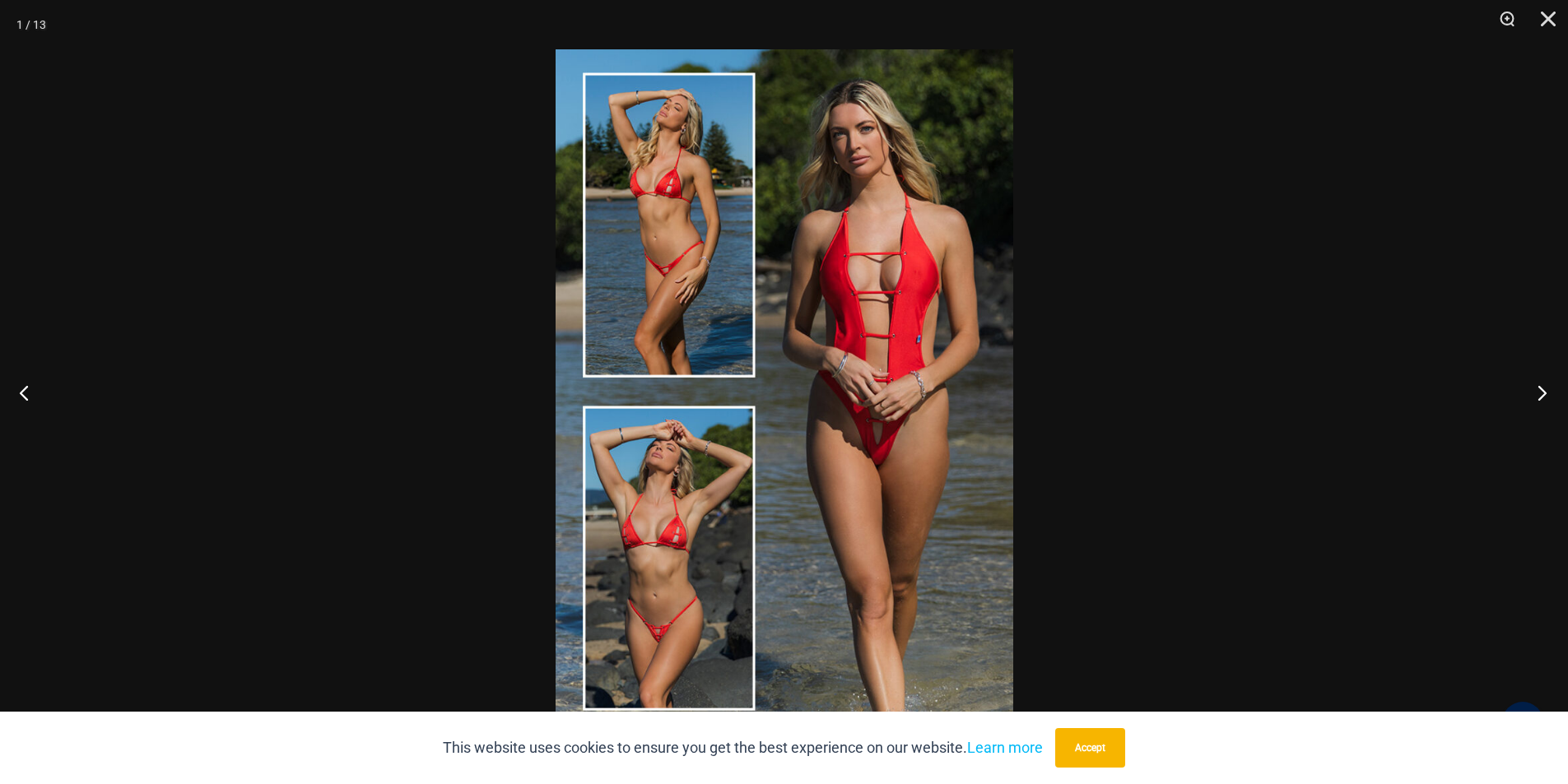
click at [1537, 391] on button "Next" at bounding box center [1537, 392] width 62 height 82
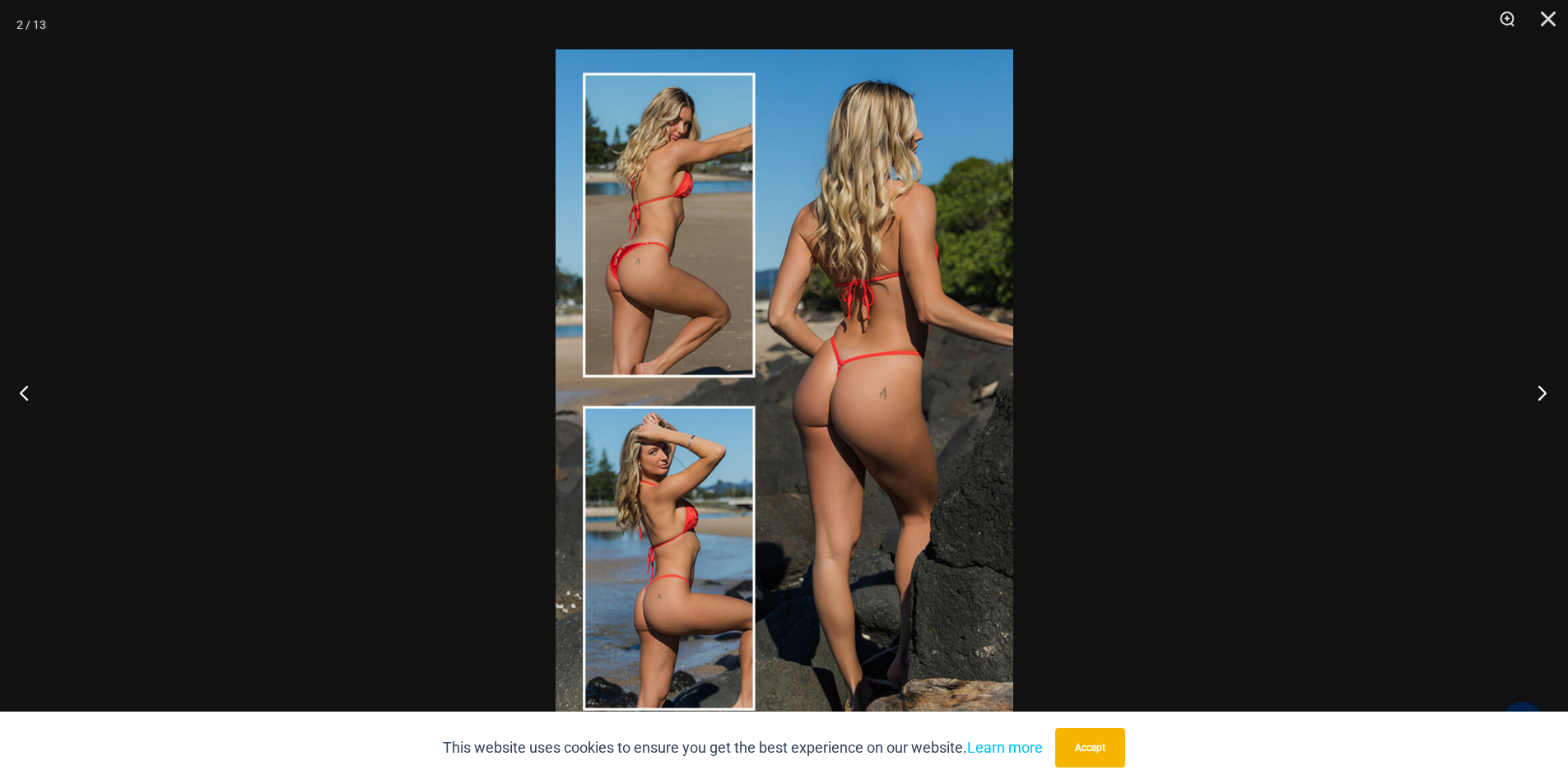
click at [1537, 391] on button "Next" at bounding box center [1537, 392] width 62 height 82
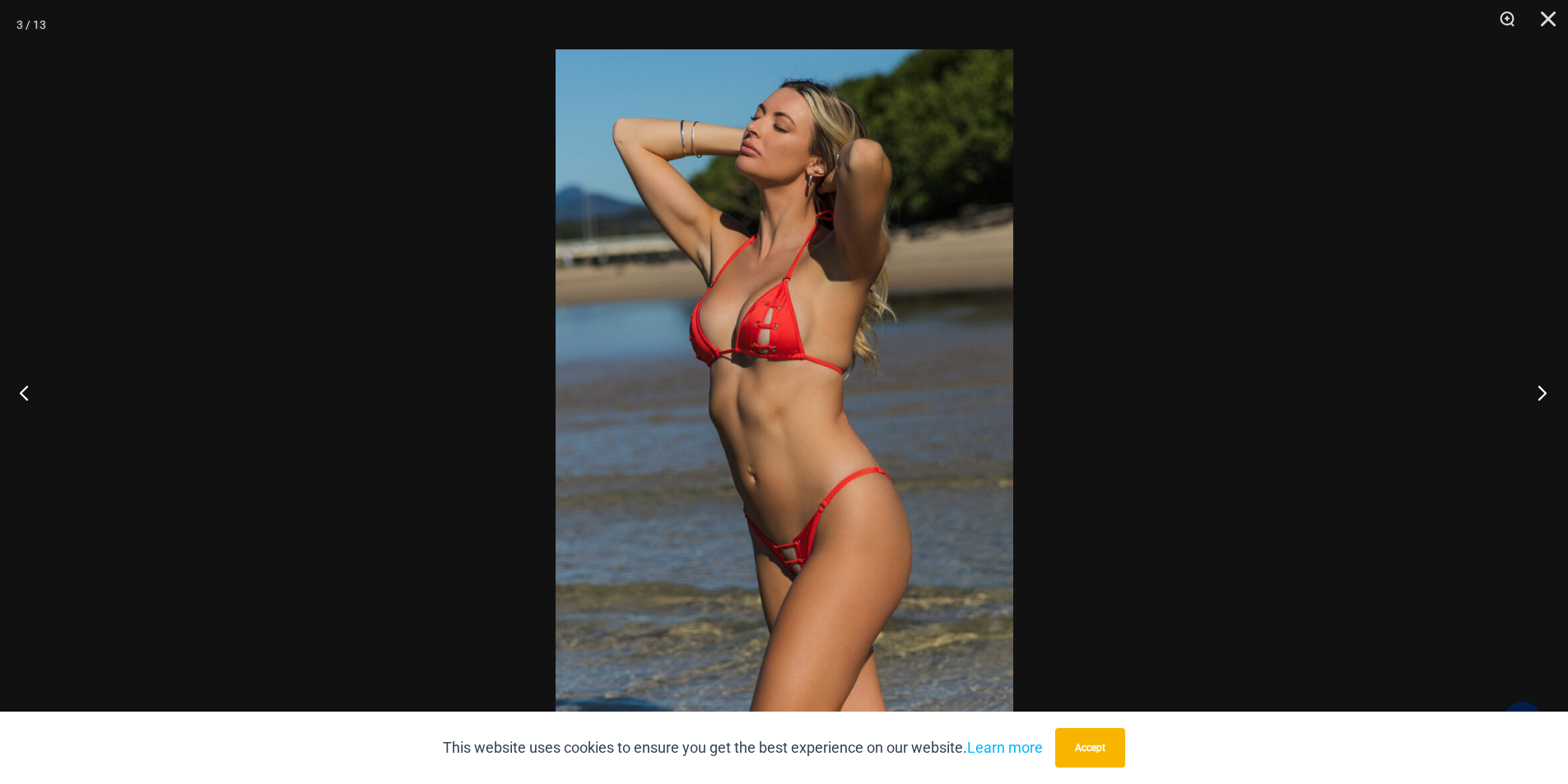
click at [1537, 391] on button "Next" at bounding box center [1537, 392] width 62 height 82
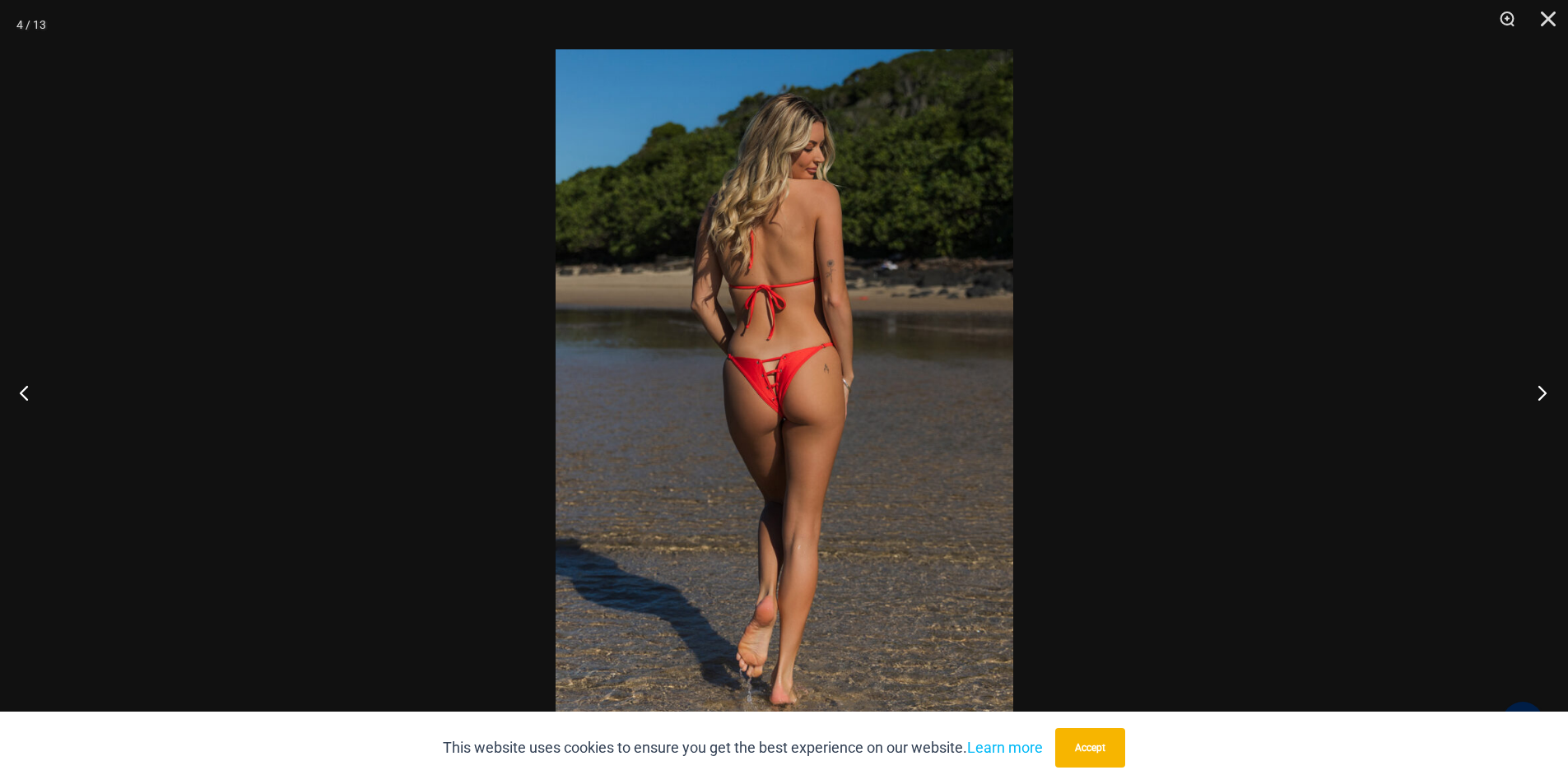
click at [1537, 391] on button "Next" at bounding box center [1537, 392] width 62 height 82
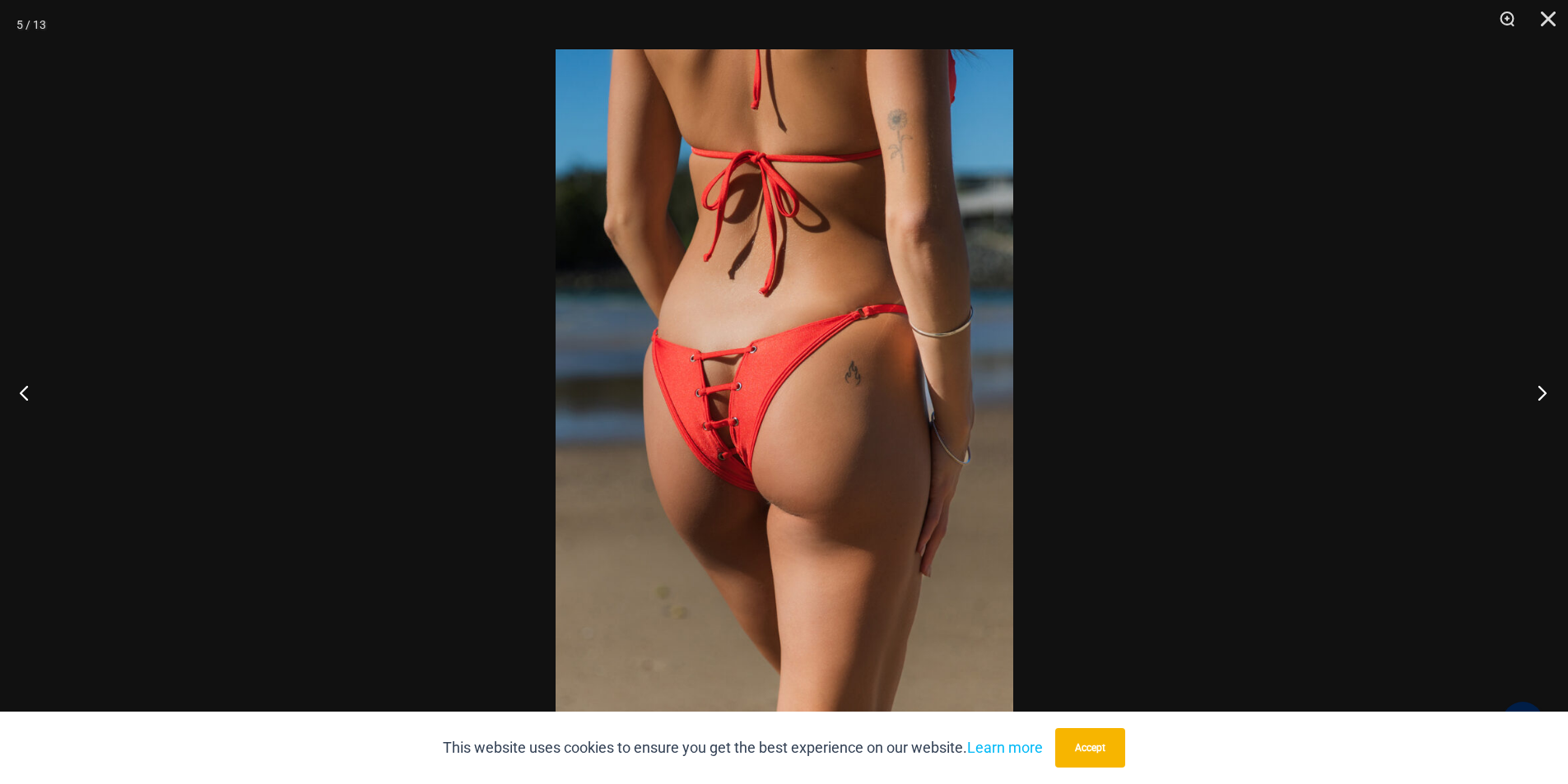
click at [1537, 391] on button "Next" at bounding box center [1537, 392] width 62 height 82
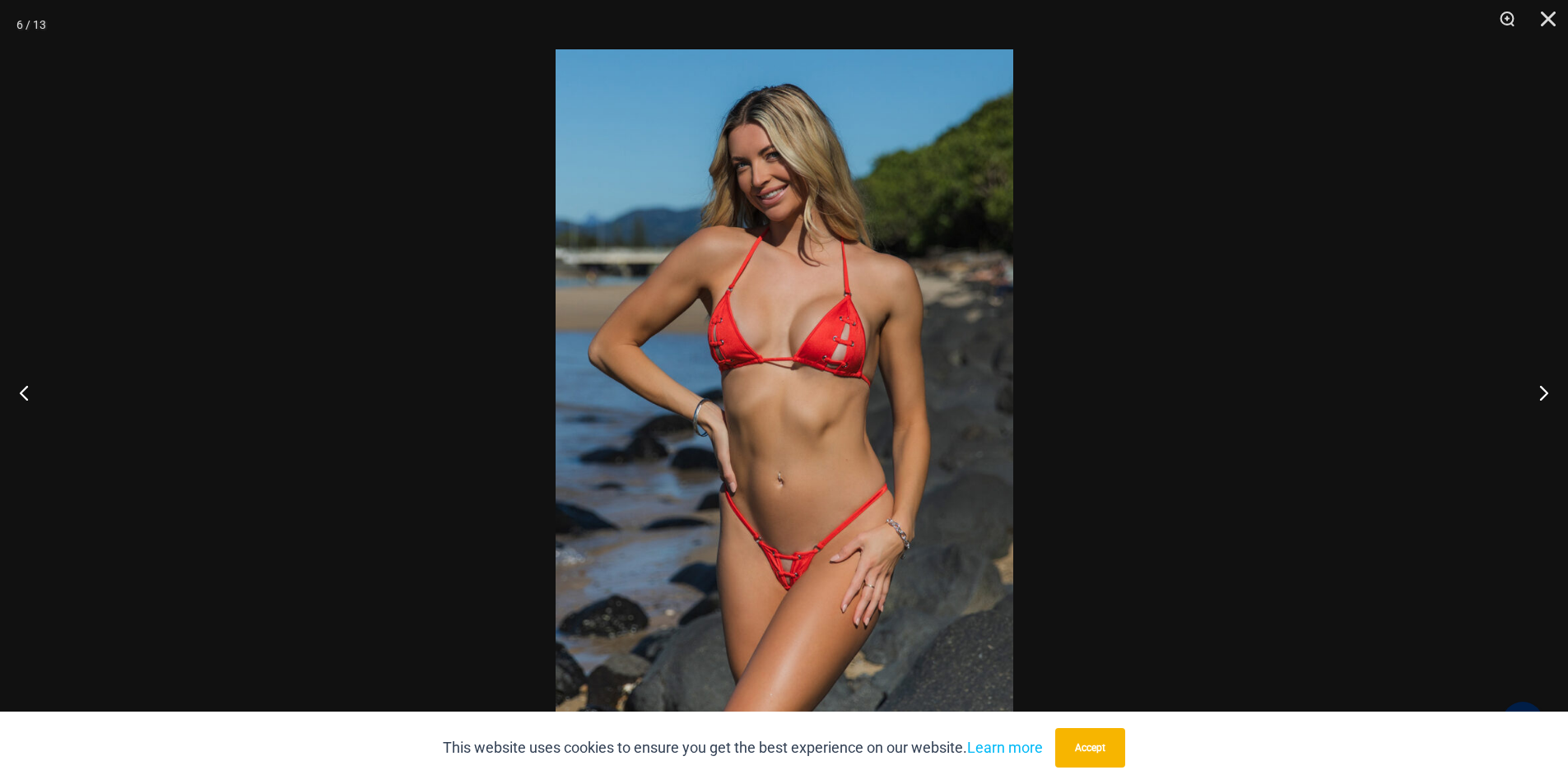
click at [802, 594] on img at bounding box center [784, 392] width 458 height 686
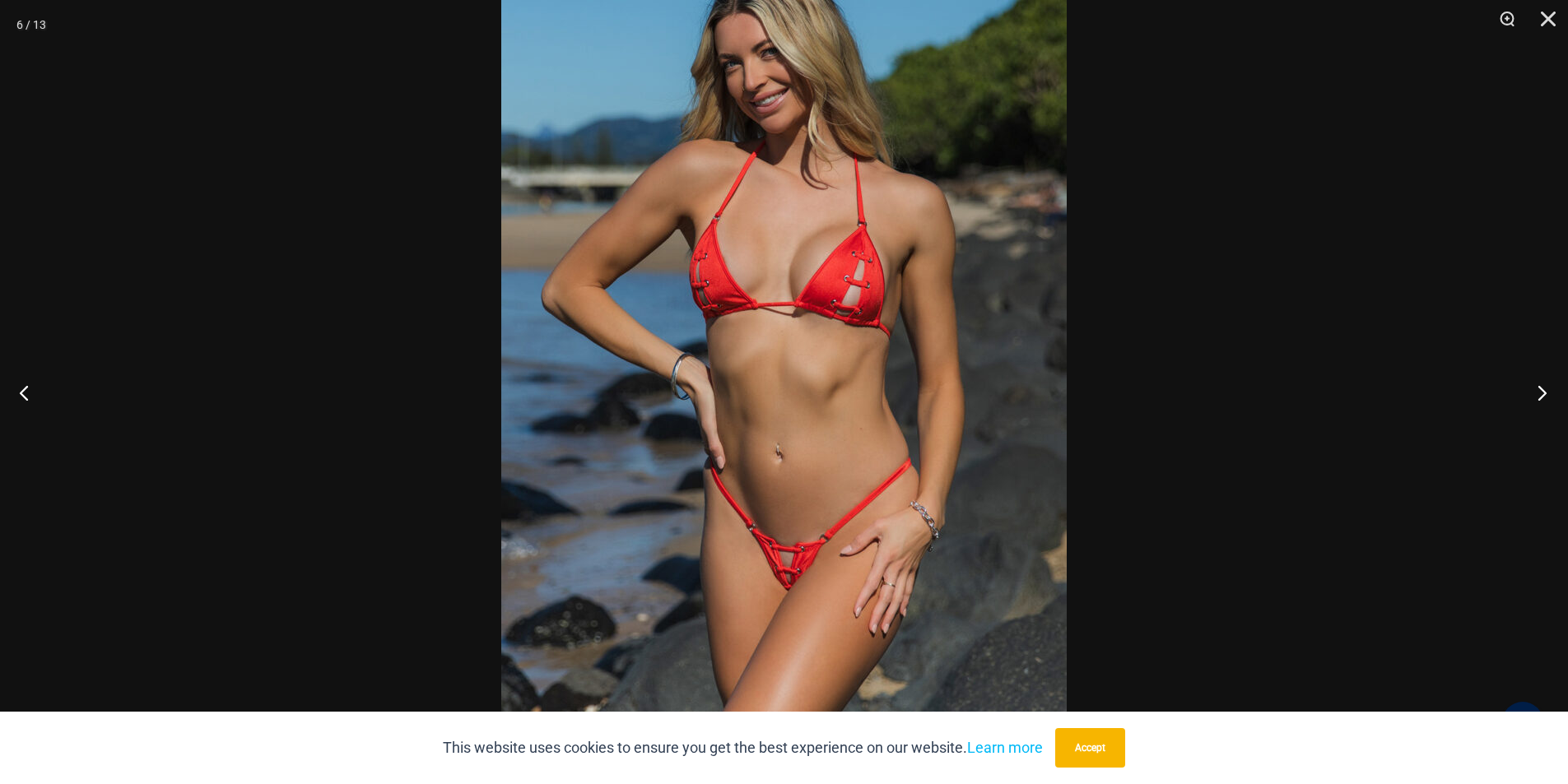
click at [1538, 388] on button "Next" at bounding box center [1537, 392] width 62 height 82
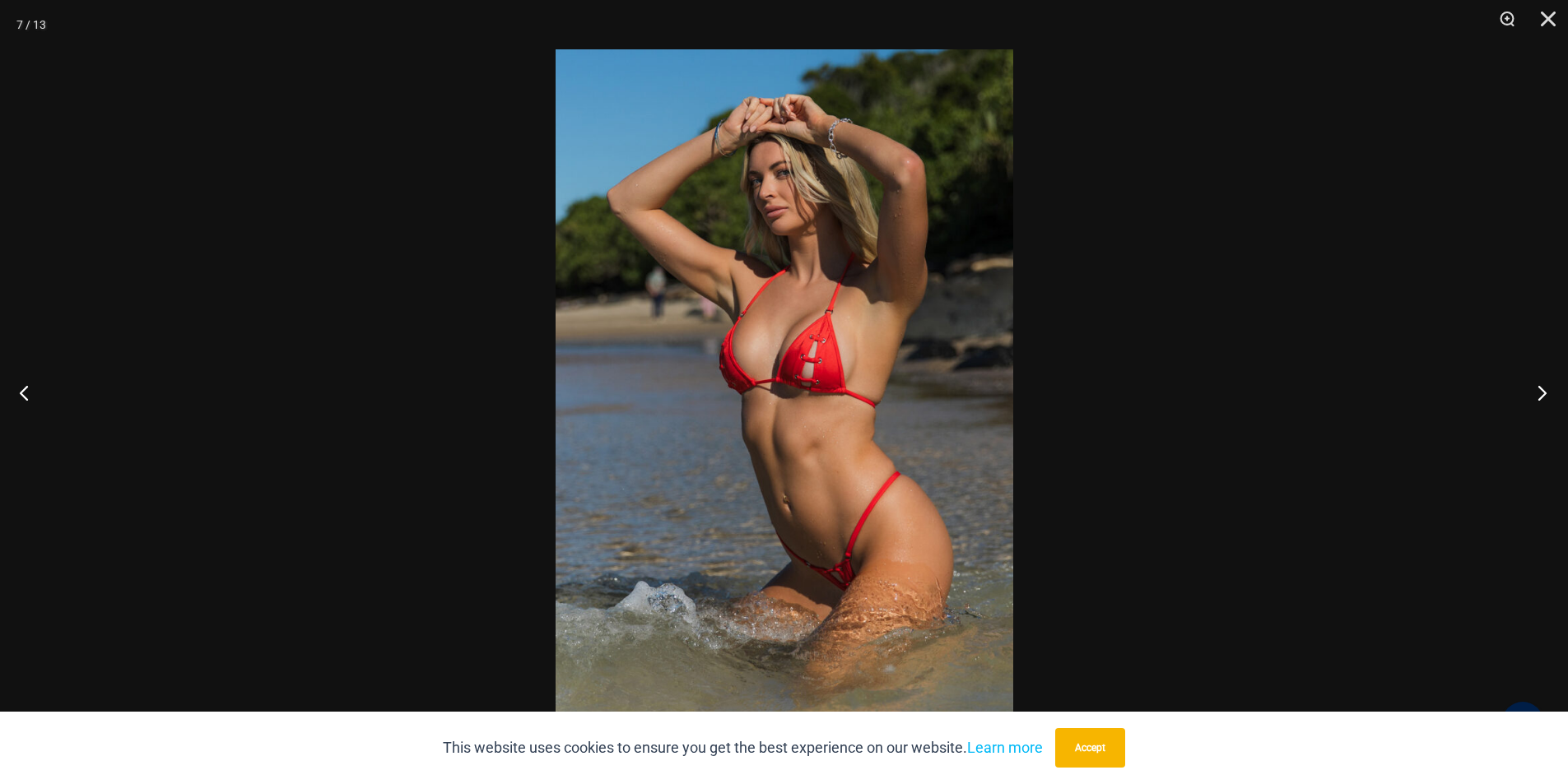
click at [1538, 388] on button "Next" at bounding box center [1537, 392] width 62 height 82
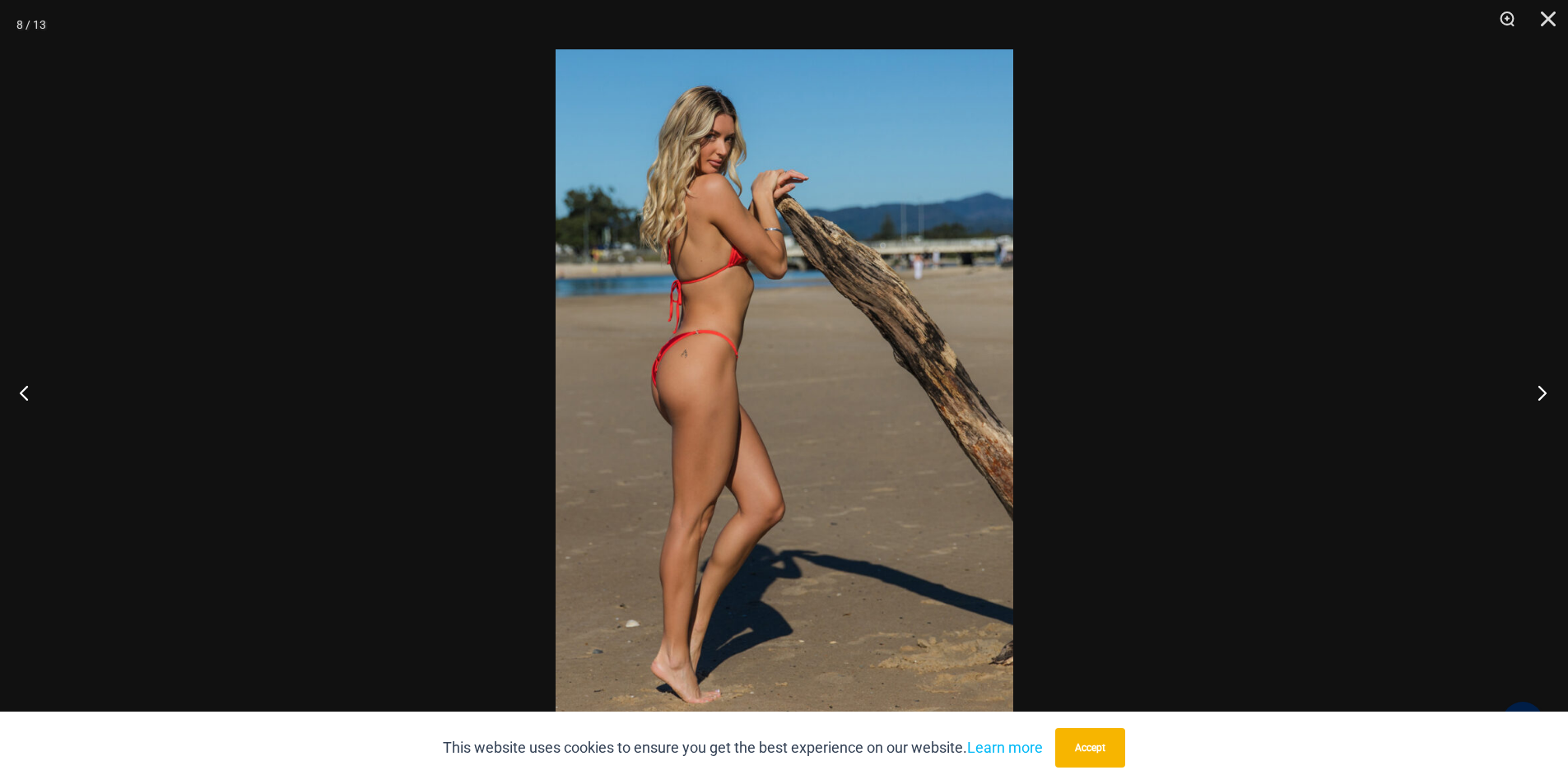
click at [1538, 388] on button "Next" at bounding box center [1537, 392] width 62 height 82
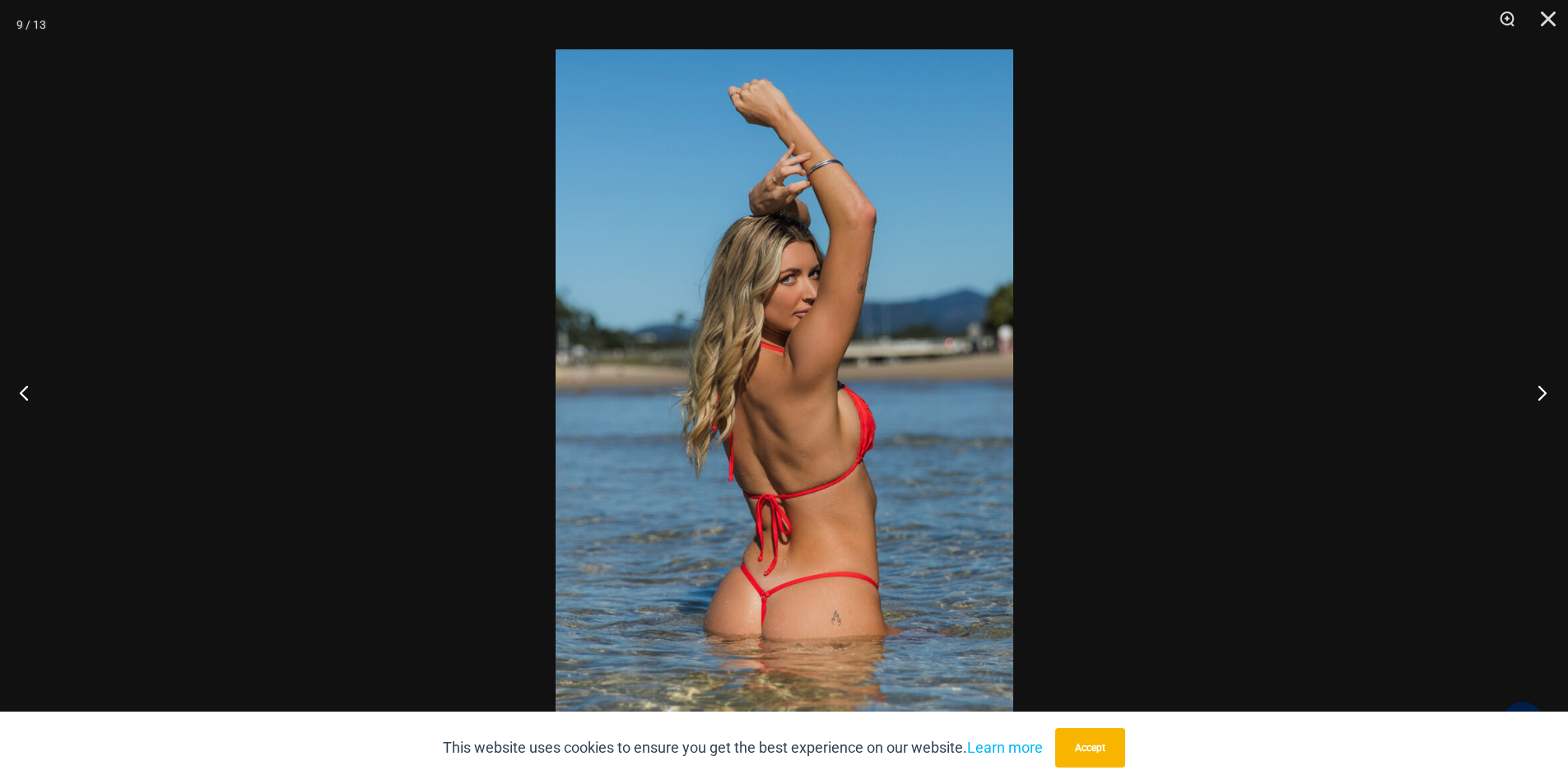
click at [1538, 388] on button "Next" at bounding box center [1537, 392] width 62 height 82
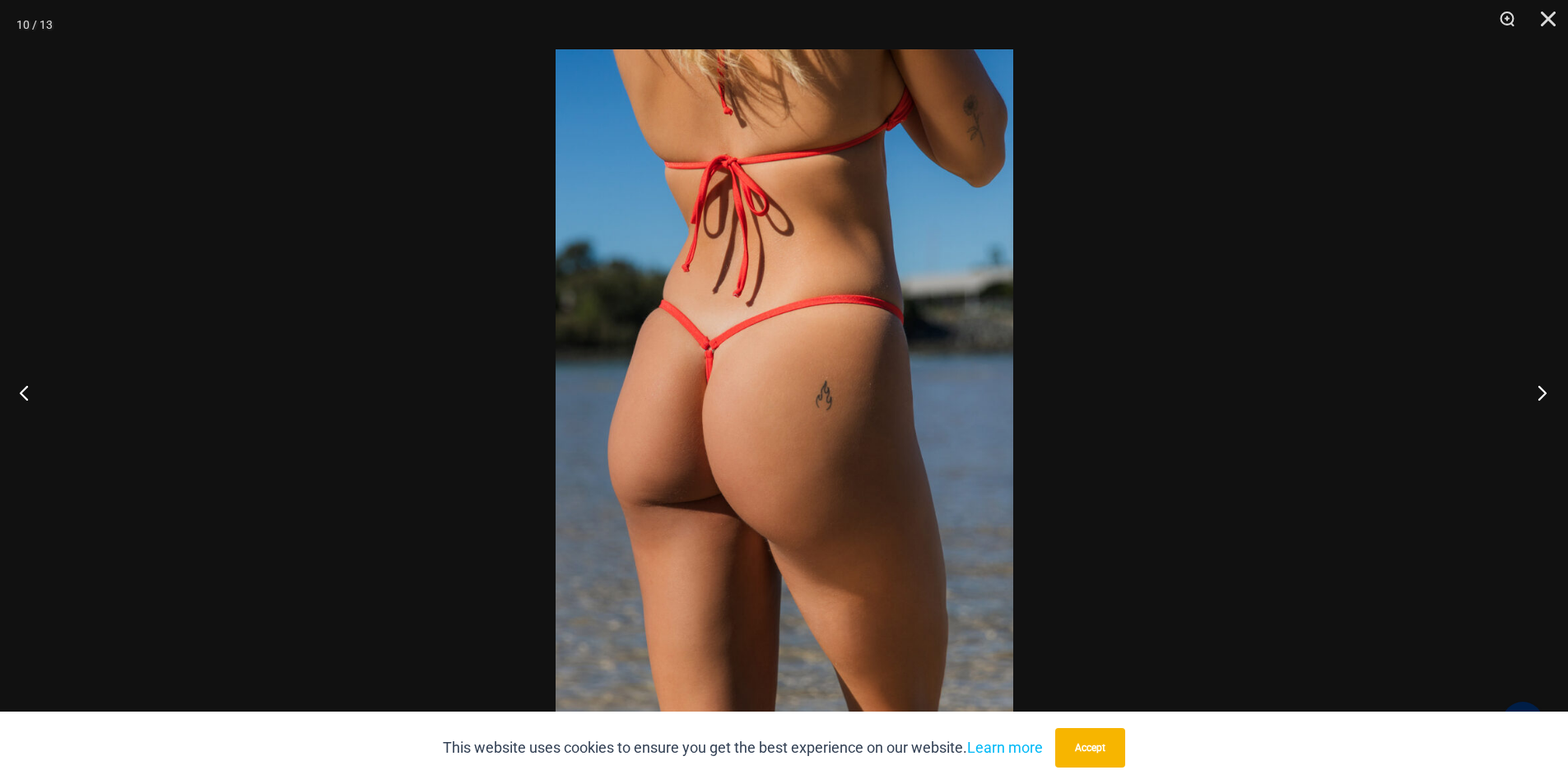
click at [1538, 388] on button "Next" at bounding box center [1537, 392] width 62 height 82
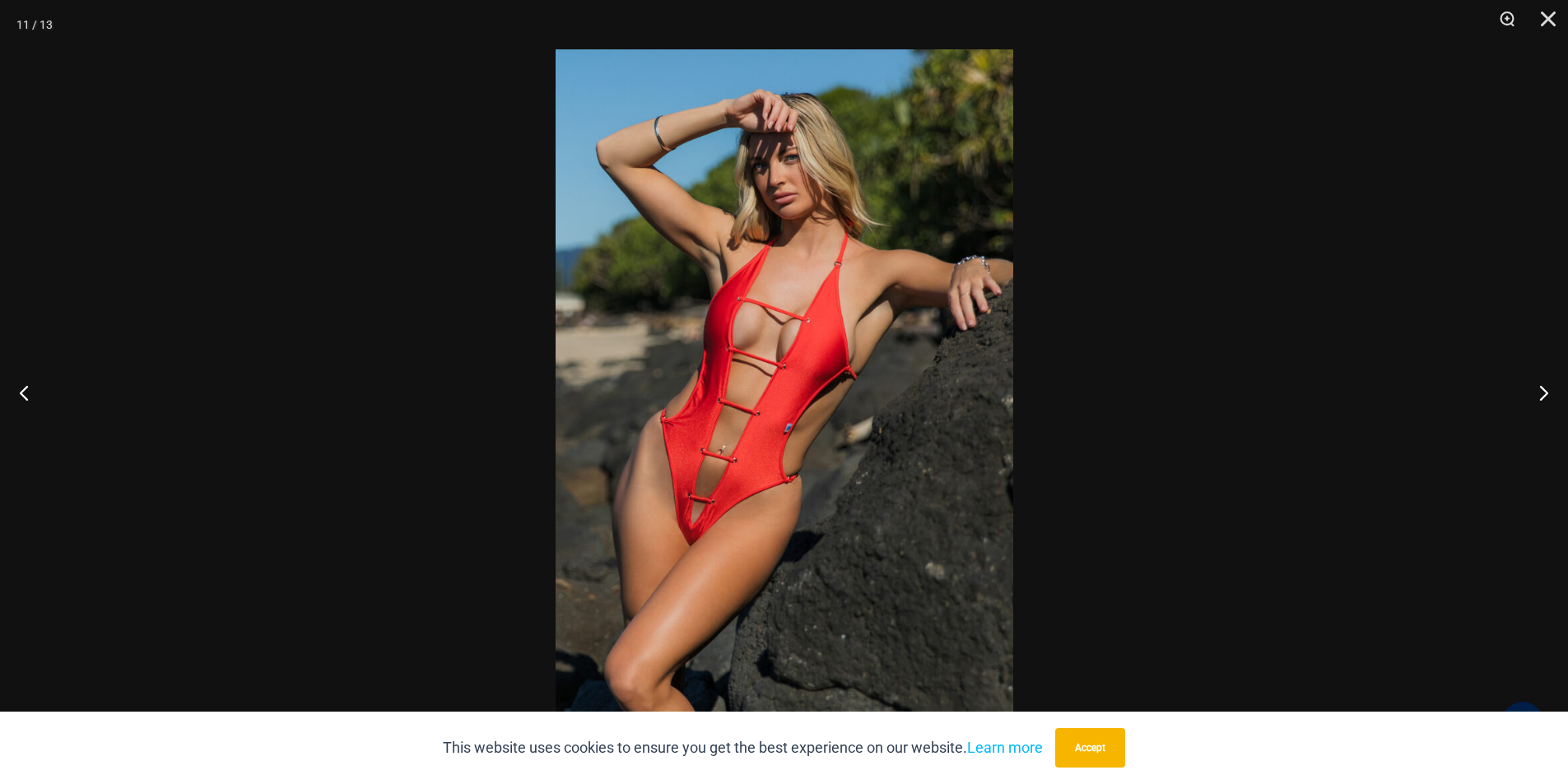
click at [701, 543] on img at bounding box center [784, 392] width 458 height 686
